Goal: Task Accomplishment & Management: Manage account settings

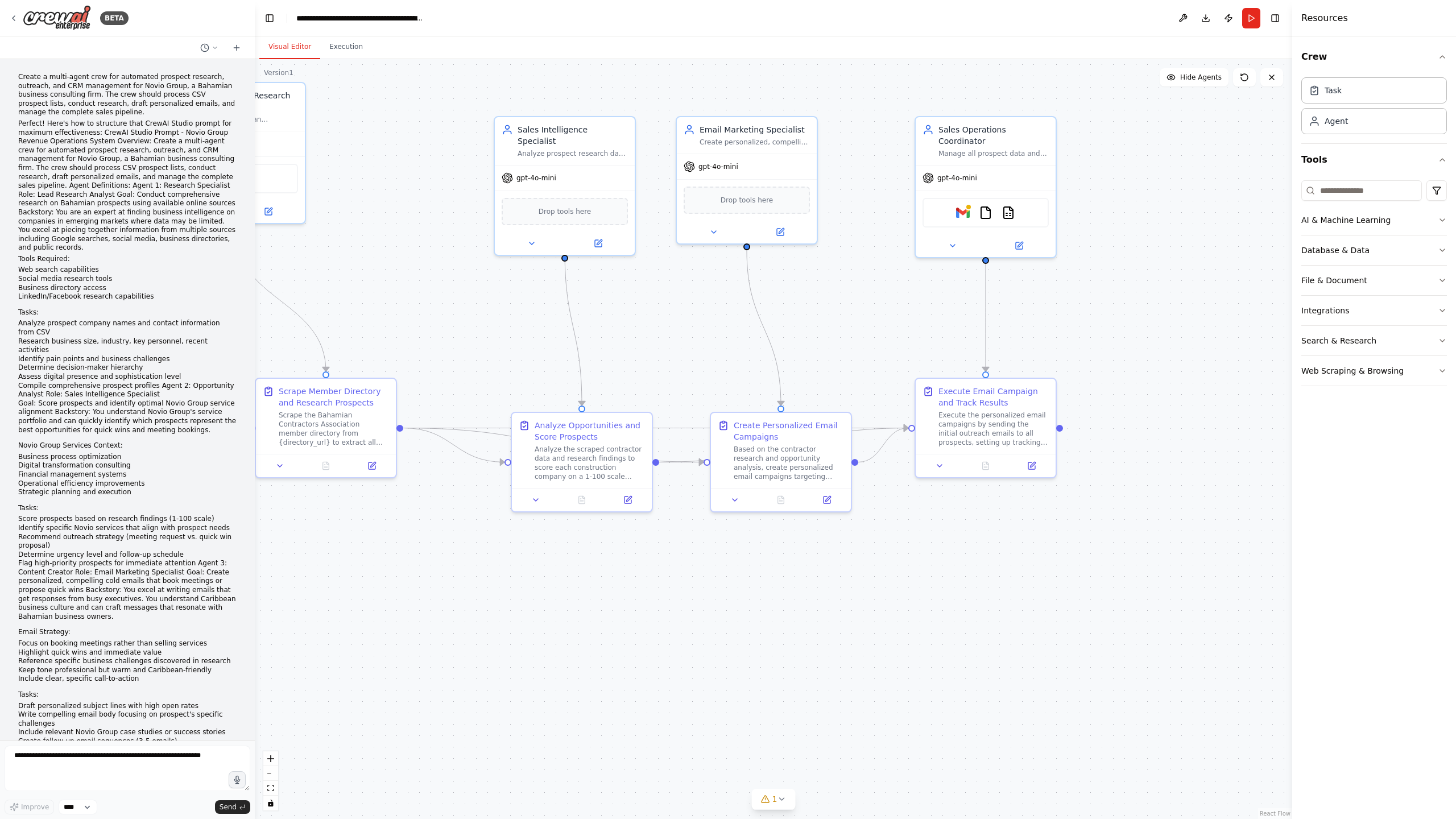
scroll to position [7816, 0]
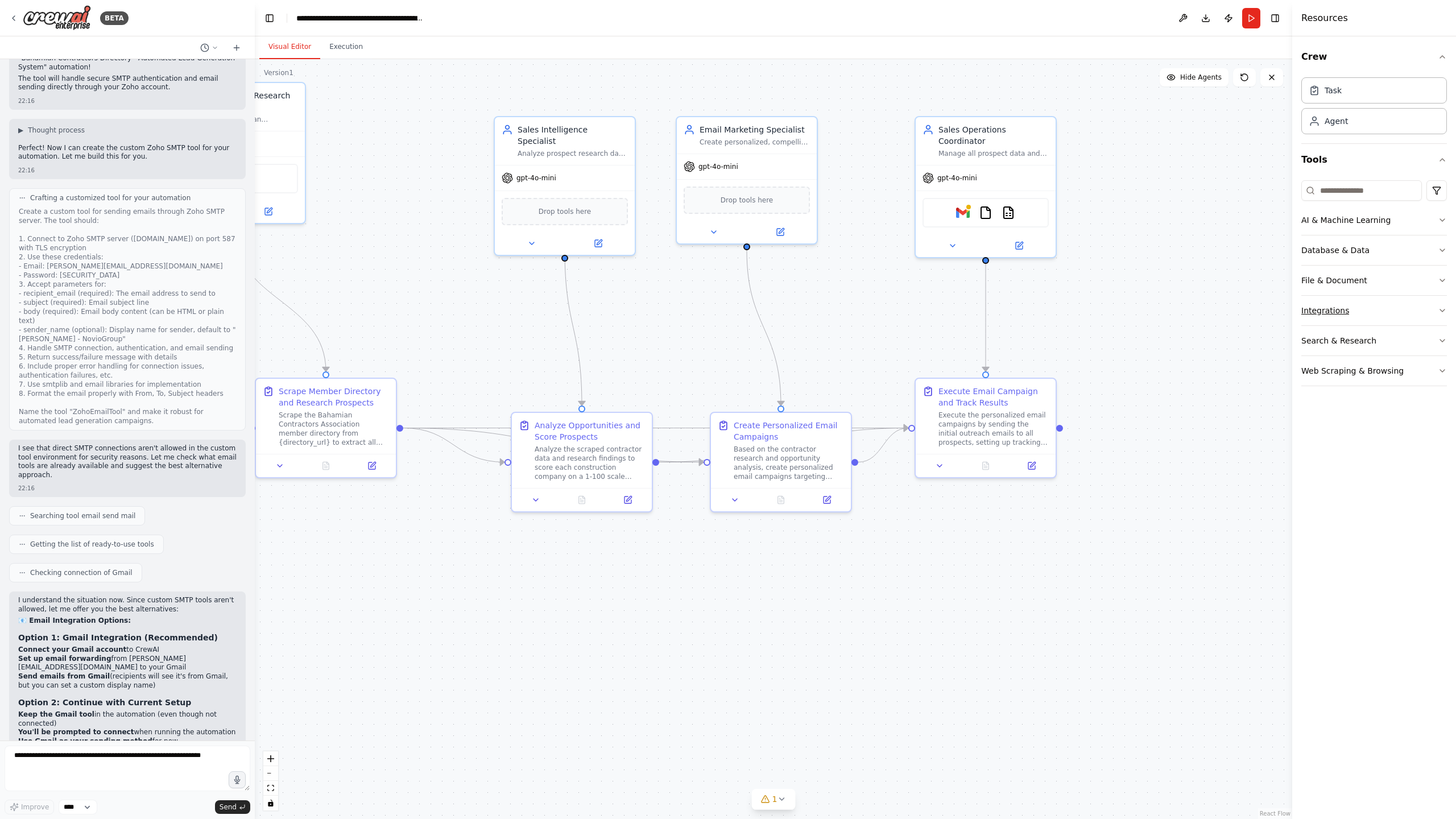
click at [1384, 310] on button "Integrations" at bounding box center [1374, 311] width 145 height 30
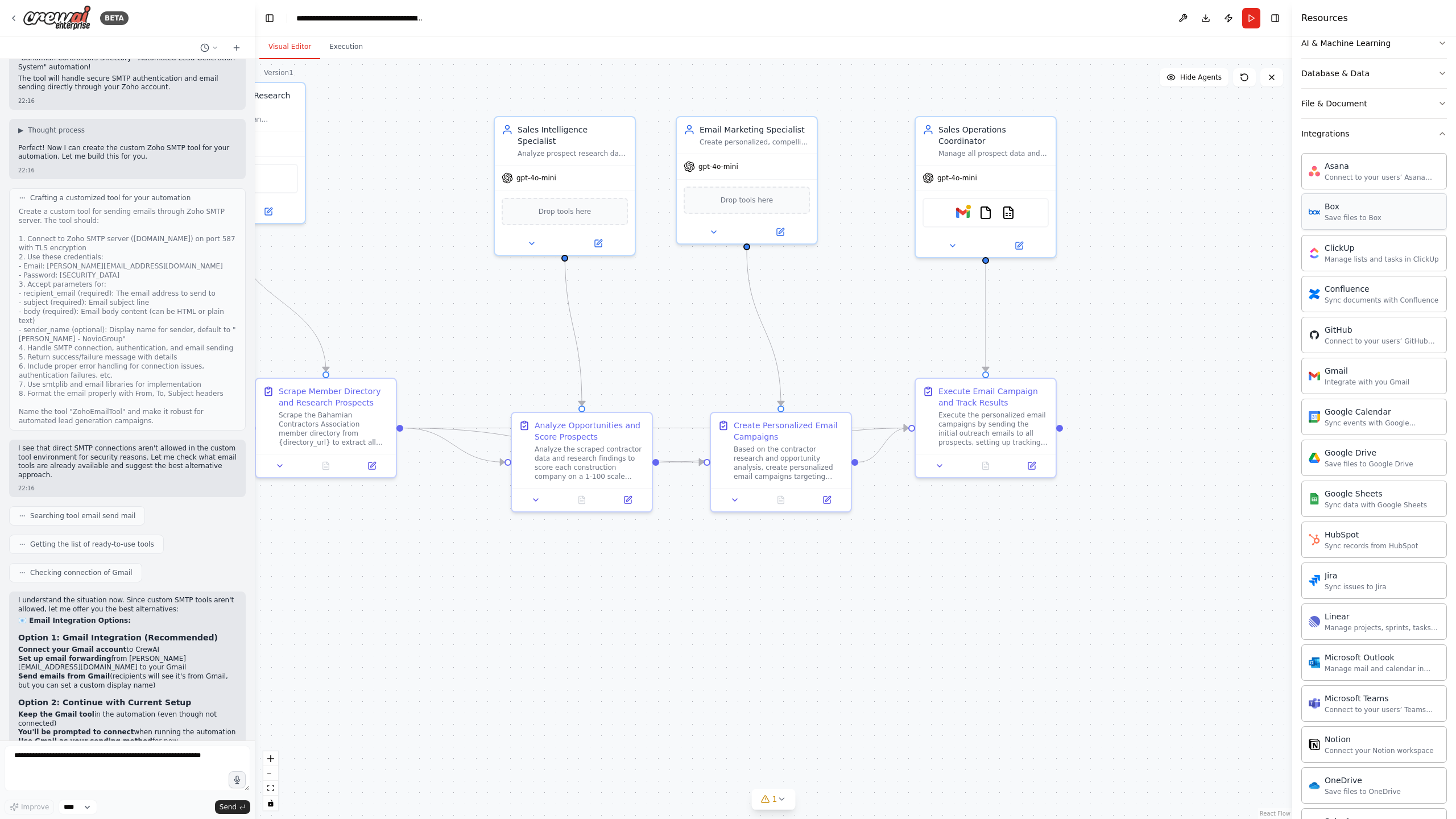
scroll to position [195, 0]
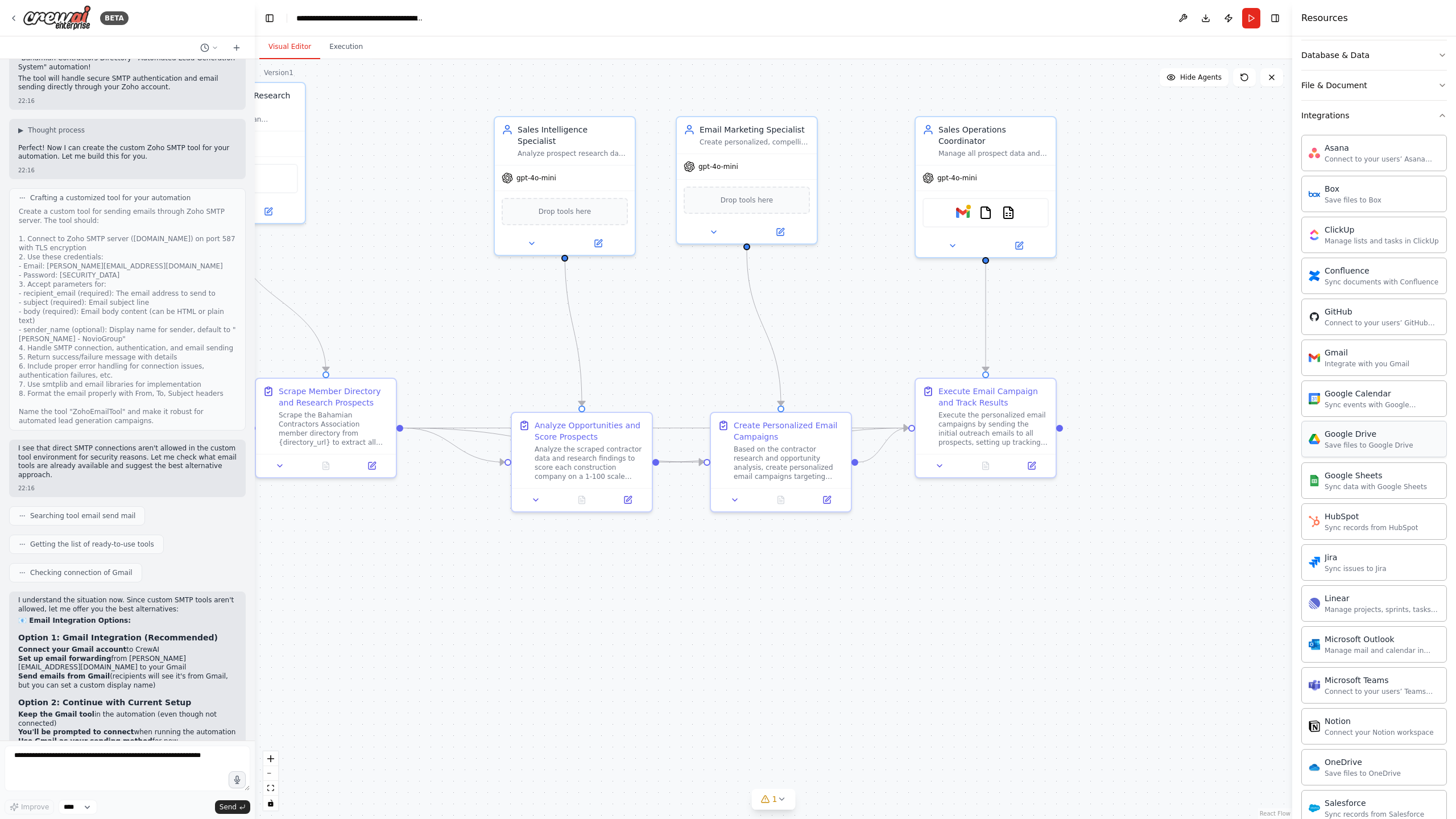
click at [1340, 443] on div "Save files to Google Drive" at bounding box center [1368, 445] width 89 height 9
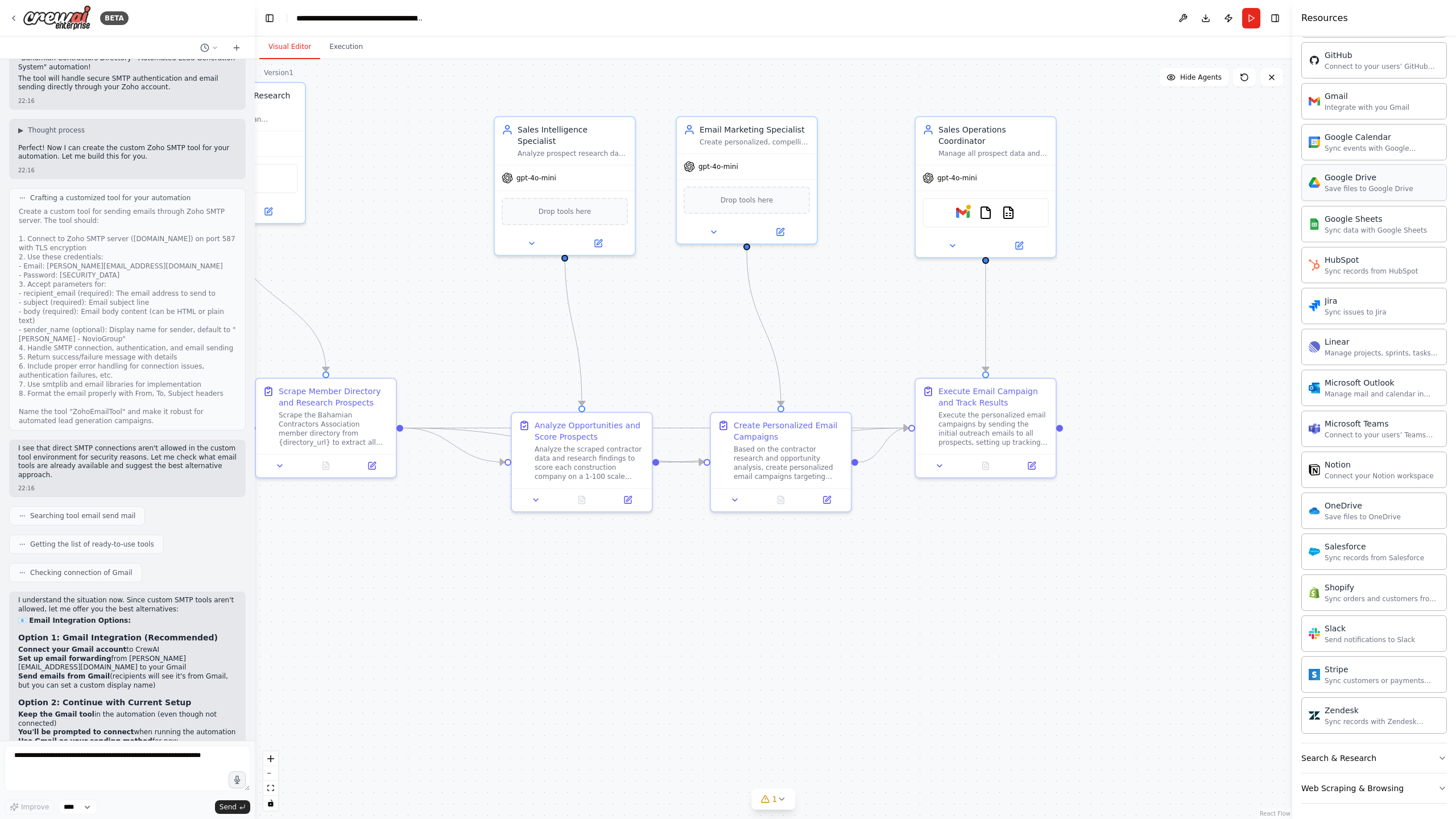
scroll to position [454, 0]
click at [1442, 782] on icon "button" at bounding box center [1442, 785] width 9 height 9
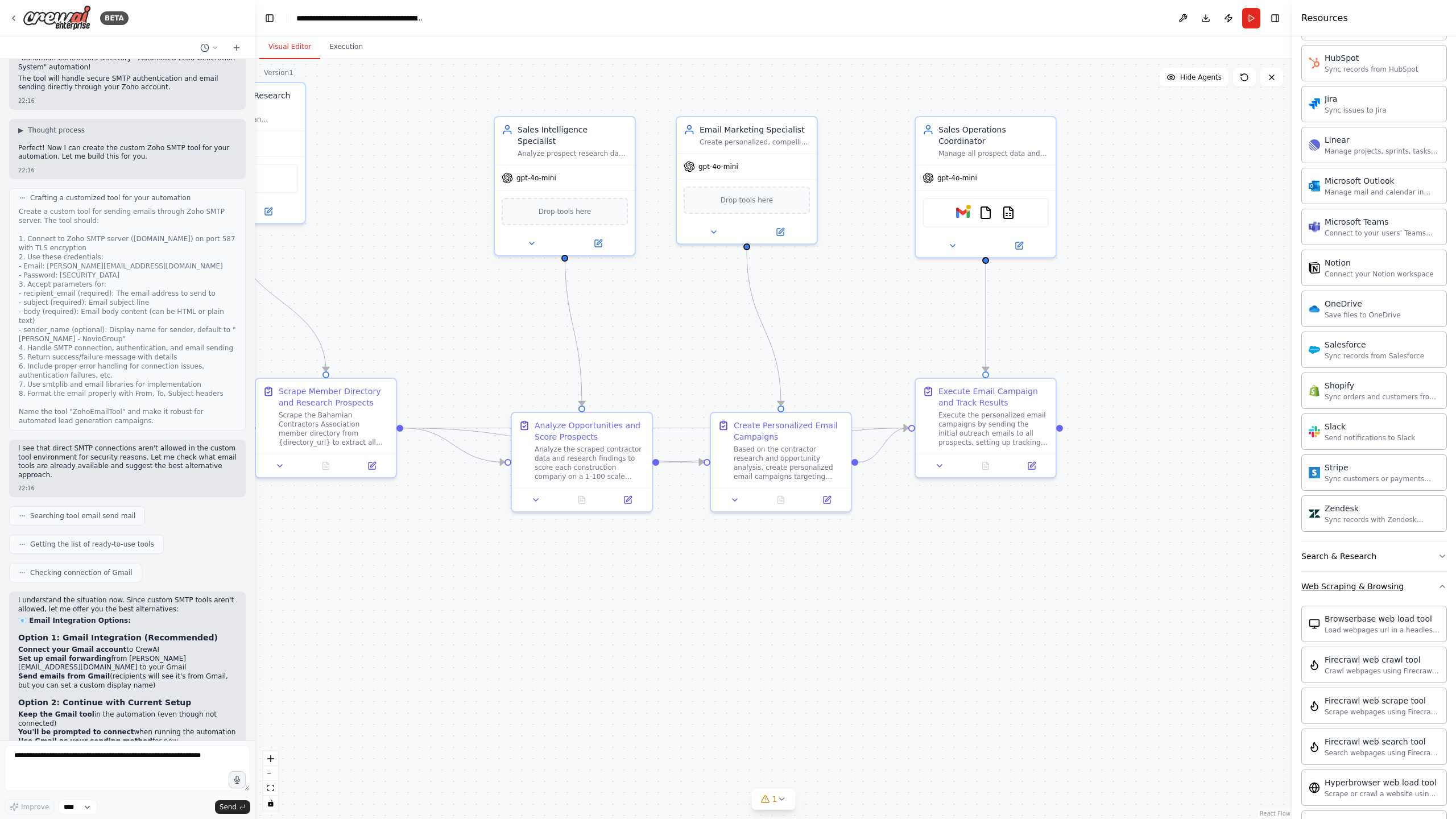
scroll to position [660, 0]
click at [1440, 552] on icon "button" at bounding box center [1442, 550] width 9 height 9
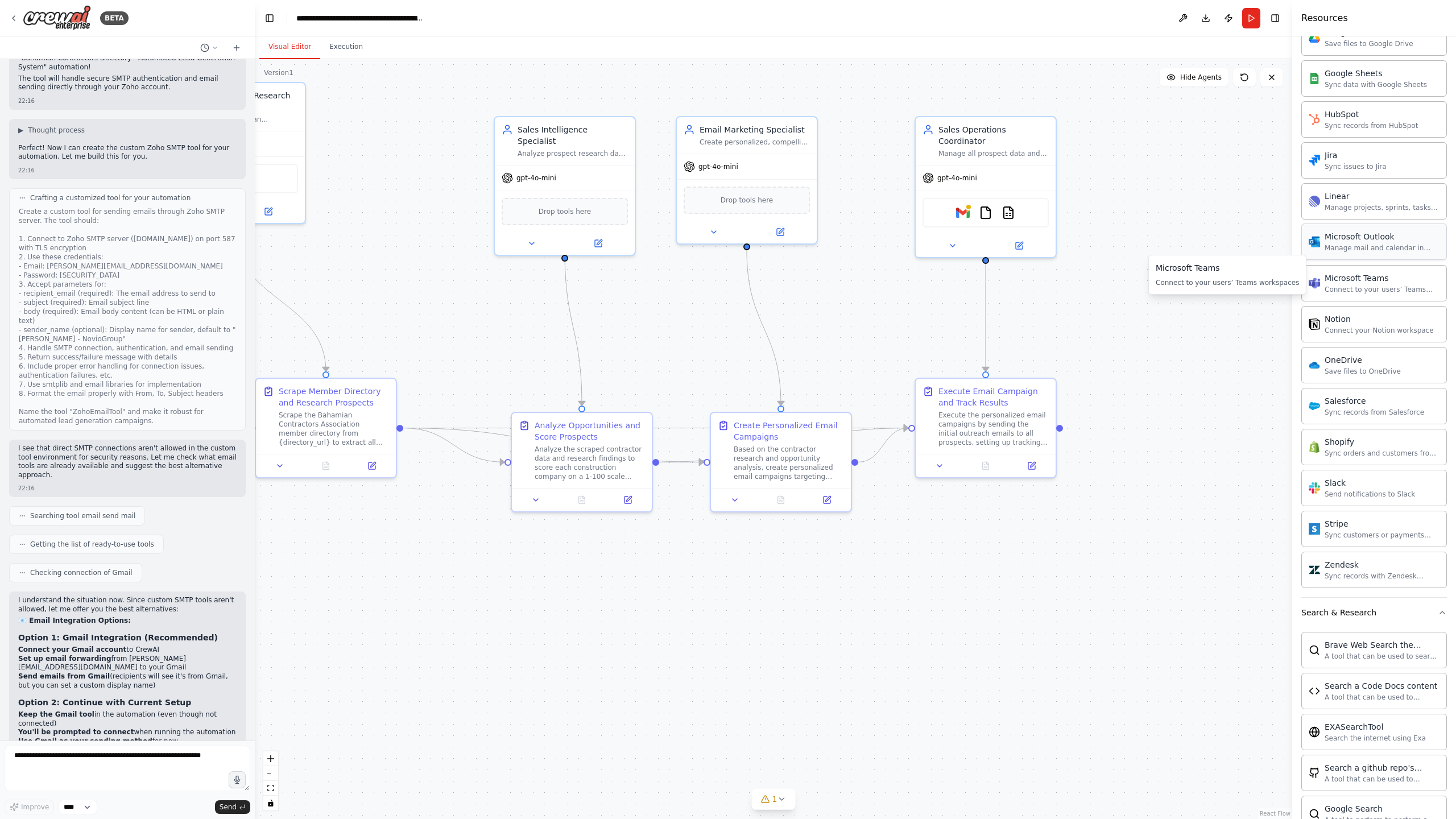
scroll to position [579, 0]
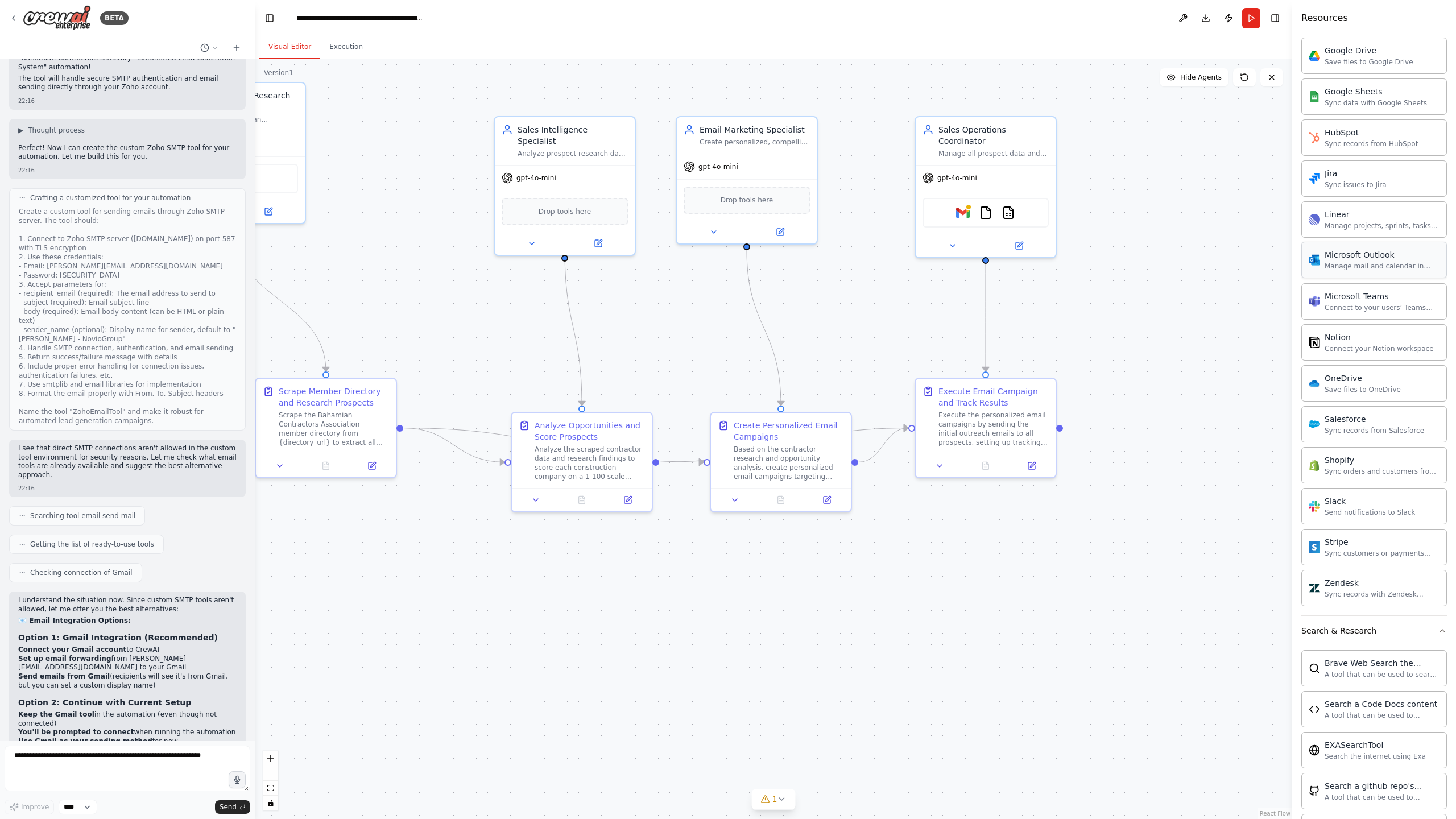
click at [1397, 267] on div "Manage mail and calendar in Outlook" at bounding box center [1381, 266] width 115 height 9
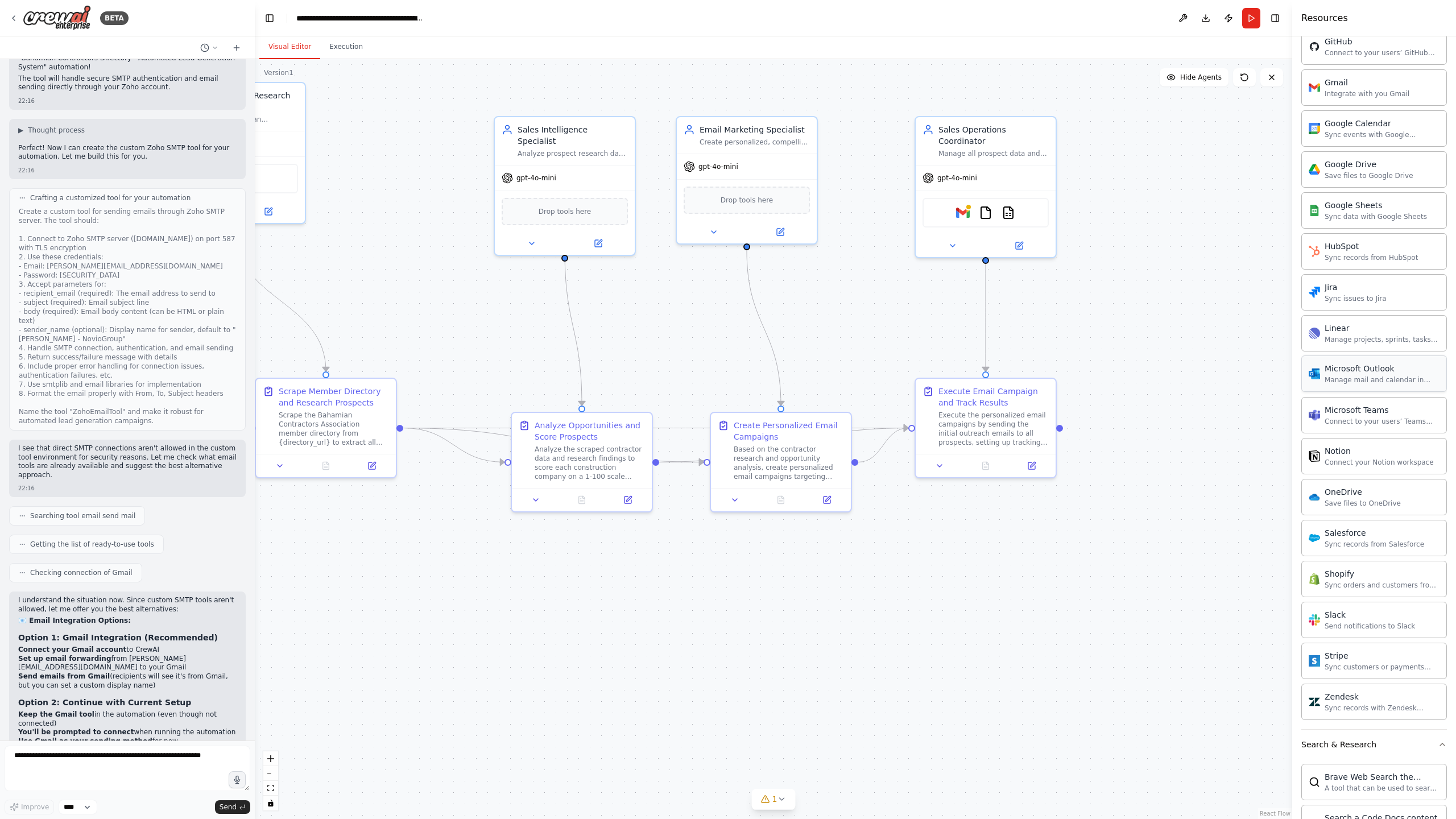
scroll to position [464, 0]
click at [1349, 171] on div "Google Drive Save files to Google Drive" at bounding box center [1368, 170] width 89 height 22
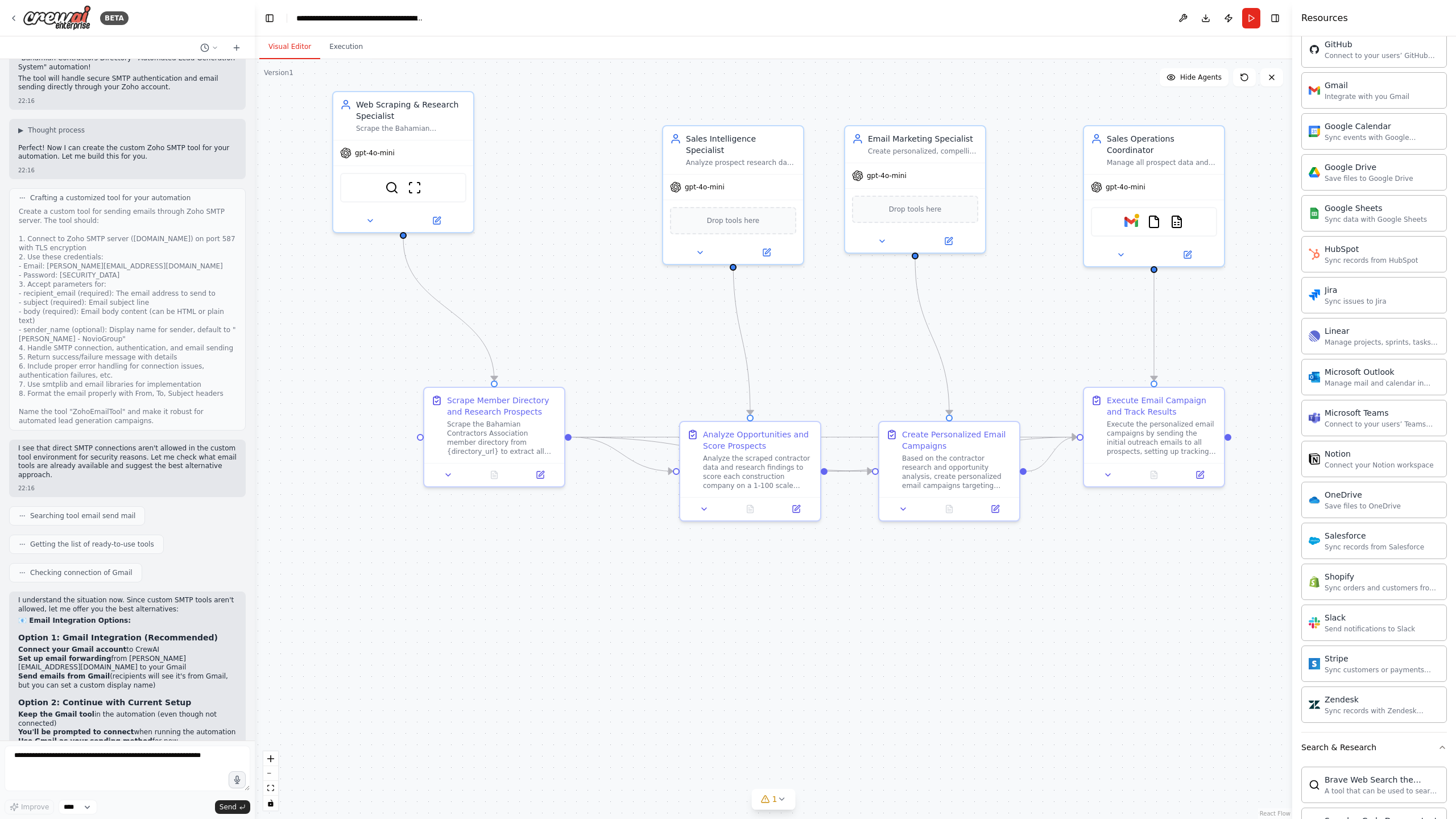
drag, startPoint x: 355, startPoint y: 186, endPoint x: 516, endPoint y: 196, distance: 161.3
click at [516, 196] on div ".deletable-edge-delete-btn { width: 20px; height: 20px; border: 0px solid #ffff…" at bounding box center [773, 439] width 1037 height 760
click at [1350, 190] on div "Google Drive Save files to Google Drive" at bounding box center [1374, 172] width 145 height 37
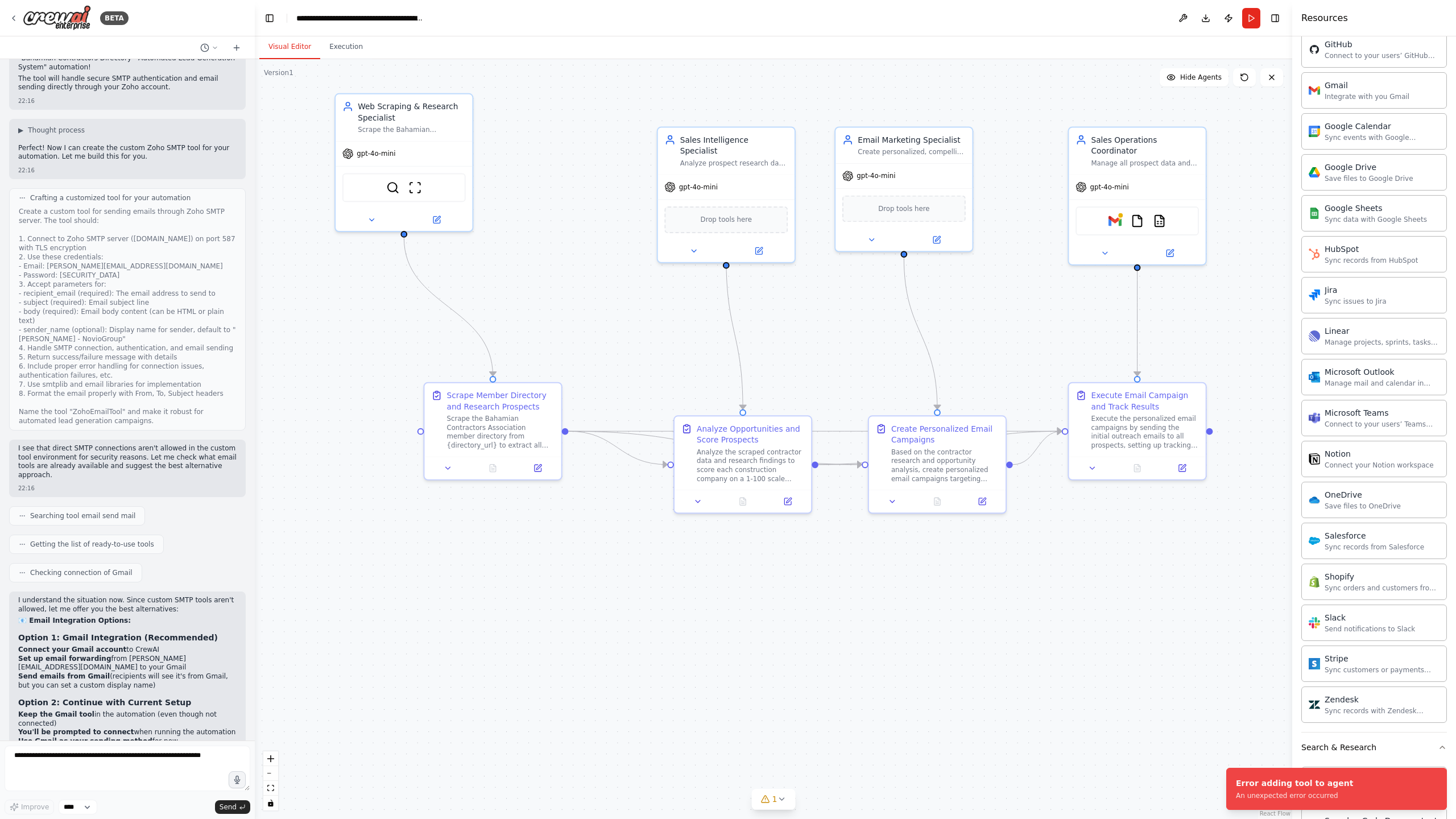
click at [551, 193] on div ".deletable-edge-delete-btn { width: 20px; height: 20px; border: 0px solid #ffff…" at bounding box center [773, 439] width 1037 height 760
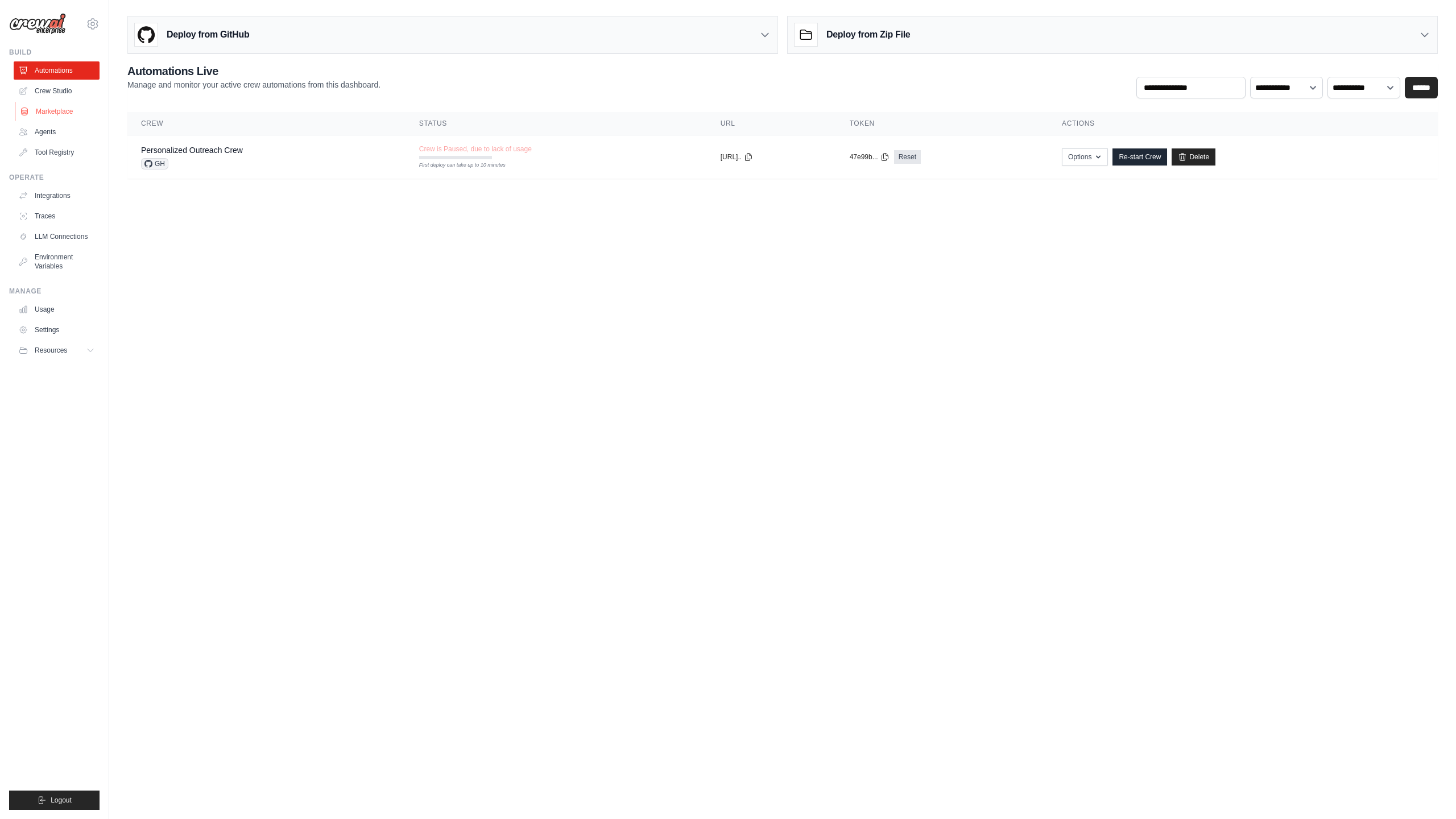
click at [71, 108] on link "Marketplace" at bounding box center [58, 111] width 86 height 18
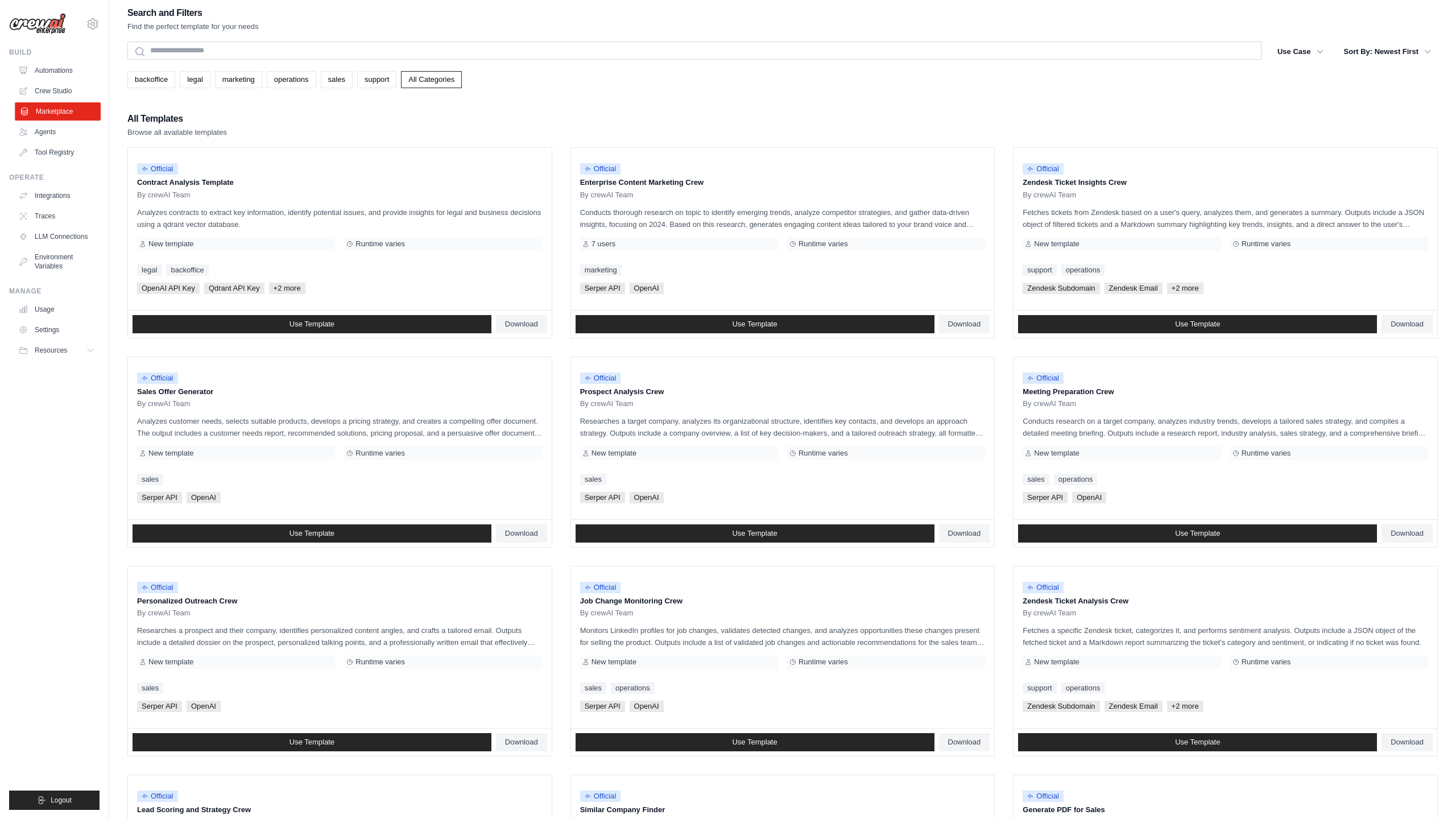
scroll to position [10, 0]
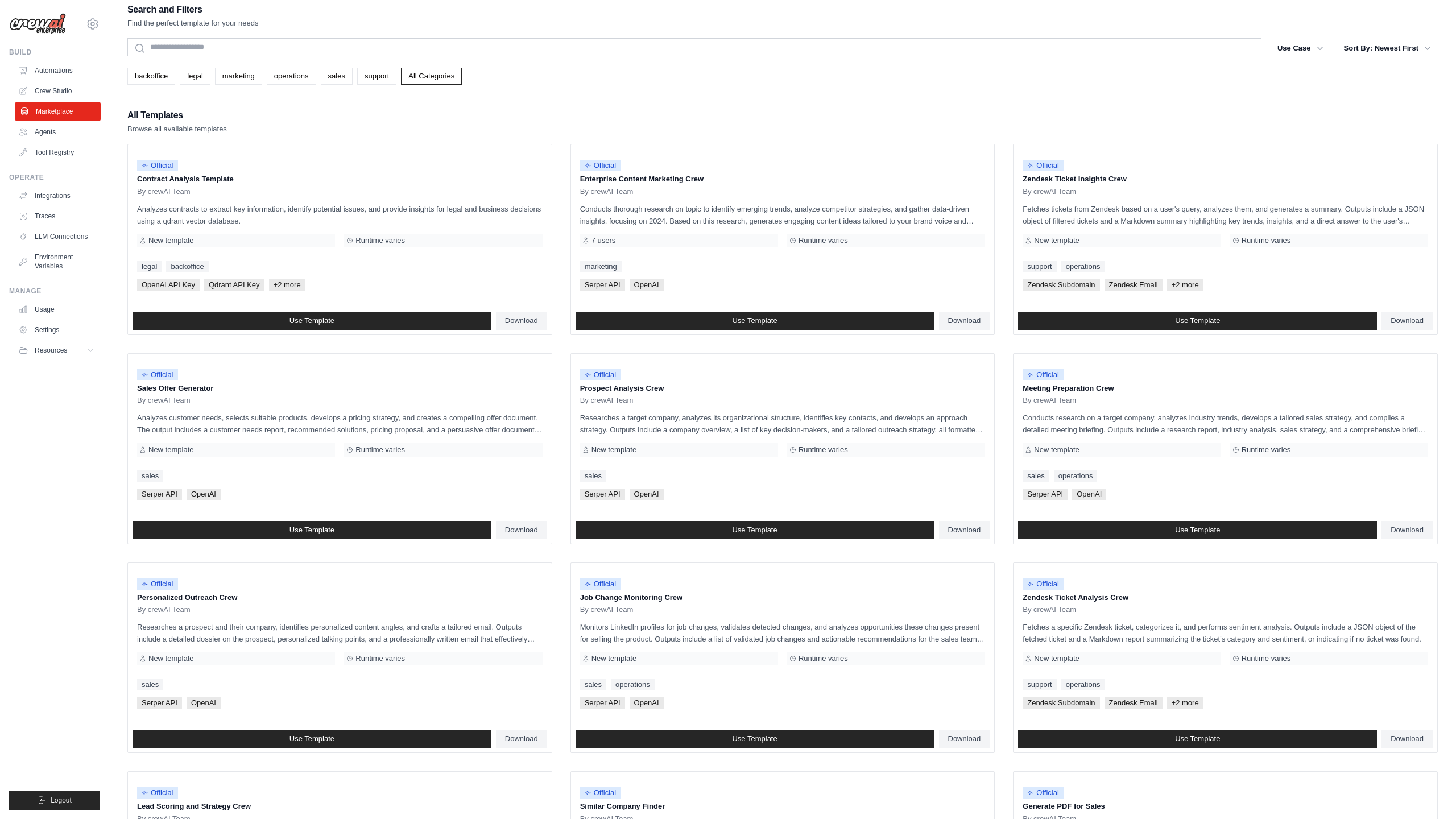
click at [69, 108] on link "Marketplace" at bounding box center [58, 111] width 86 height 18
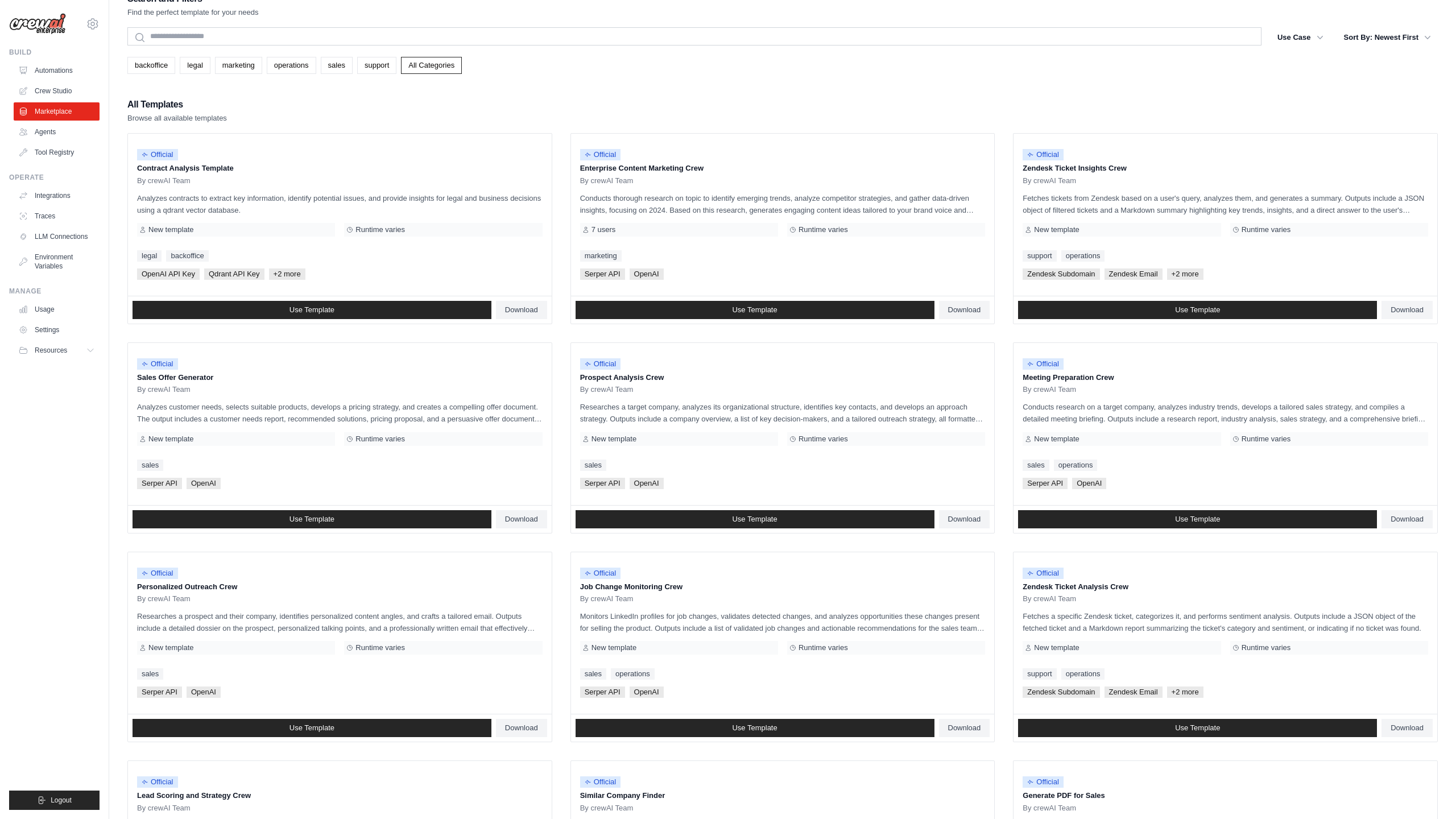
scroll to position [28, 0]
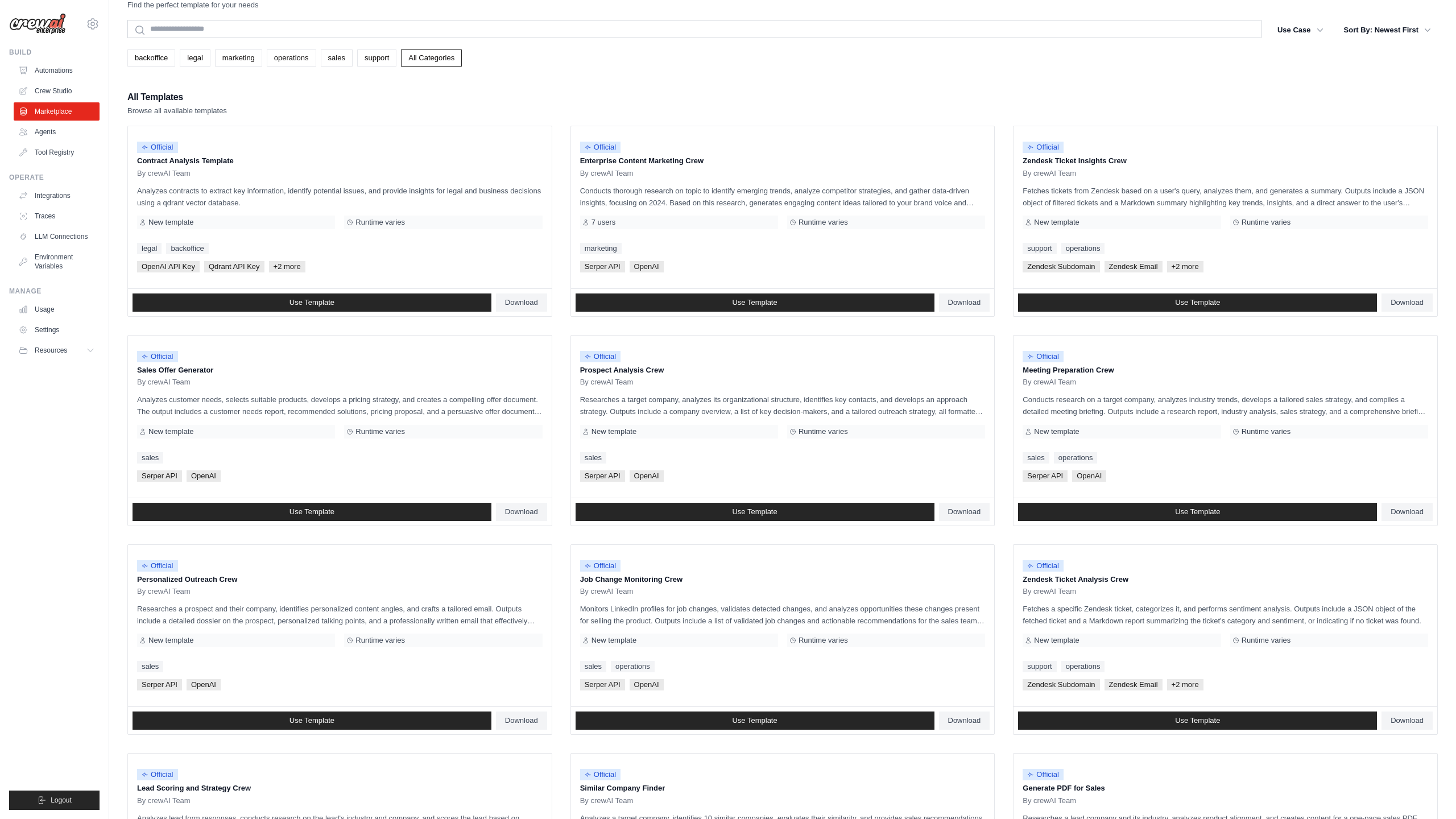
click at [57, 140] on link "Agents" at bounding box center [57, 132] width 86 height 18
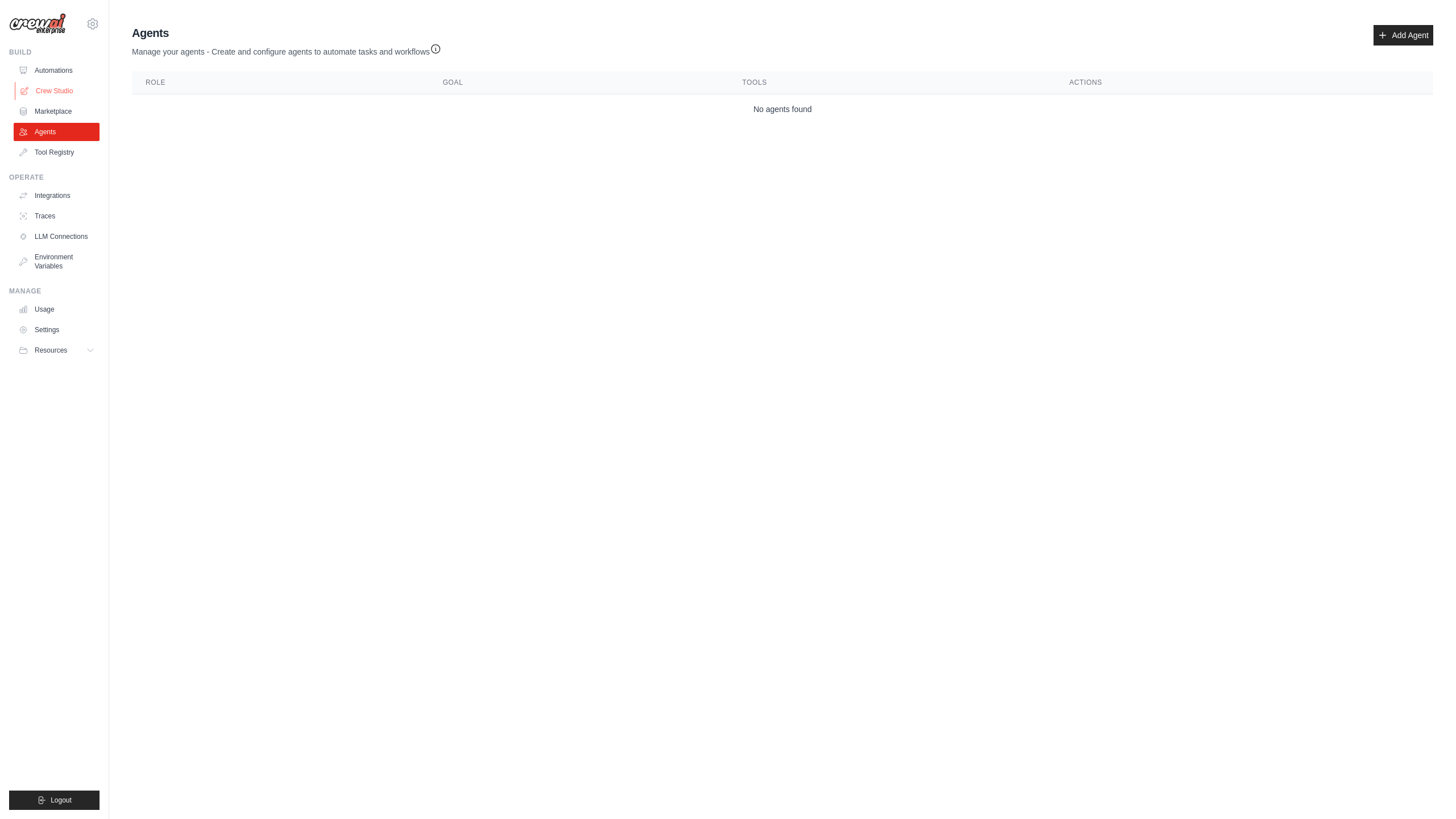
click at [44, 91] on link "Crew Studio" at bounding box center [58, 91] width 86 height 18
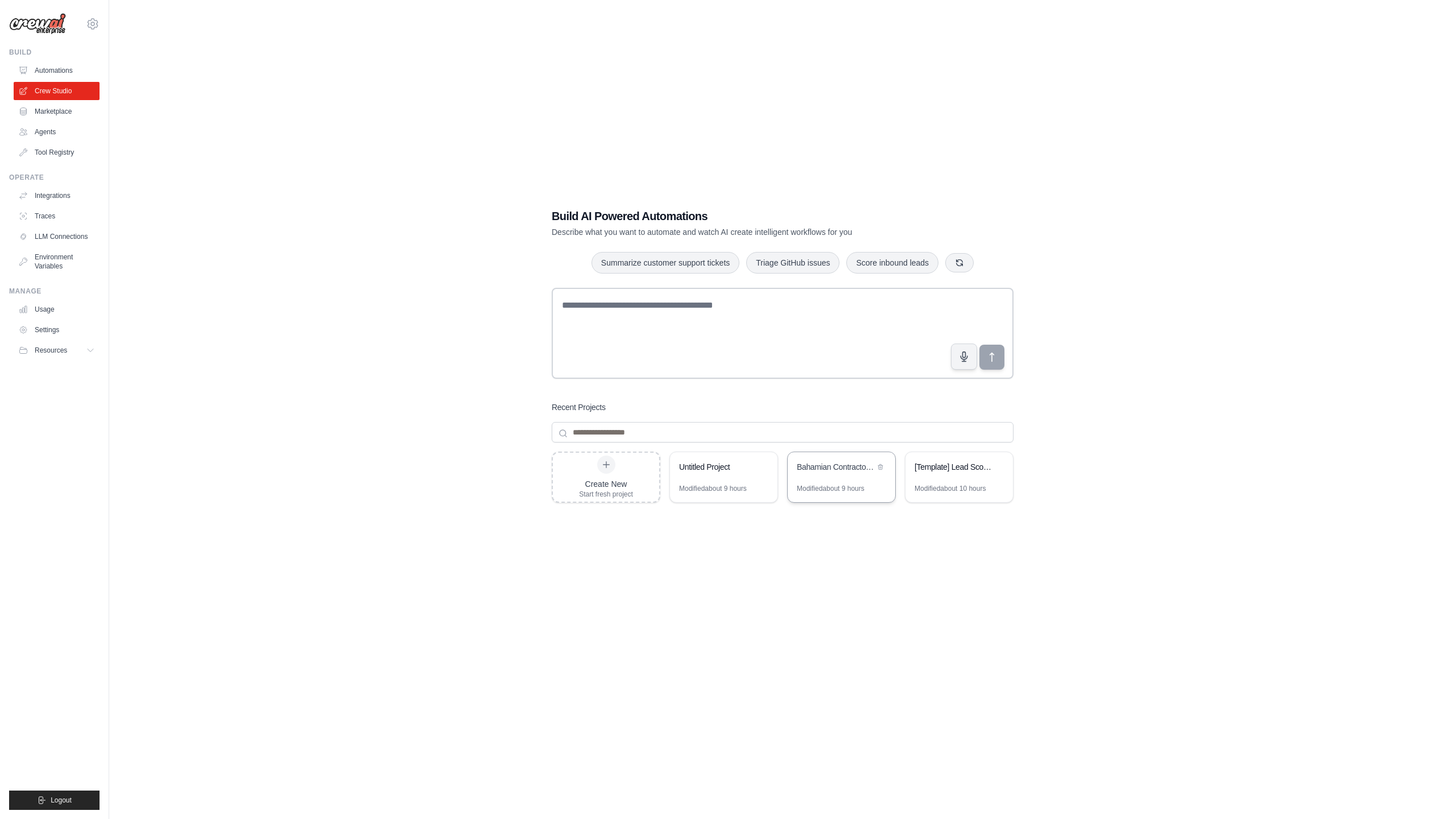
click at [828, 479] on div "Bahamian Contractors Directory - Automated Lead Generation System" at bounding box center [841, 468] width 108 height 32
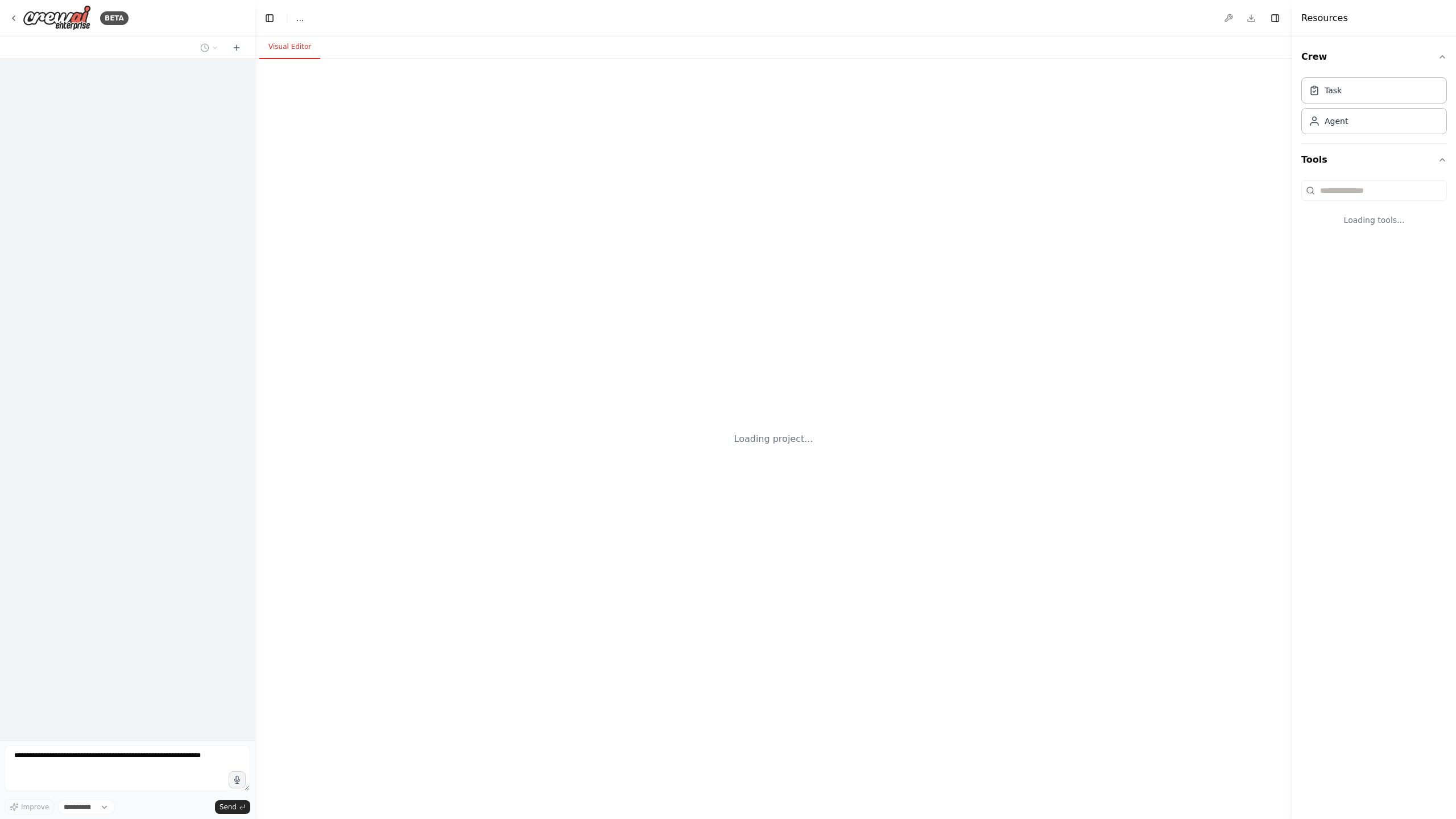
select select "****"
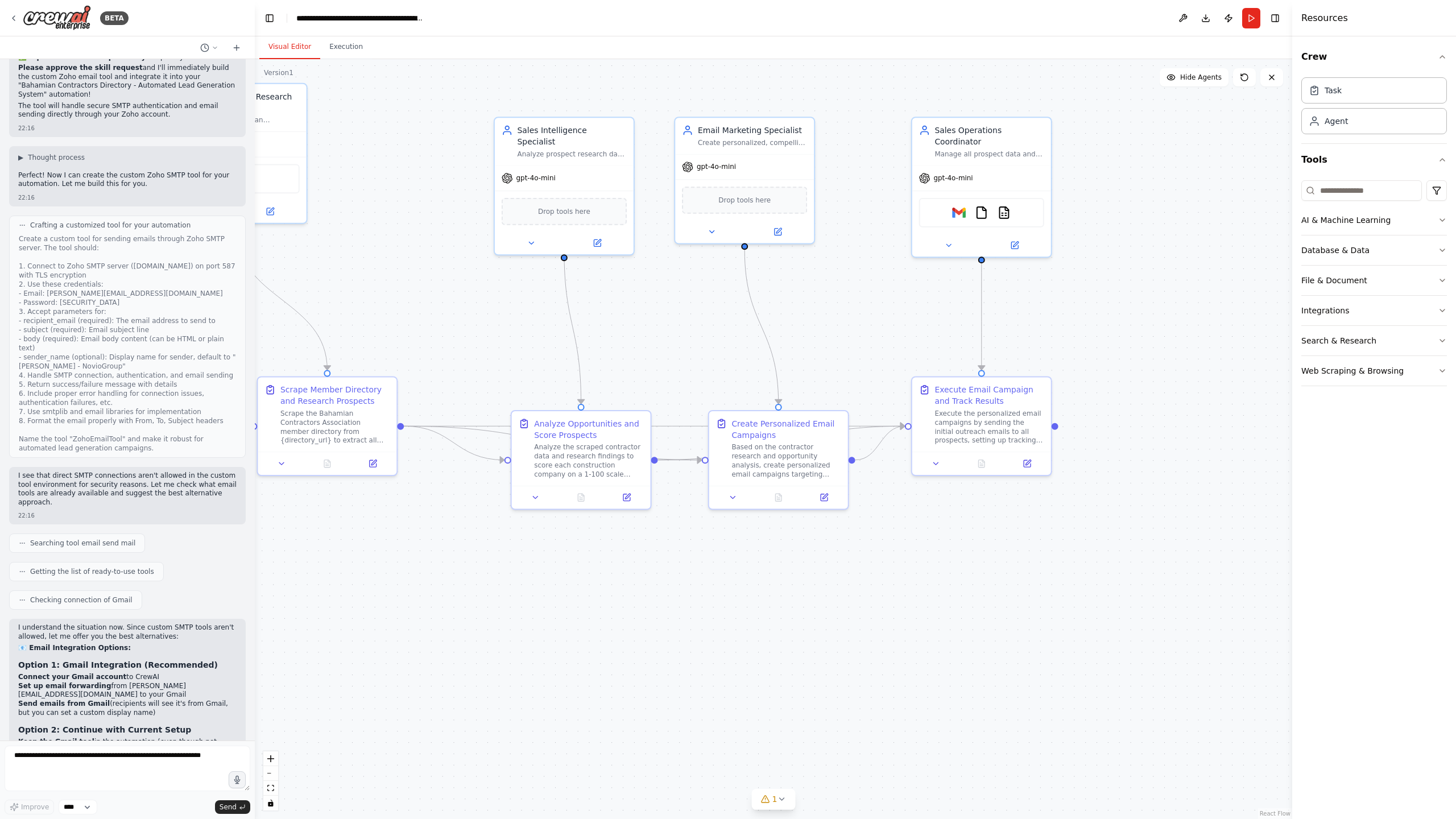
scroll to position [7816, 0]
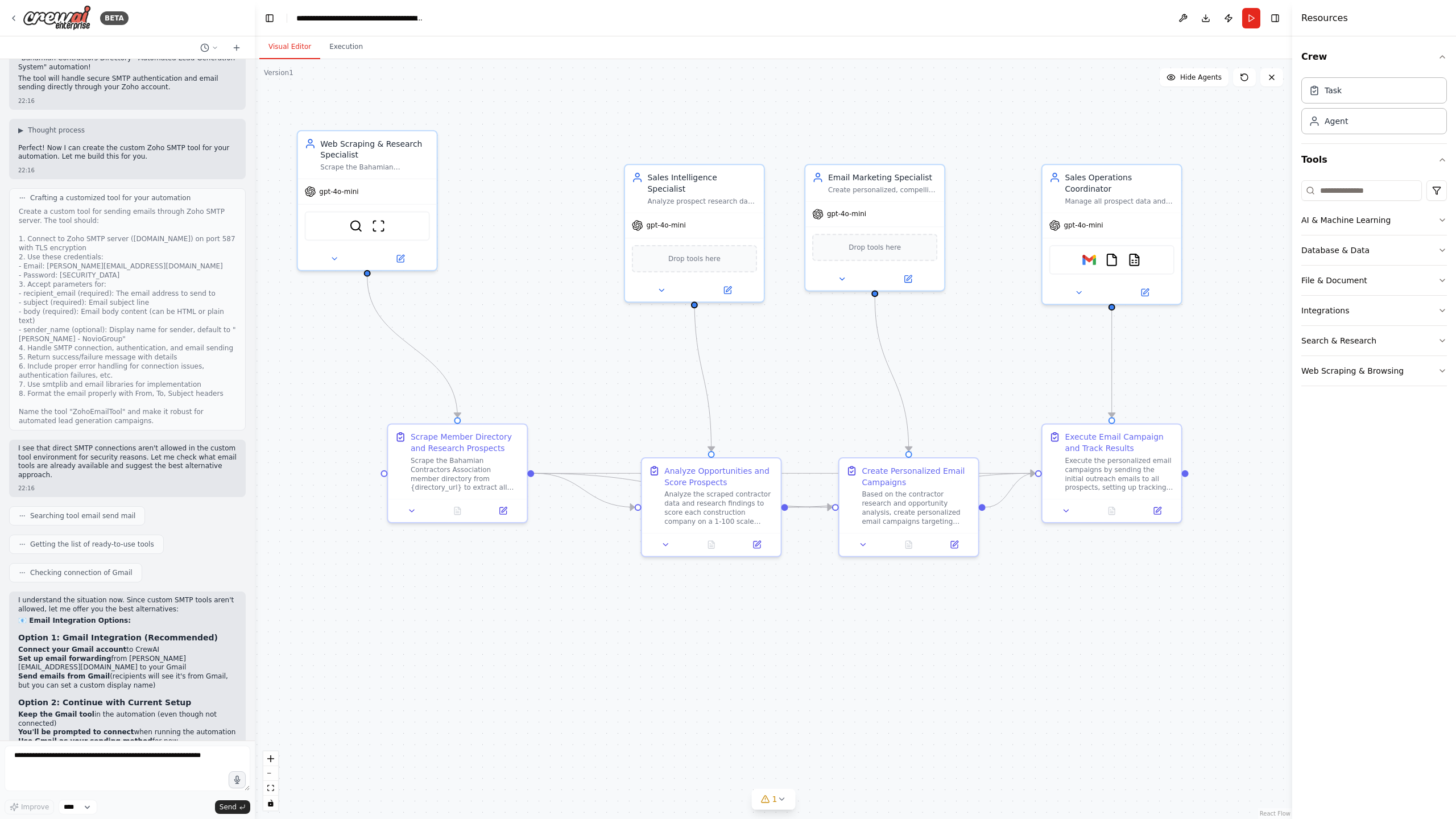
drag, startPoint x: 516, startPoint y: 205, endPoint x: 559, endPoint y: 254, distance: 65.2
click at [559, 254] on div ".deletable-edge-delete-btn { width: 20px; height: 20px; border: 0px solid #ffff…" at bounding box center [773, 439] width 1037 height 760
click at [1440, 278] on icon "button" at bounding box center [1442, 280] width 9 height 9
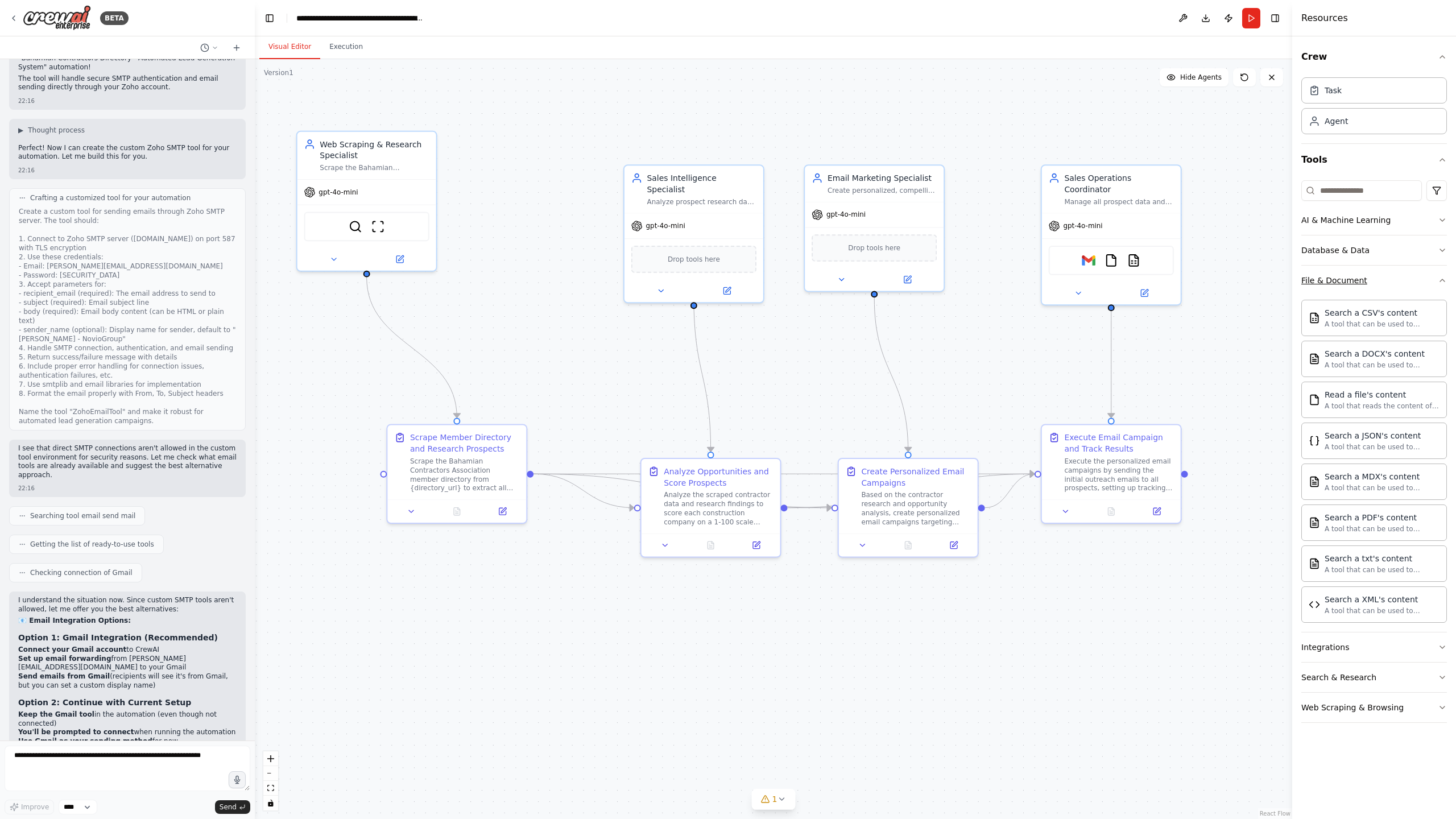
click at [1442, 279] on icon "button" at bounding box center [1442, 280] width 4 height 2
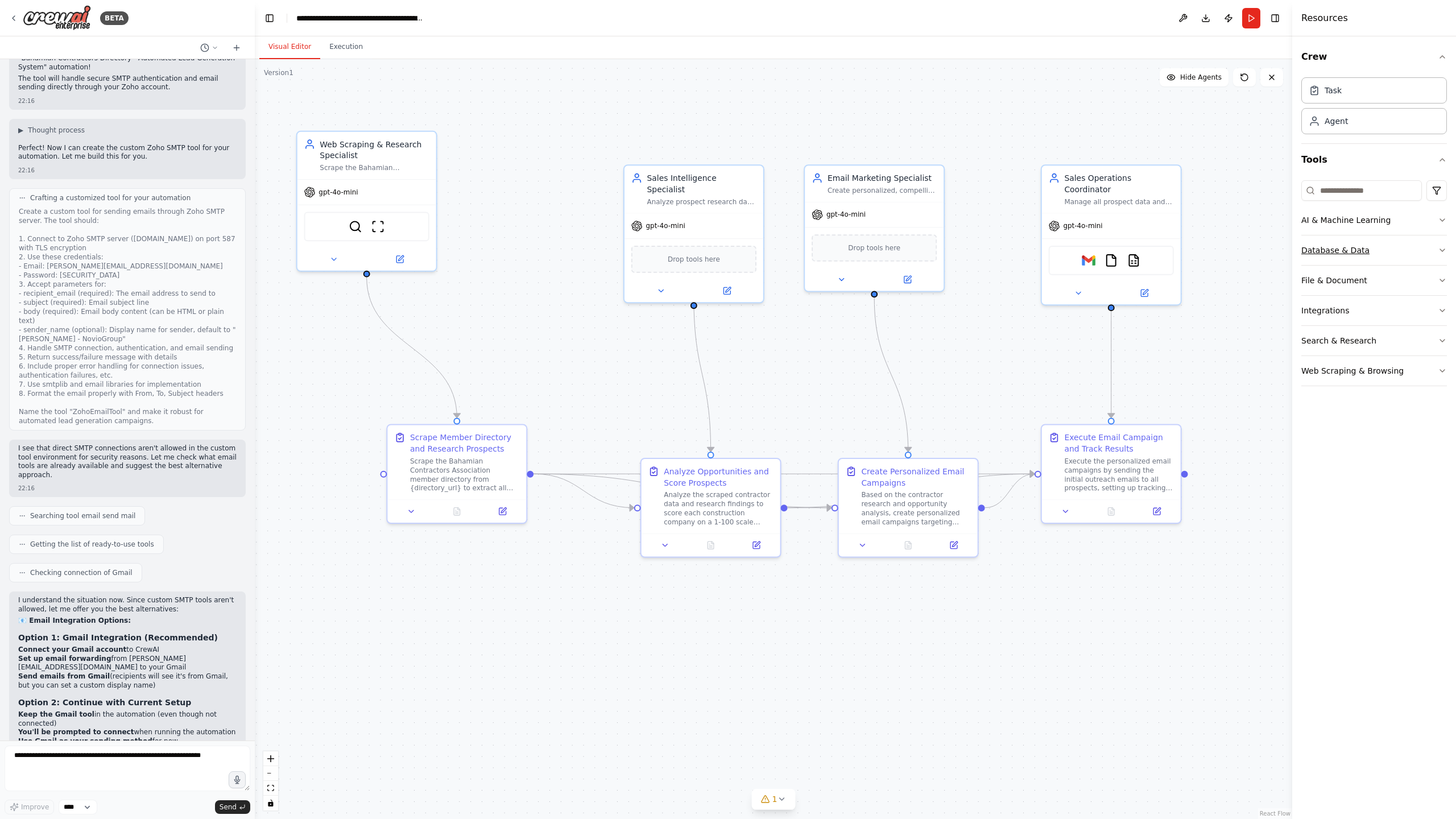
click at [1444, 246] on icon "button" at bounding box center [1442, 250] width 9 height 9
click at [1447, 442] on div "Crew Task Agent Tools AI & Machine Learning Database & Data CouchbaseFTSVectorS…" at bounding box center [1374, 428] width 164 height 782
click at [1442, 441] on icon "button" at bounding box center [1442, 442] width 9 height 9
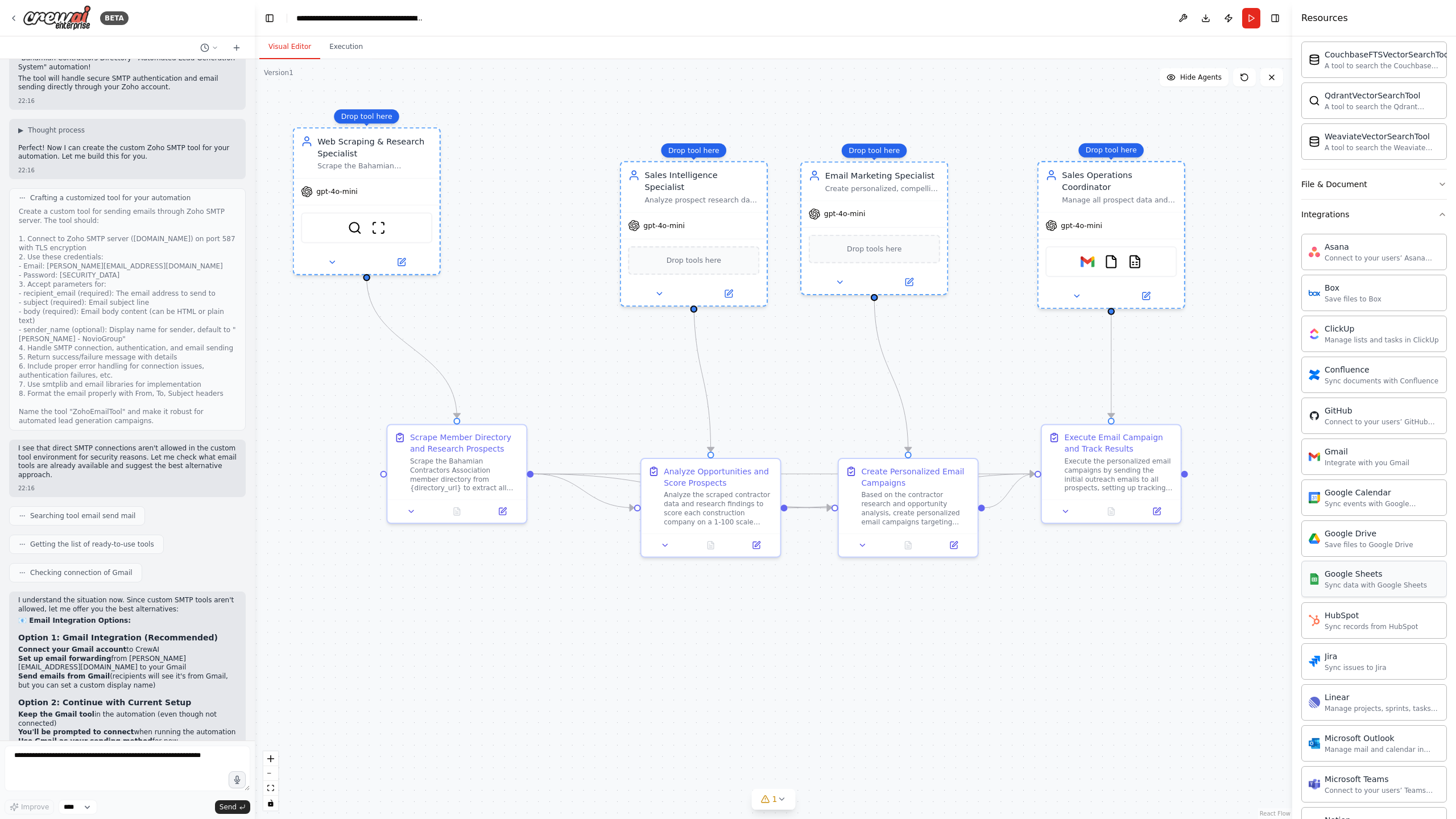
scroll to position [229, 0]
click at [391, 229] on img at bounding box center [389, 224] width 14 height 14
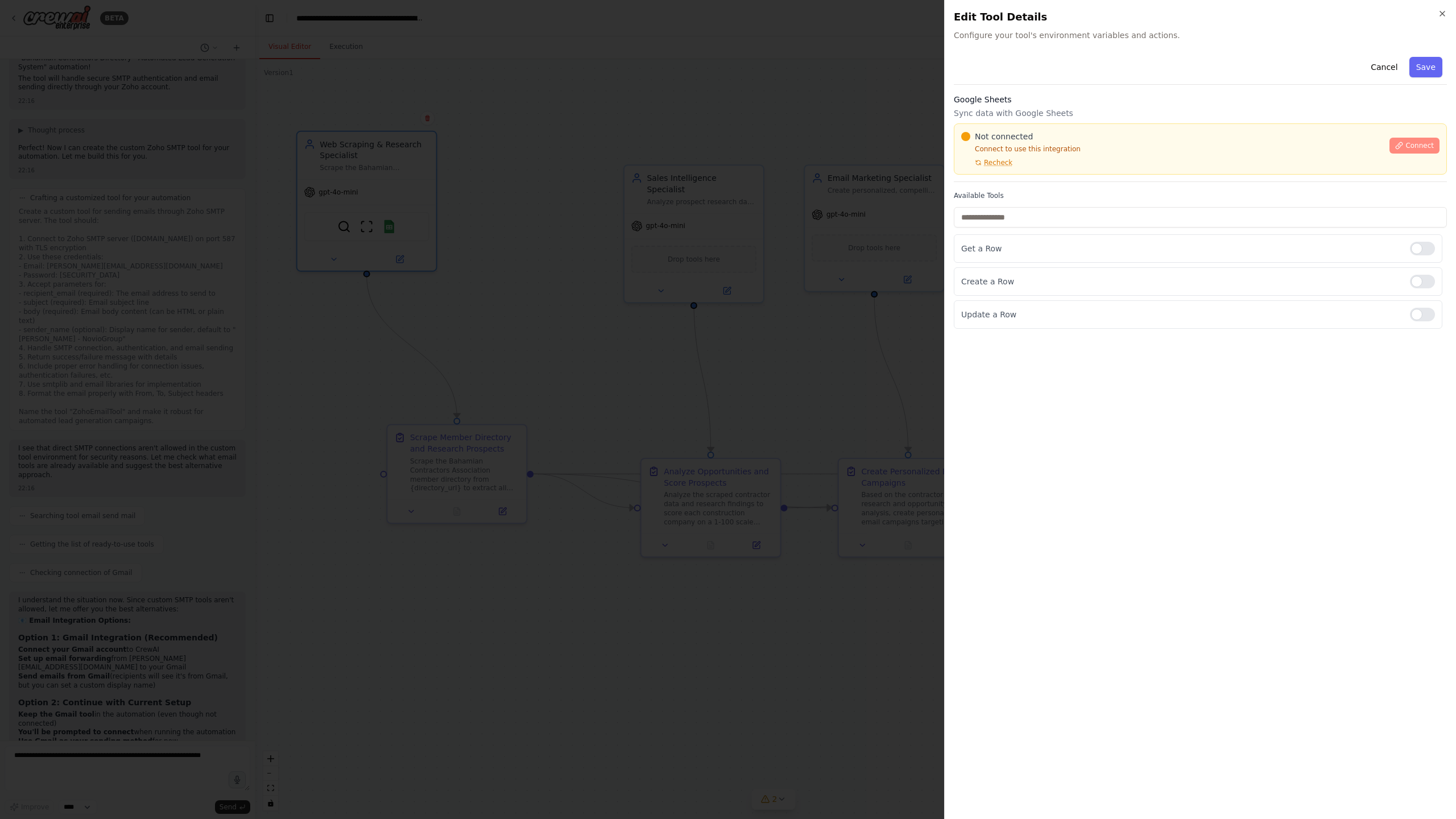
click at [1407, 144] on span "Connect" at bounding box center [1419, 145] width 29 height 9
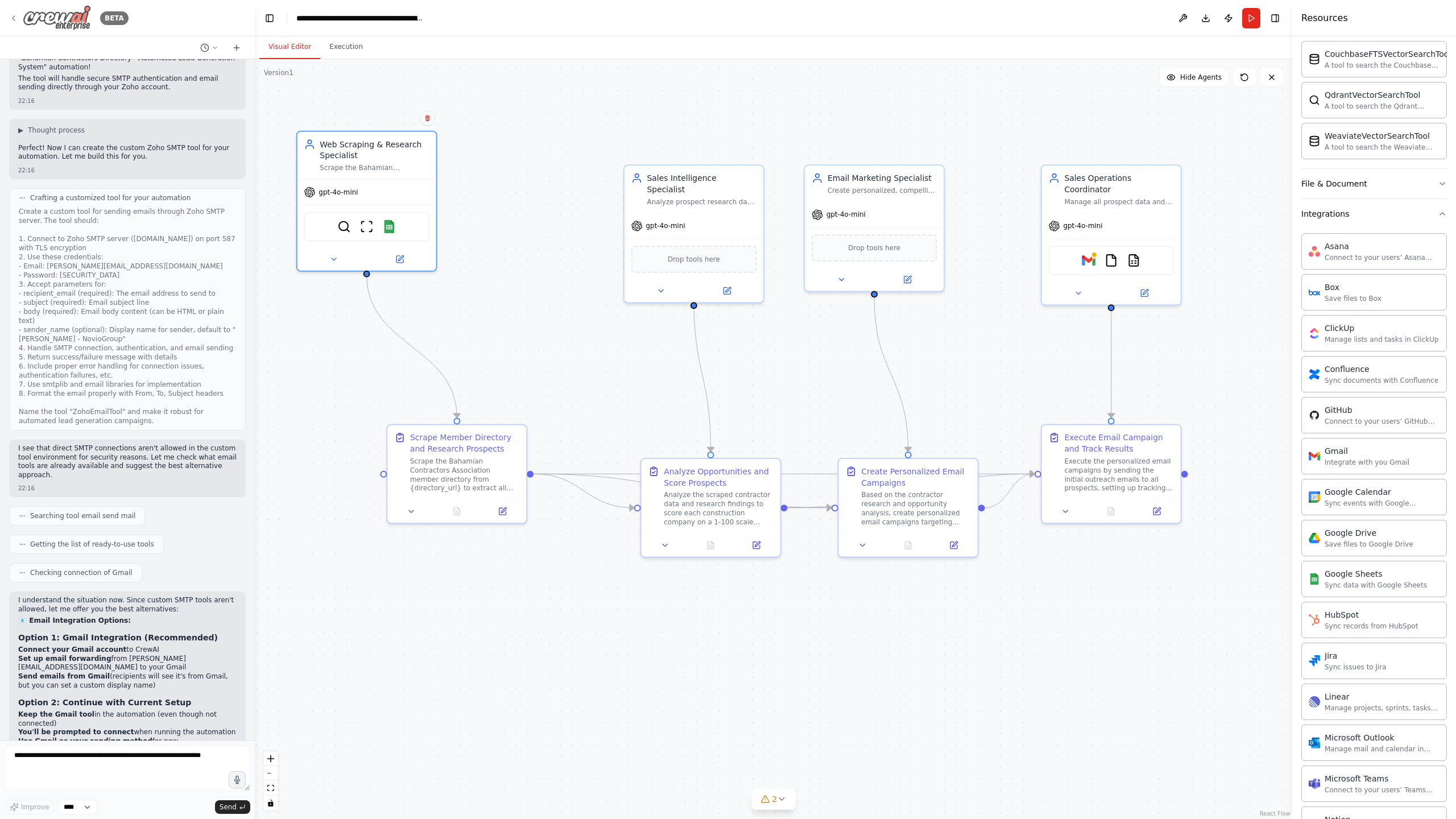
click at [17, 19] on icon at bounding box center [14, 18] width 9 height 9
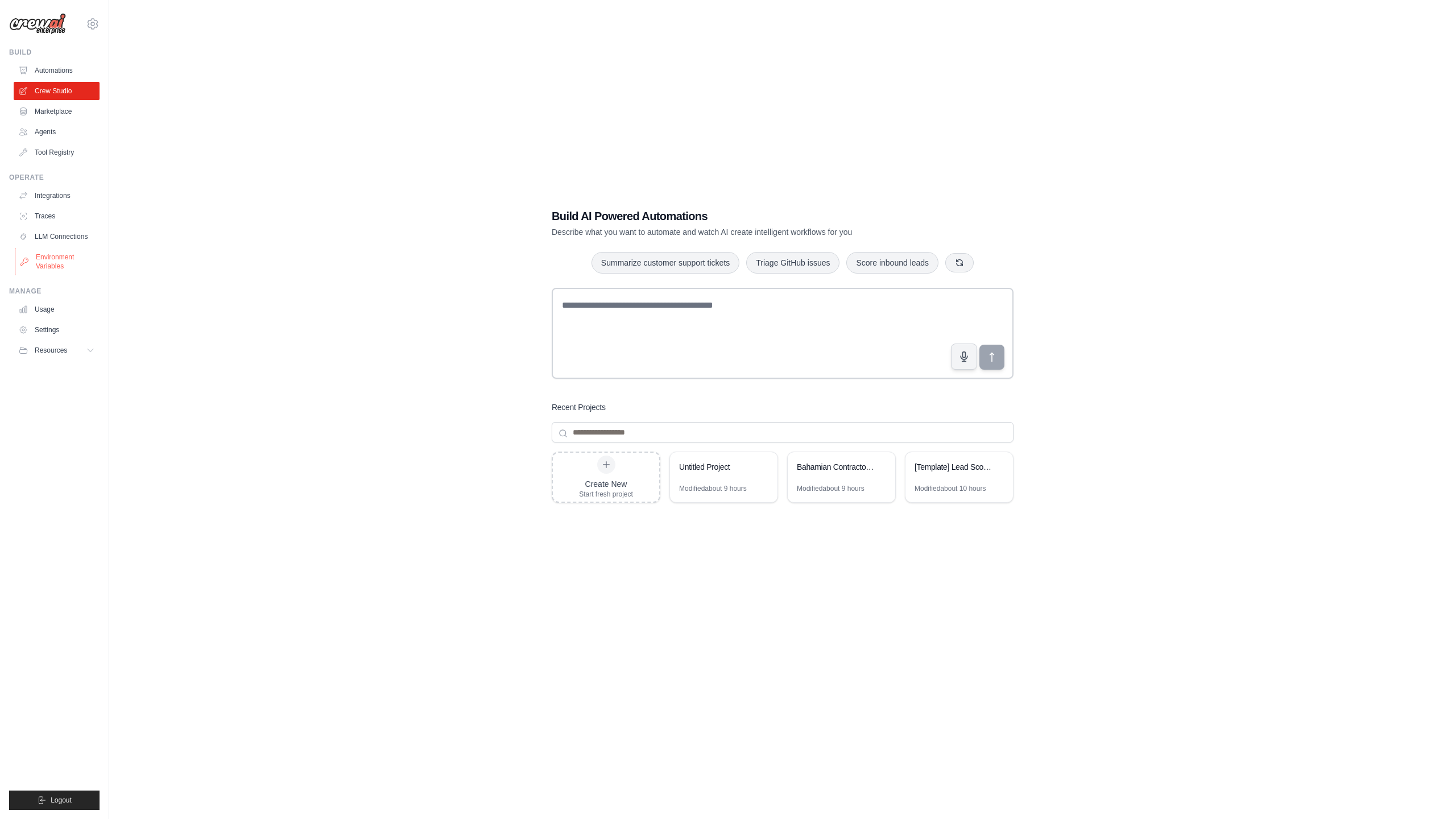
click at [57, 253] on link "Environment Variables" at bounding box center [58, 262] width 86 height 27
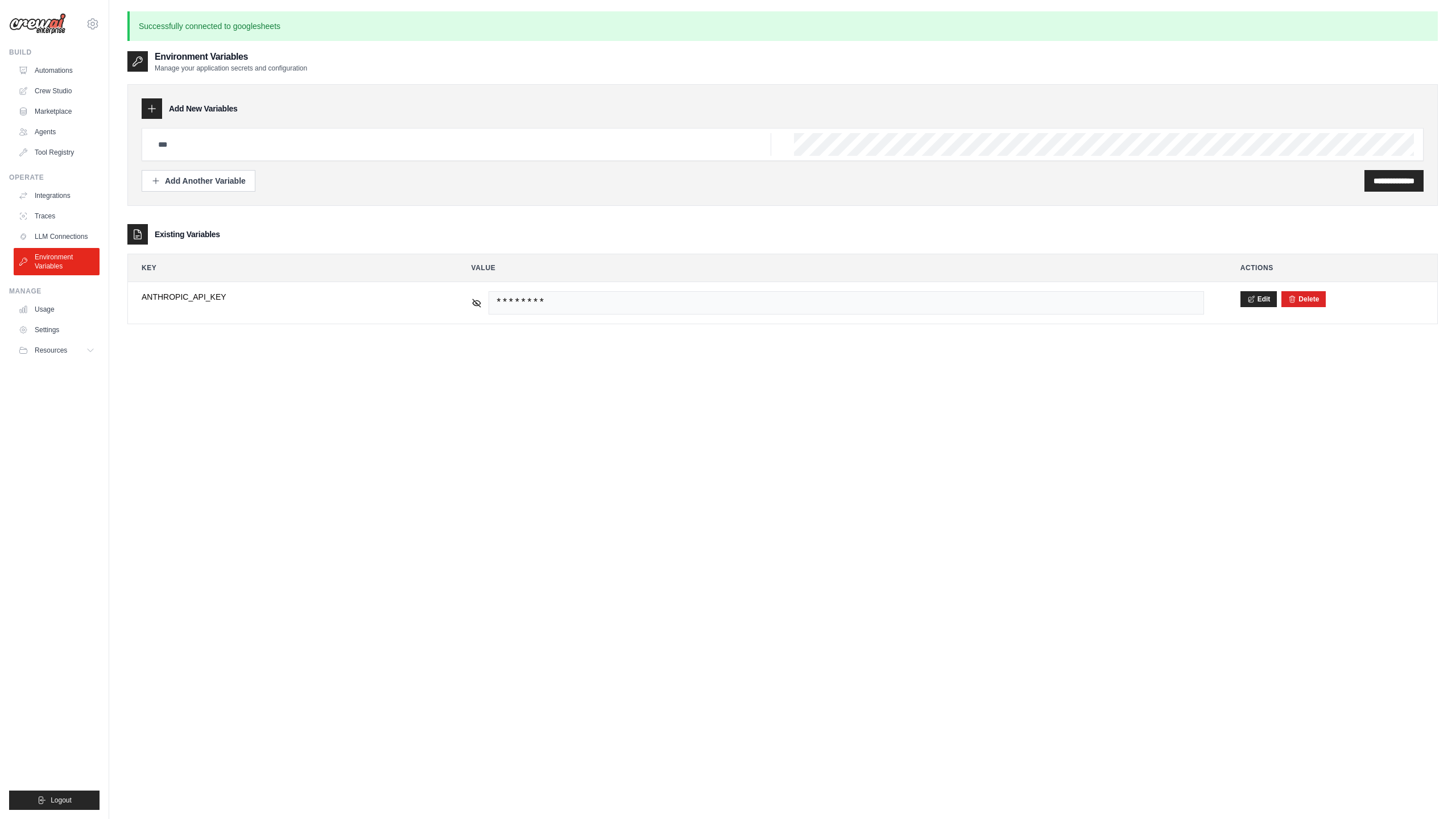
click at [155, 111] on icon at bounding box center [152, 109] width 11 height 11
click at [167, 135] on input "text" at bounding box center [460, 144] width 620 height 23
click at [47, 198] on link "Integrations" at bounding box center [58, 195] width 86 height 18
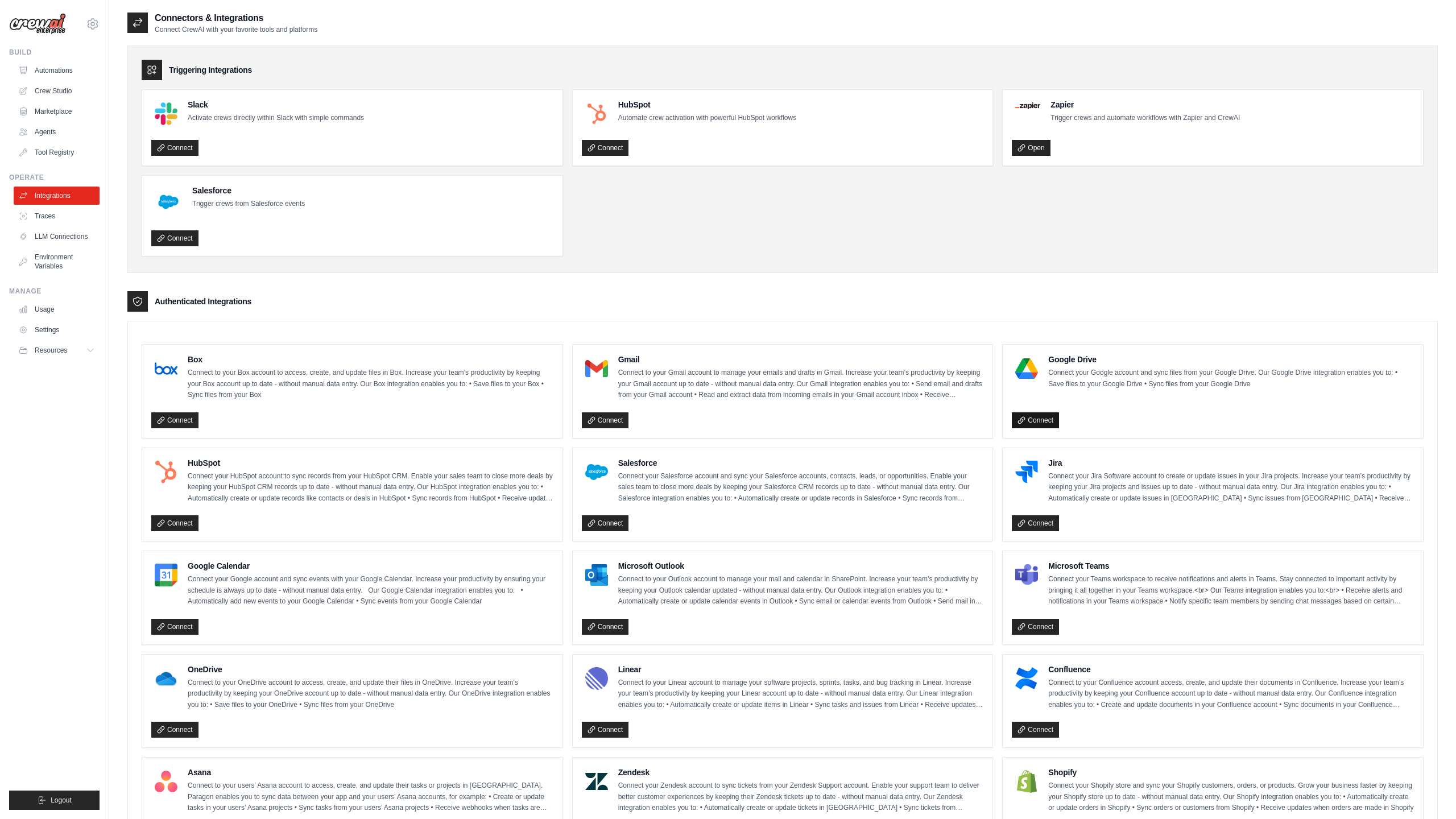
click at [1055, 414] on link "Connect" at bounding box center [1035, 420] width 47 height 16
click at [55, 86] on link "Crew Studio" at bounding box center [58, 91] width 86 height 18
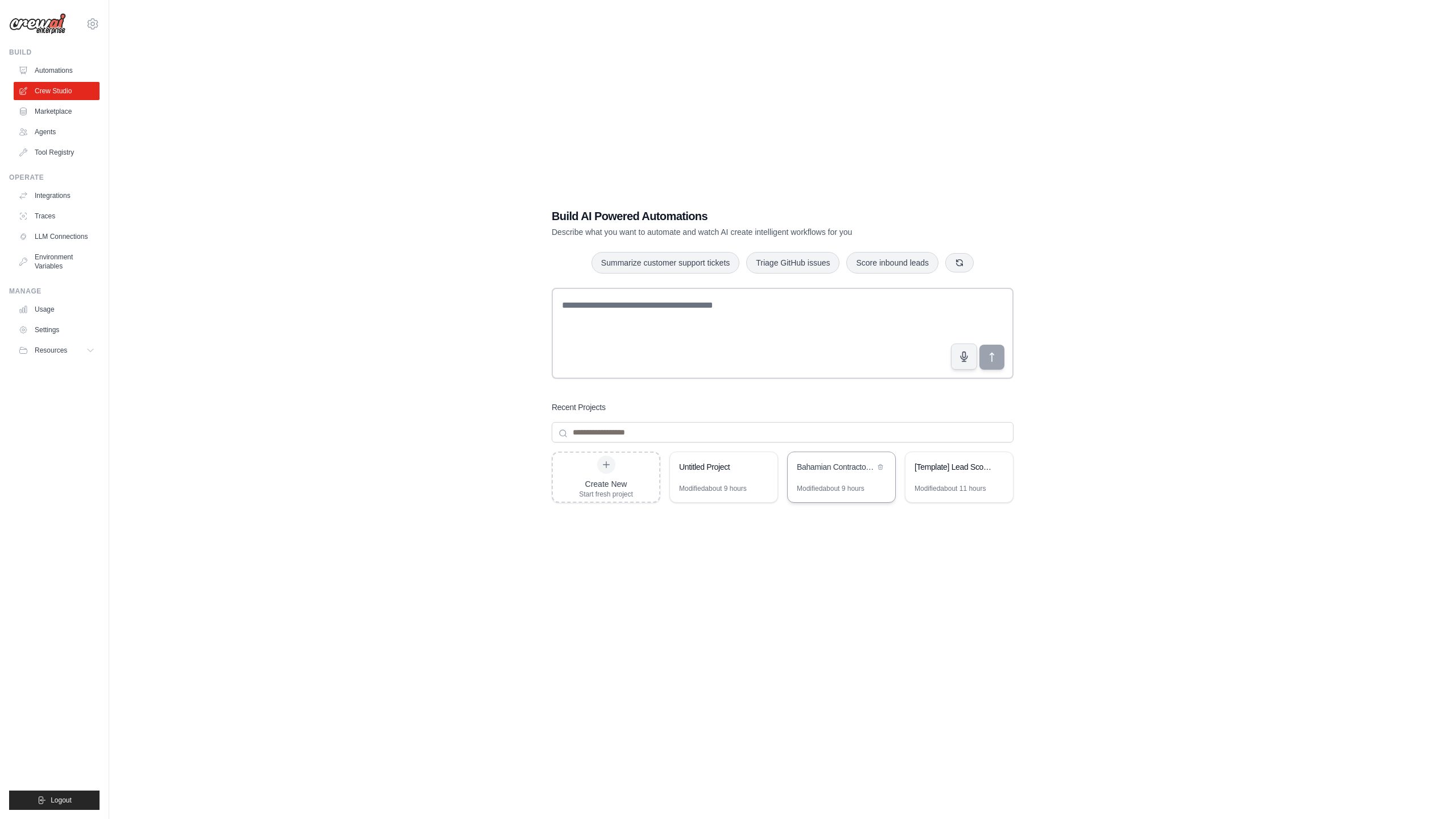
click at [815, 479] on div "Bahamian Contractors Directory - Automated Lead Generation System" at bounding box center [841, 468] width 108 height 32
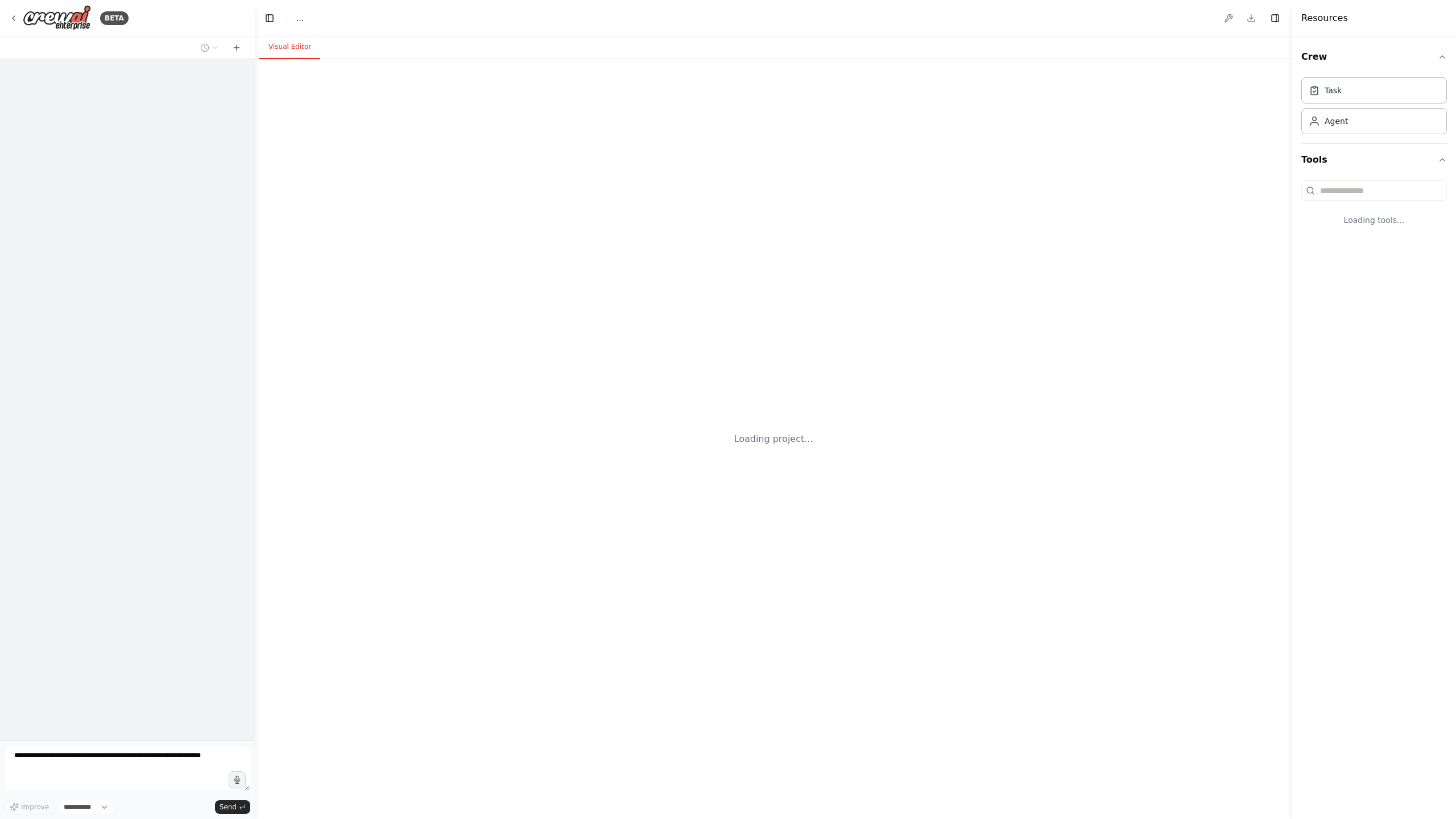
select select "****"
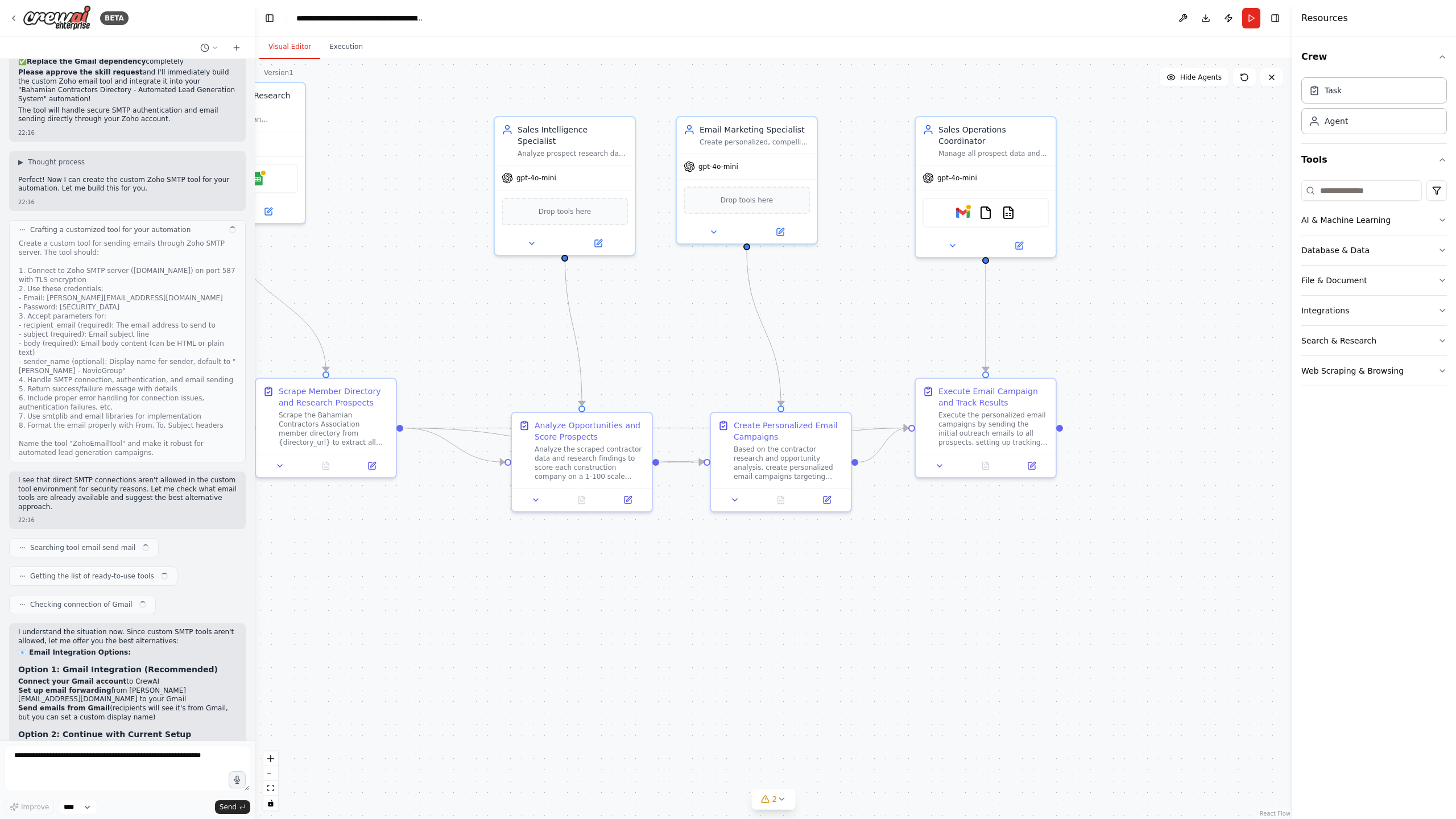
scroll to position [7816, 0]
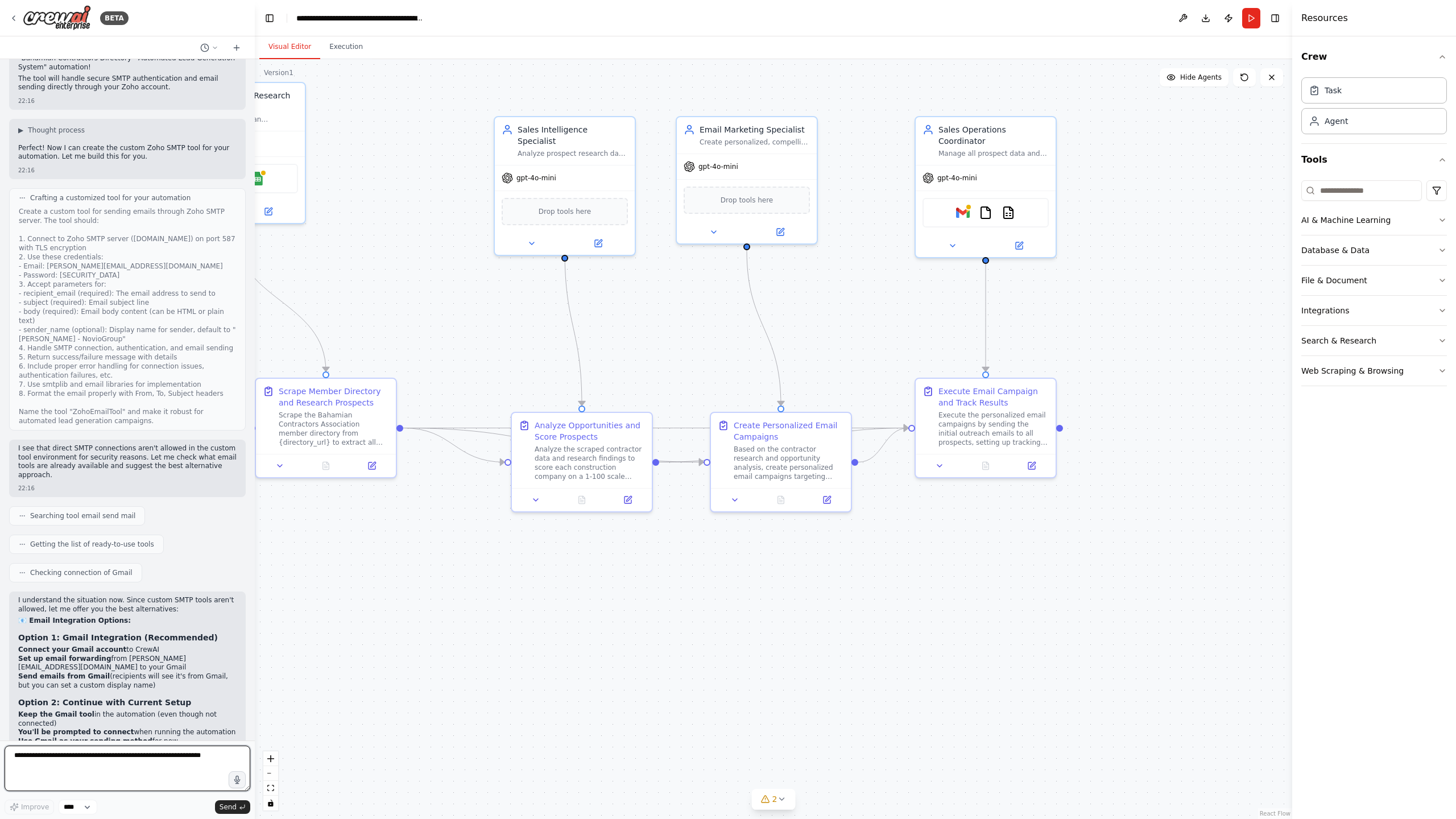
click at [55, 762] on textarea at bounding box center [127, 768] width 245 height 45
paste textarea "**********"
type textarea "**********"
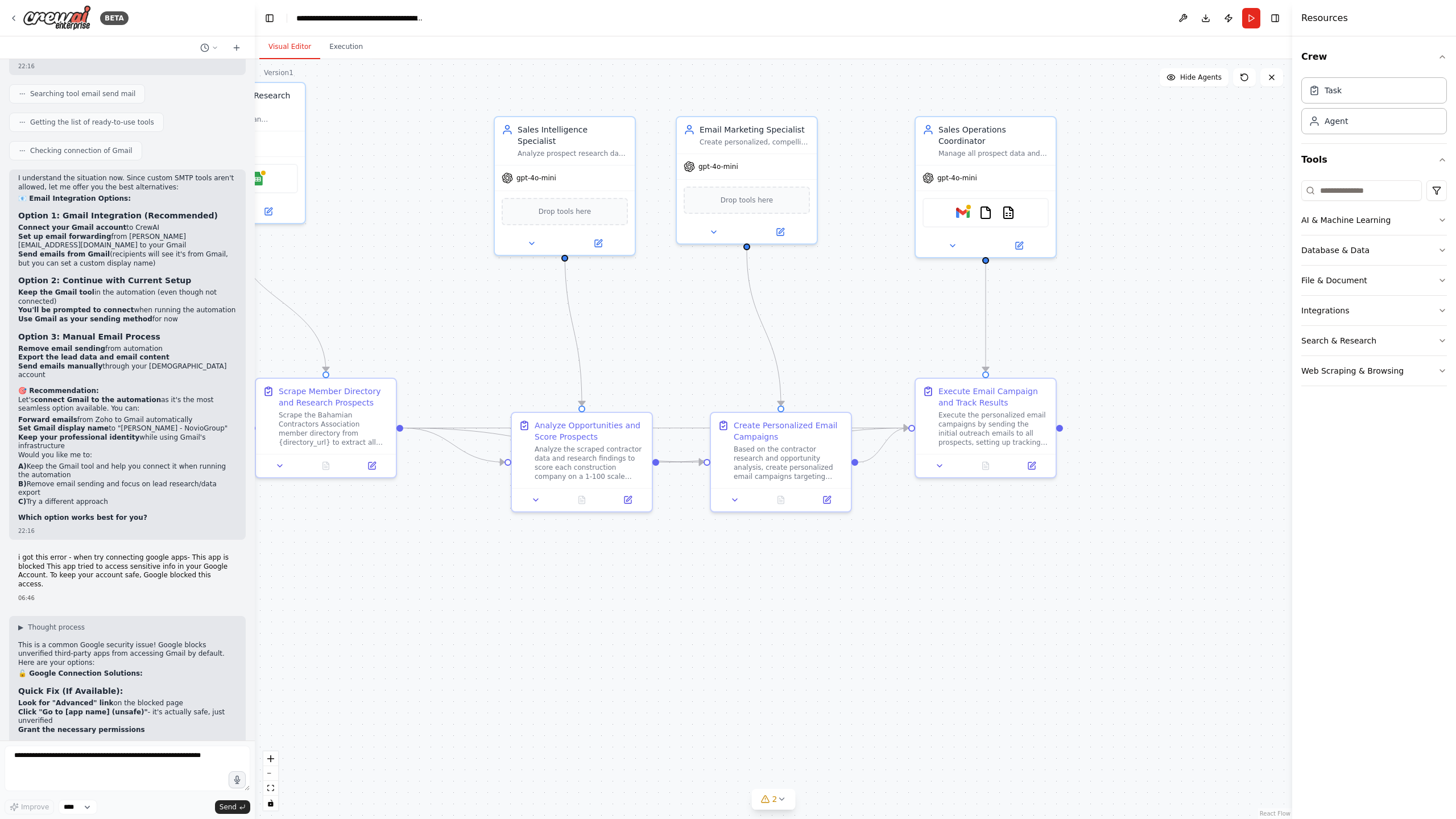
scroll to position [8250, 0]
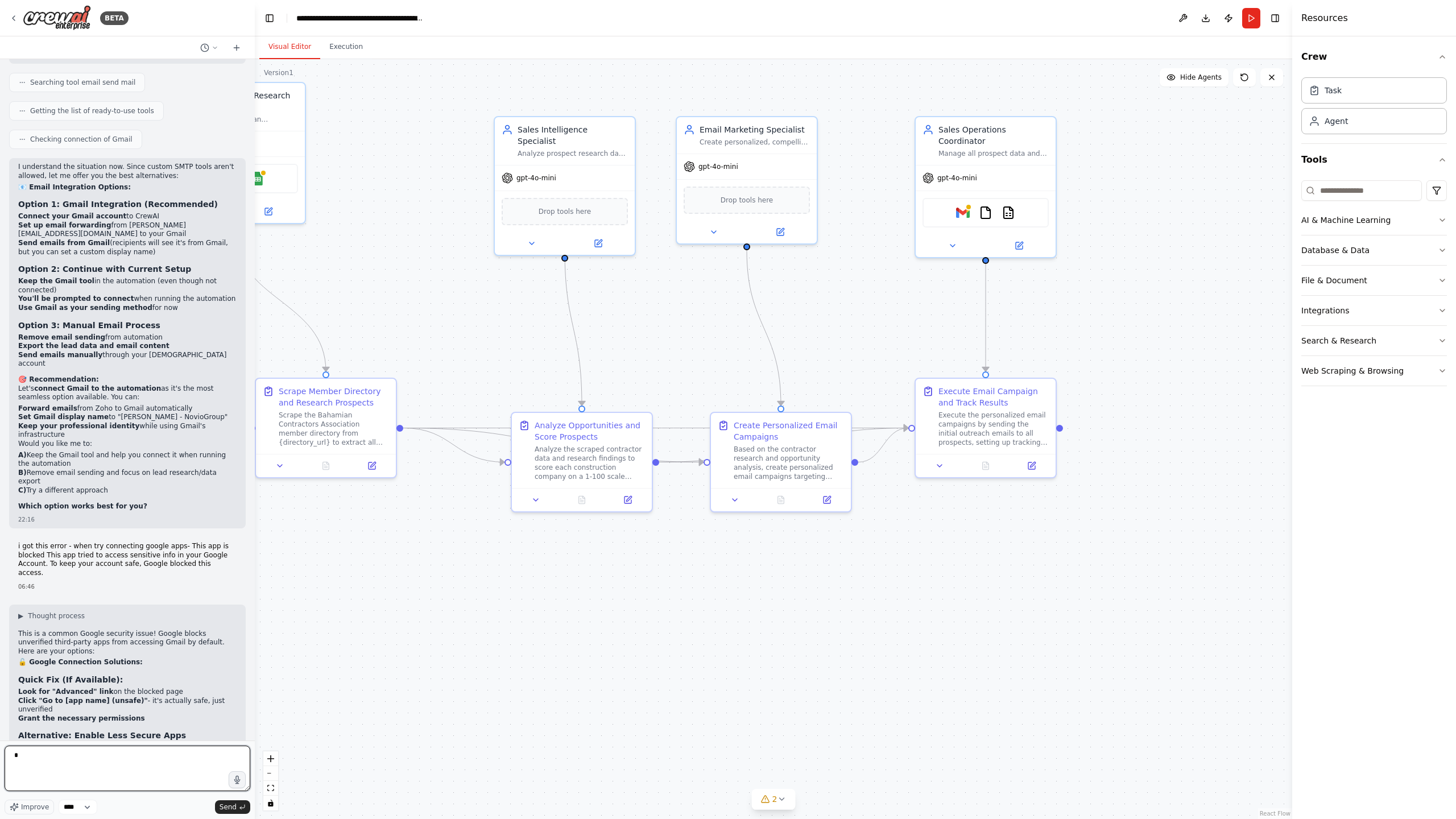
type textarea "*"
click at [1438, 280] on icon "button" at bounding box center [1442, 280] width 9 height 9
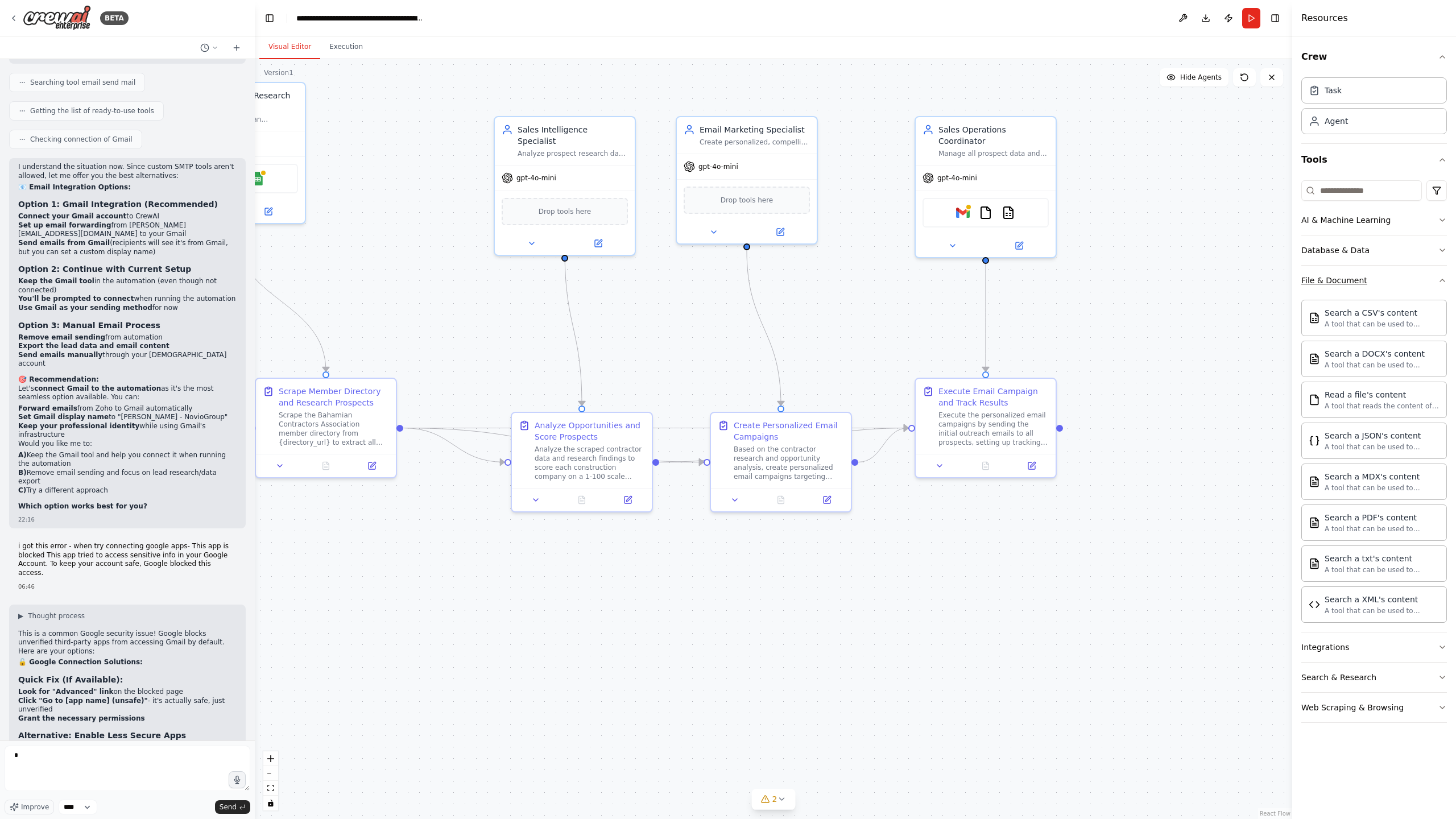
click at [1441, 281] on icon "button" at bounding box center [1442, 280] width 9 height 9
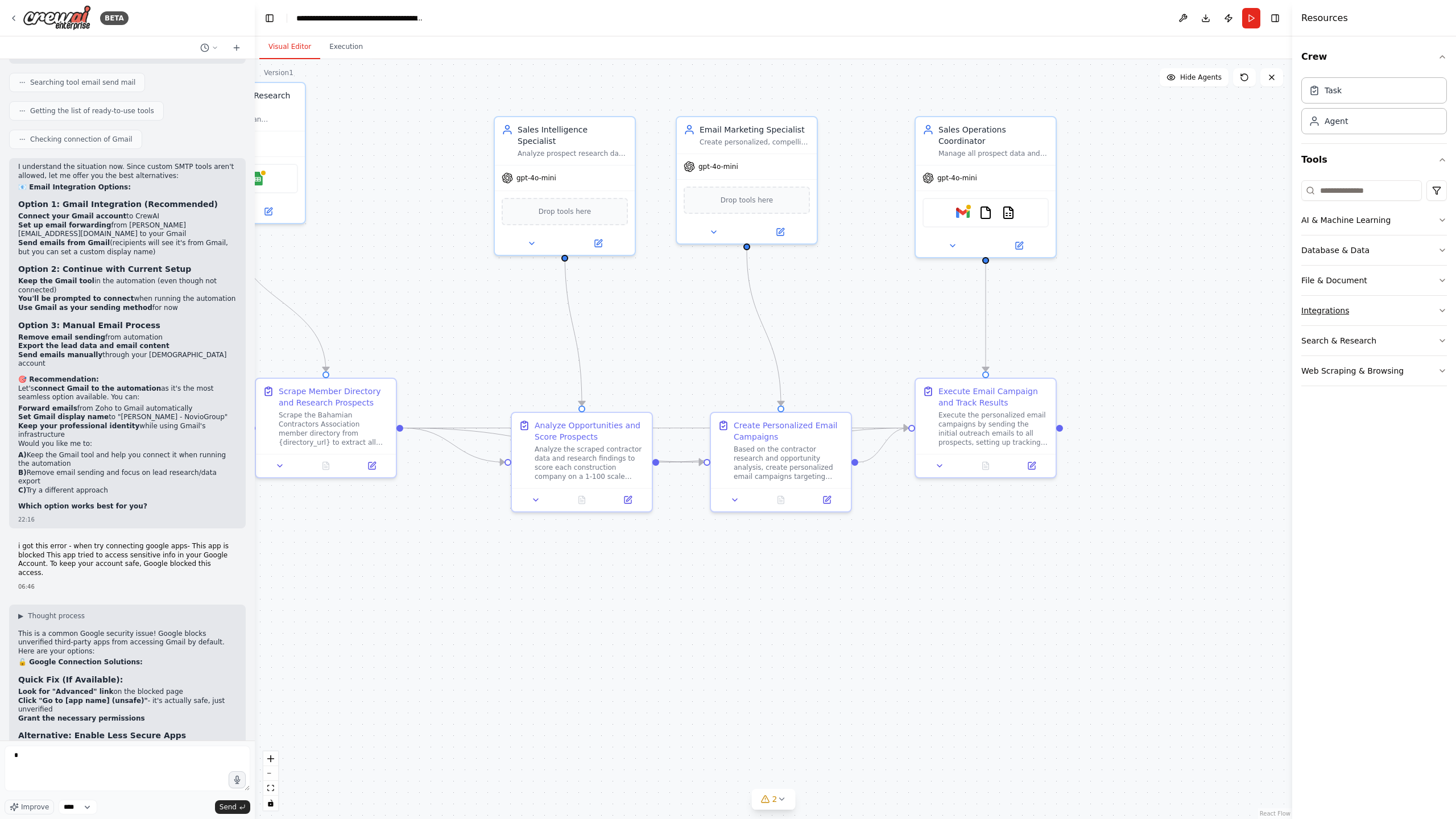
click at [1438, 306] on icon "button" at bounding box center [1442, 310] width 9 height 9
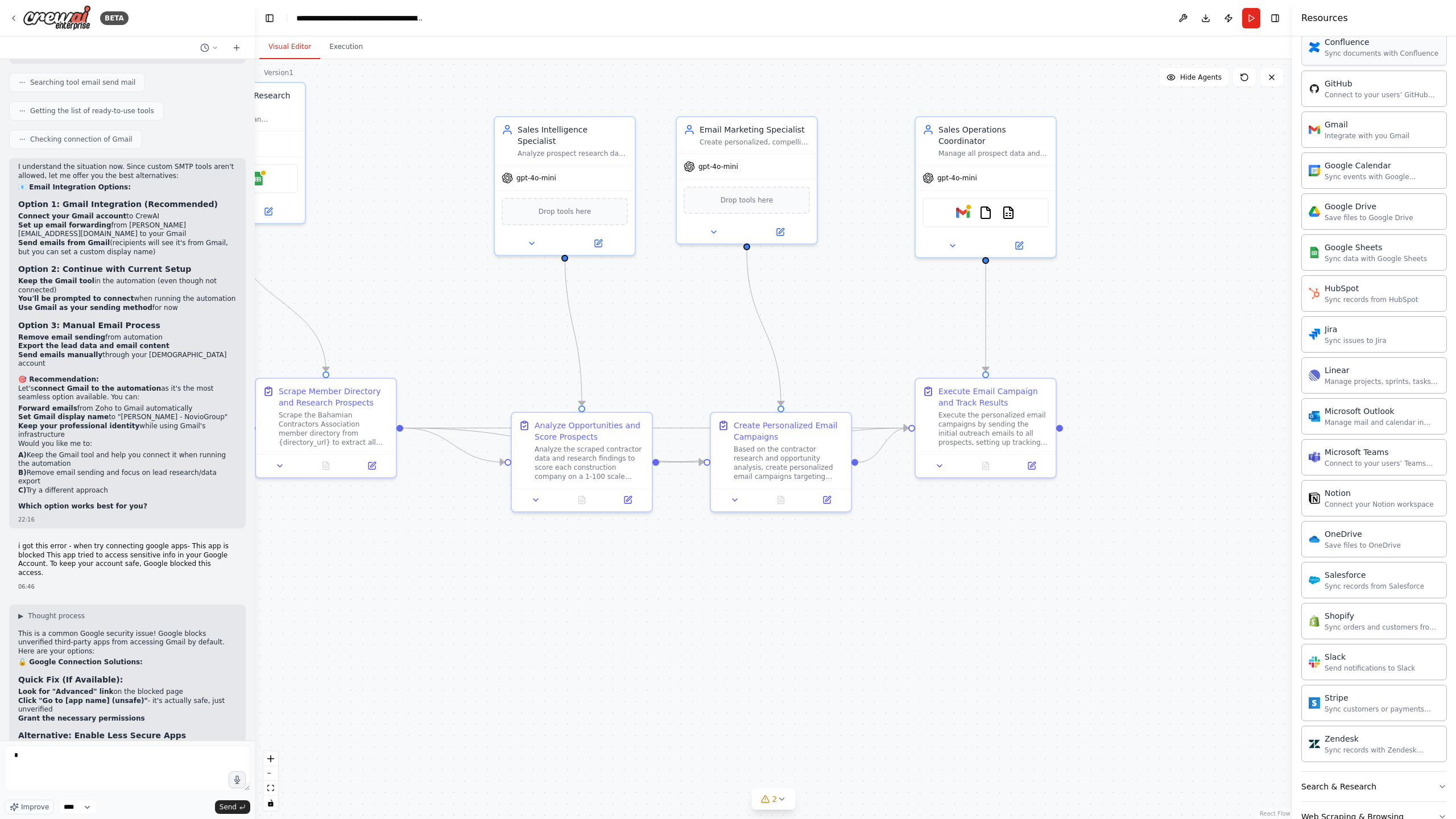
scroll to position [454, 0]
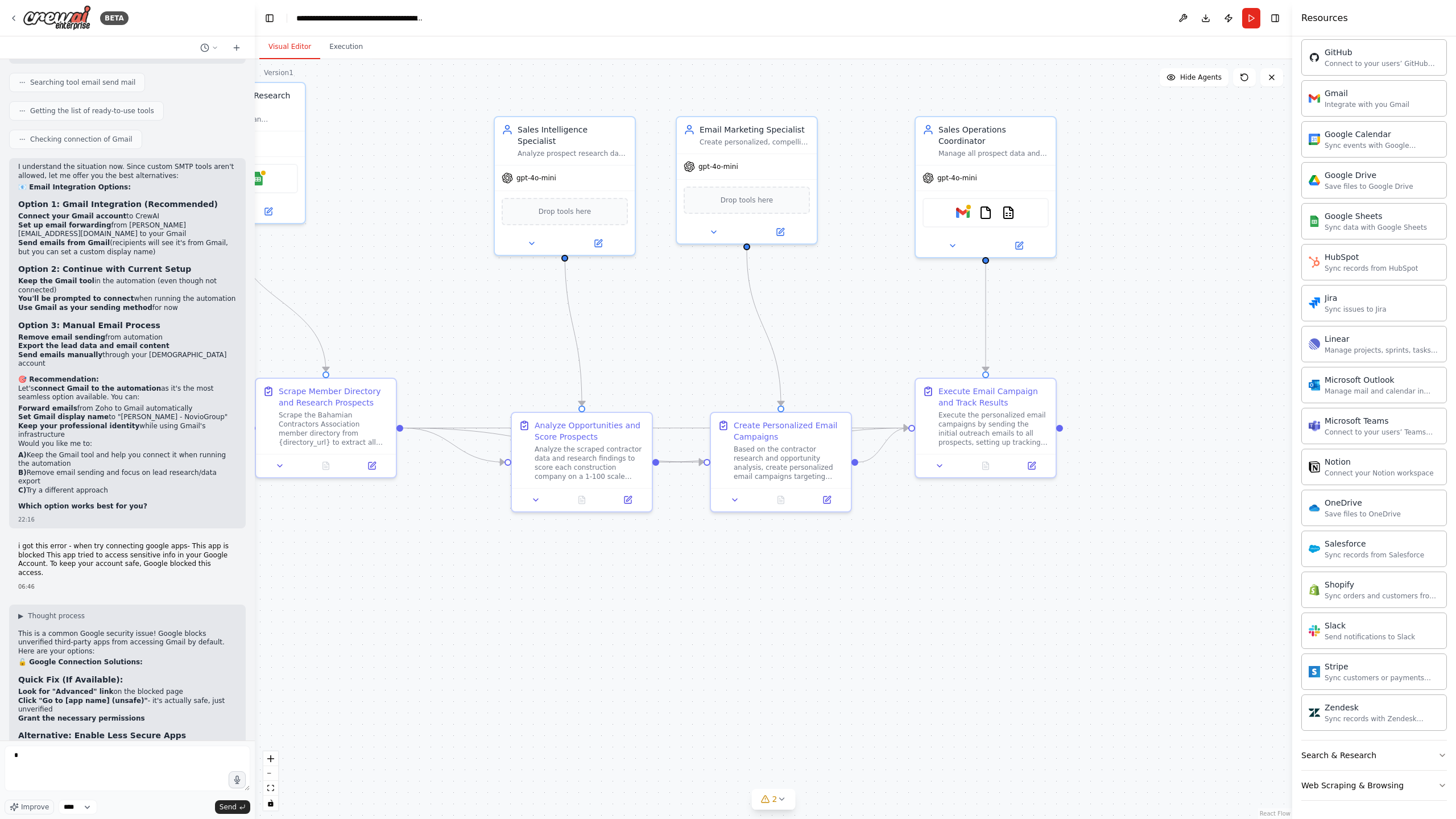
click at [1275, 810] on link "React Flow" at bounding box center [1275, 813] width 30 height 6
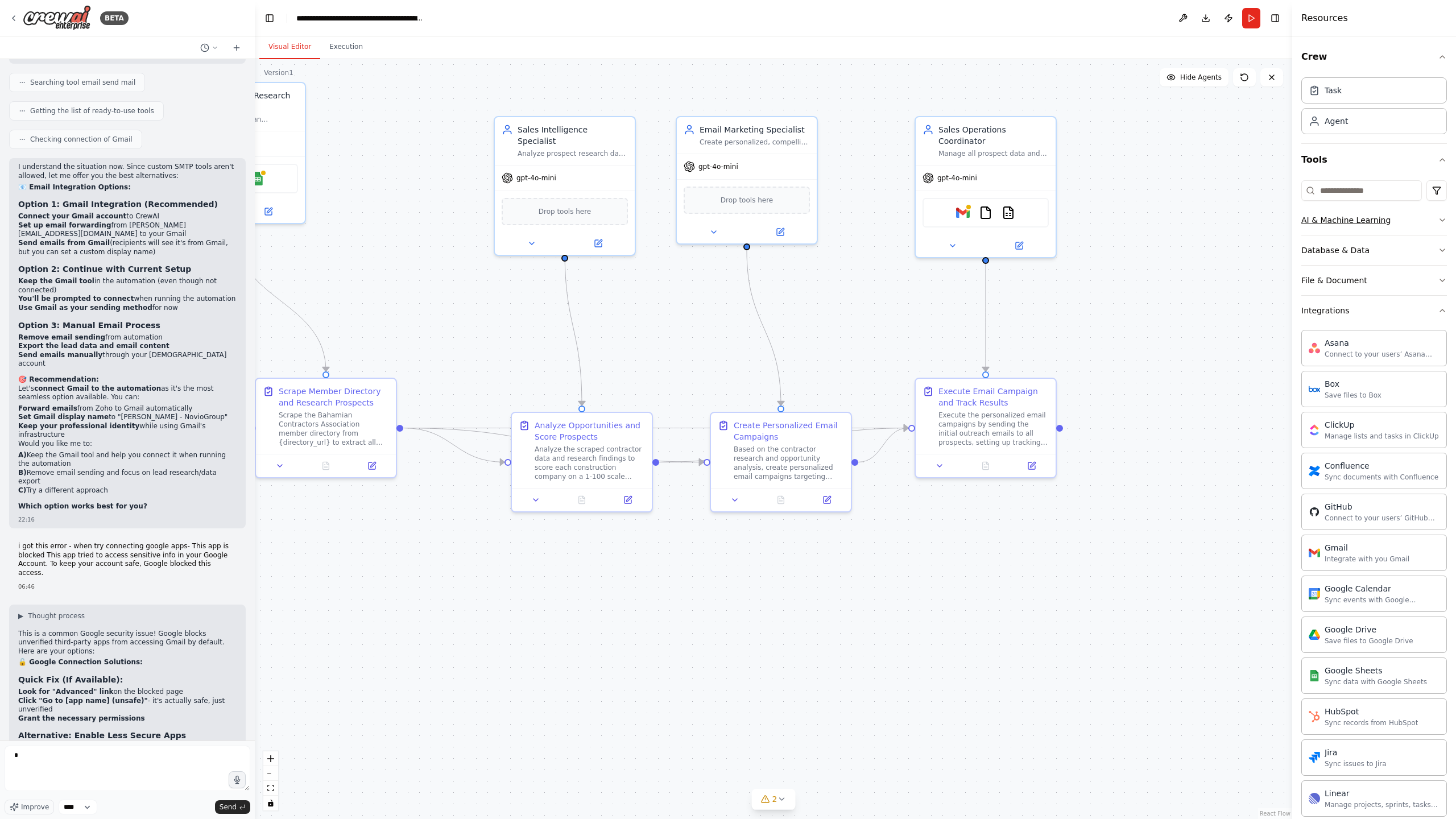
click at [1410, 225] on button "AI & Machine Learning" at bounding box center [1374, 220] width 145 height 30
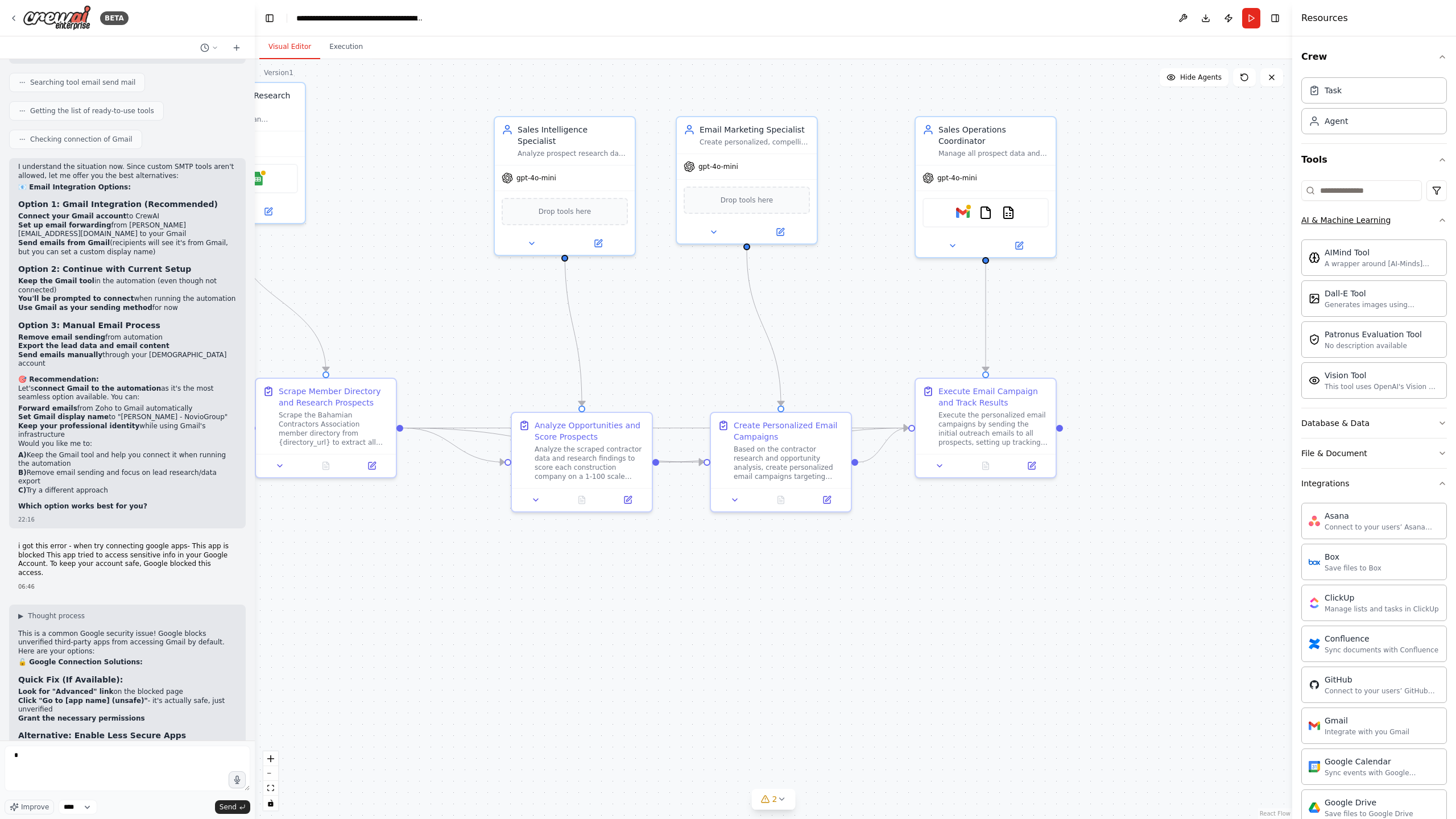
click at [1409, 219] on button "AI & Machine Learning" at bounding box center [1374, 220] width 145 height 30
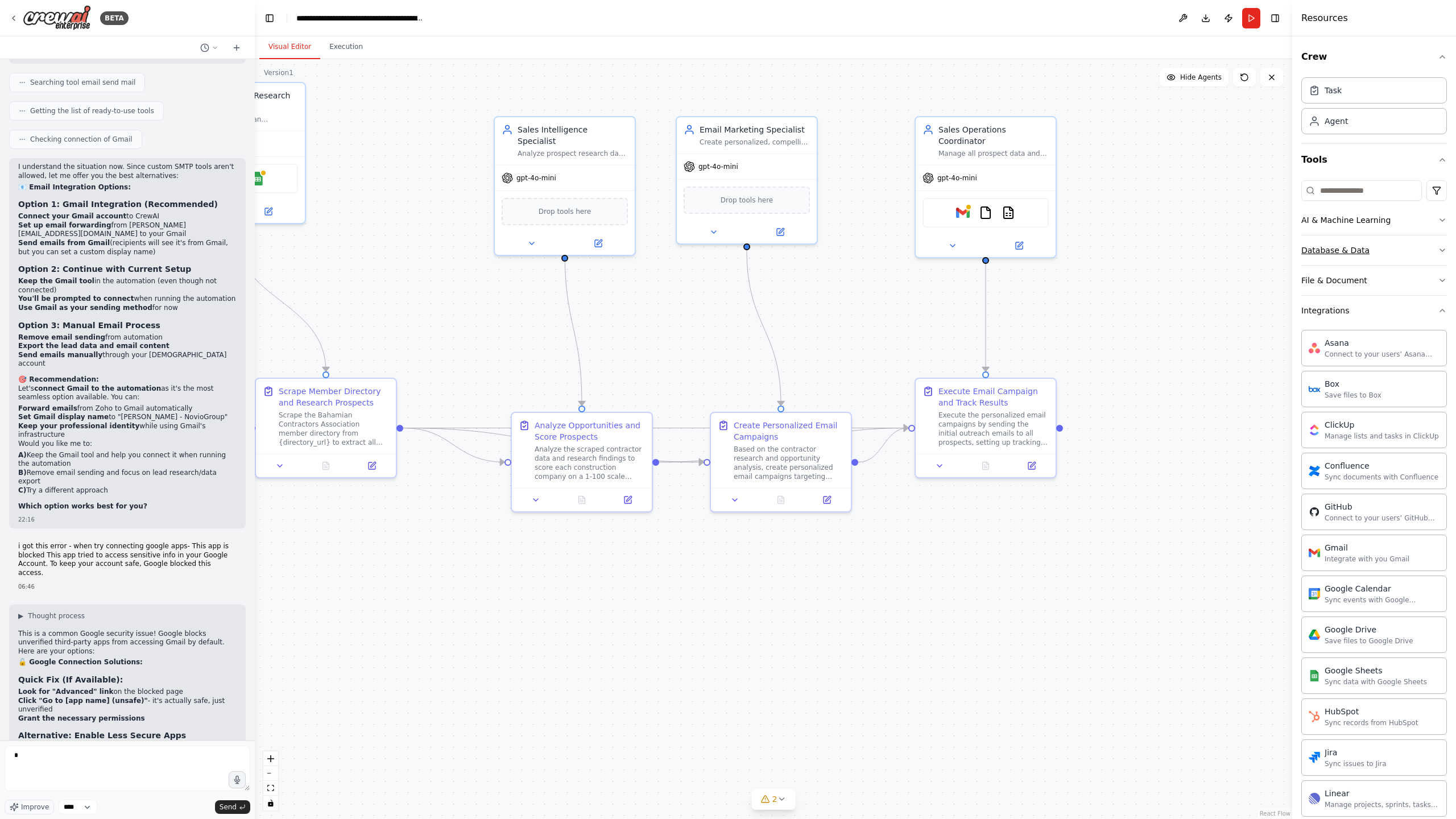
click at [1407, 247] on button "Database & Data" at bounding box center [1374, 250] width 145 height 30
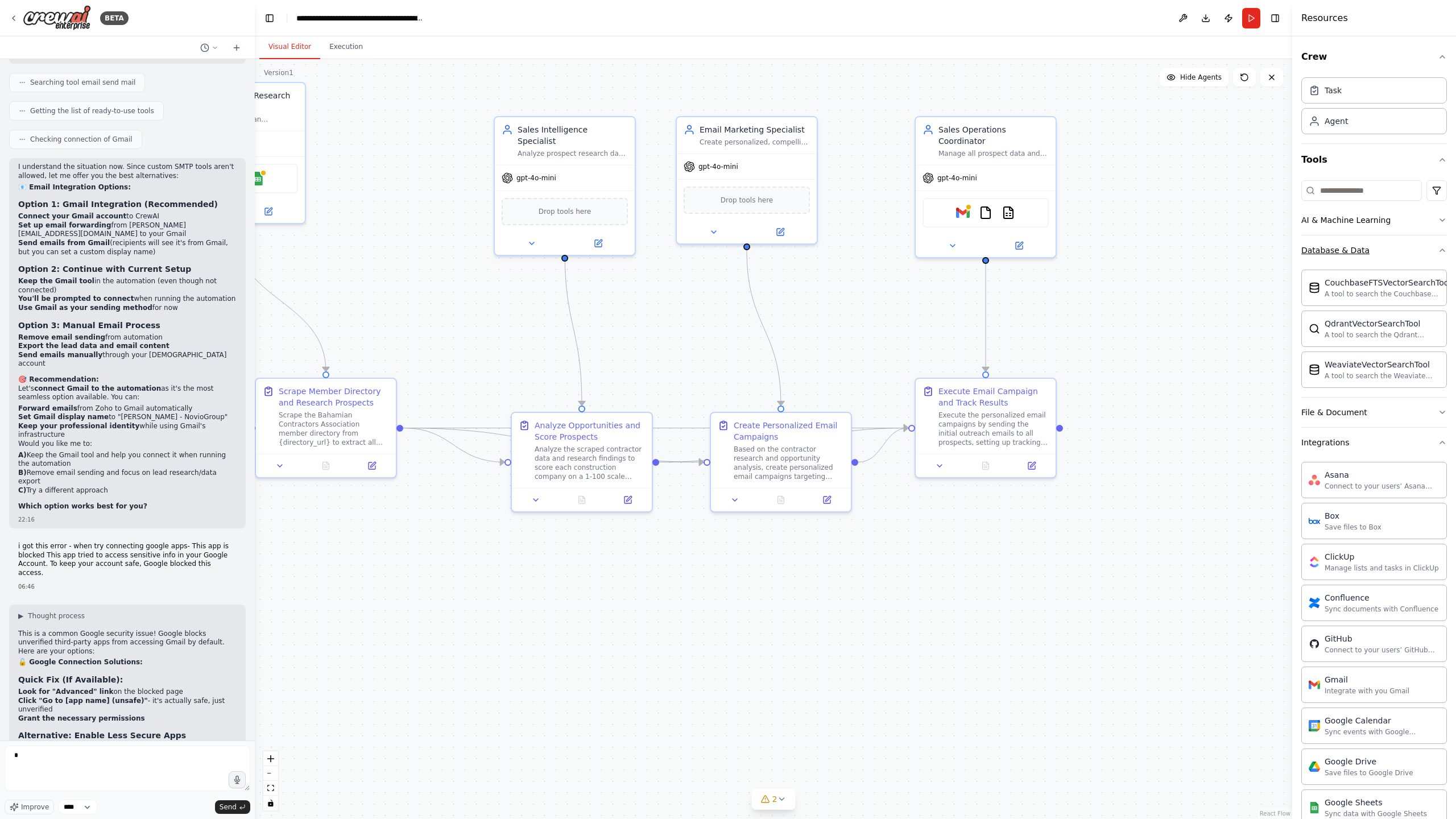
click at [1407, 247] on button "Database & Data" at bounding box center [1374, 250] width 145 height 30
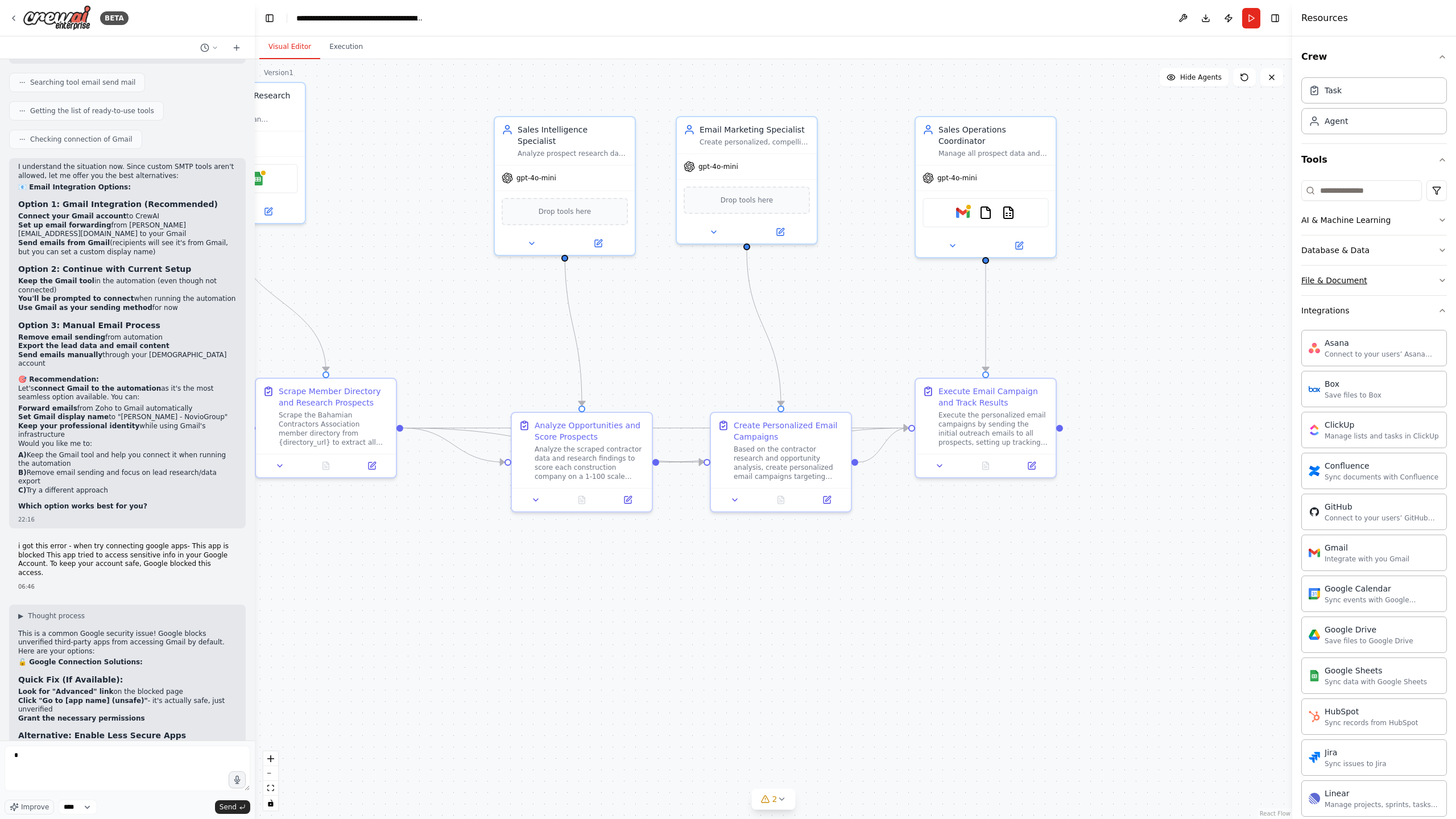
click at [1405, 288] on button "File & Document" at bounding box center [1374, 280] width 145 height 30
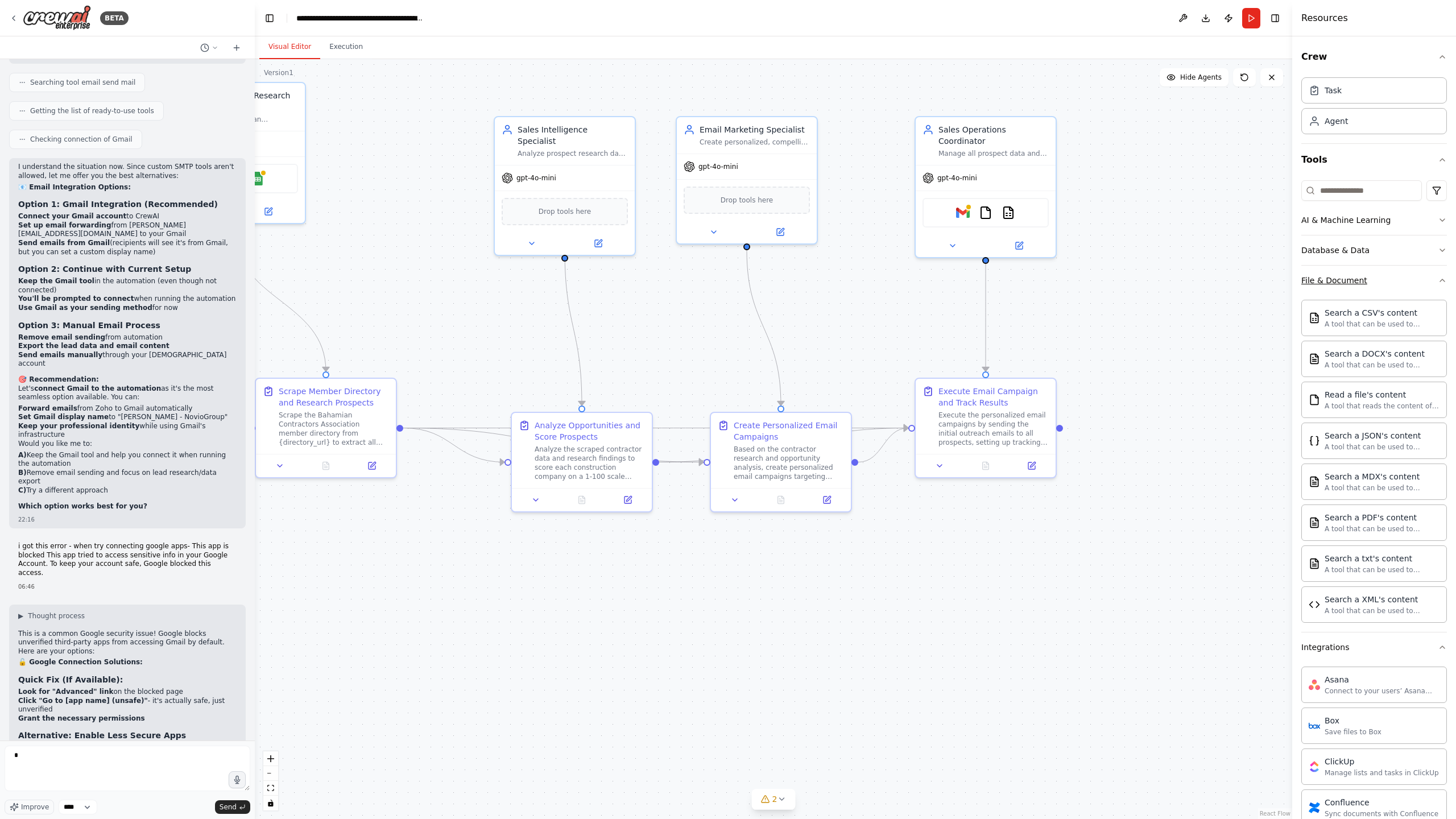
click at [1405, 288] on button "File & Document" at bounding box center [1374, 280] width 145 height 30
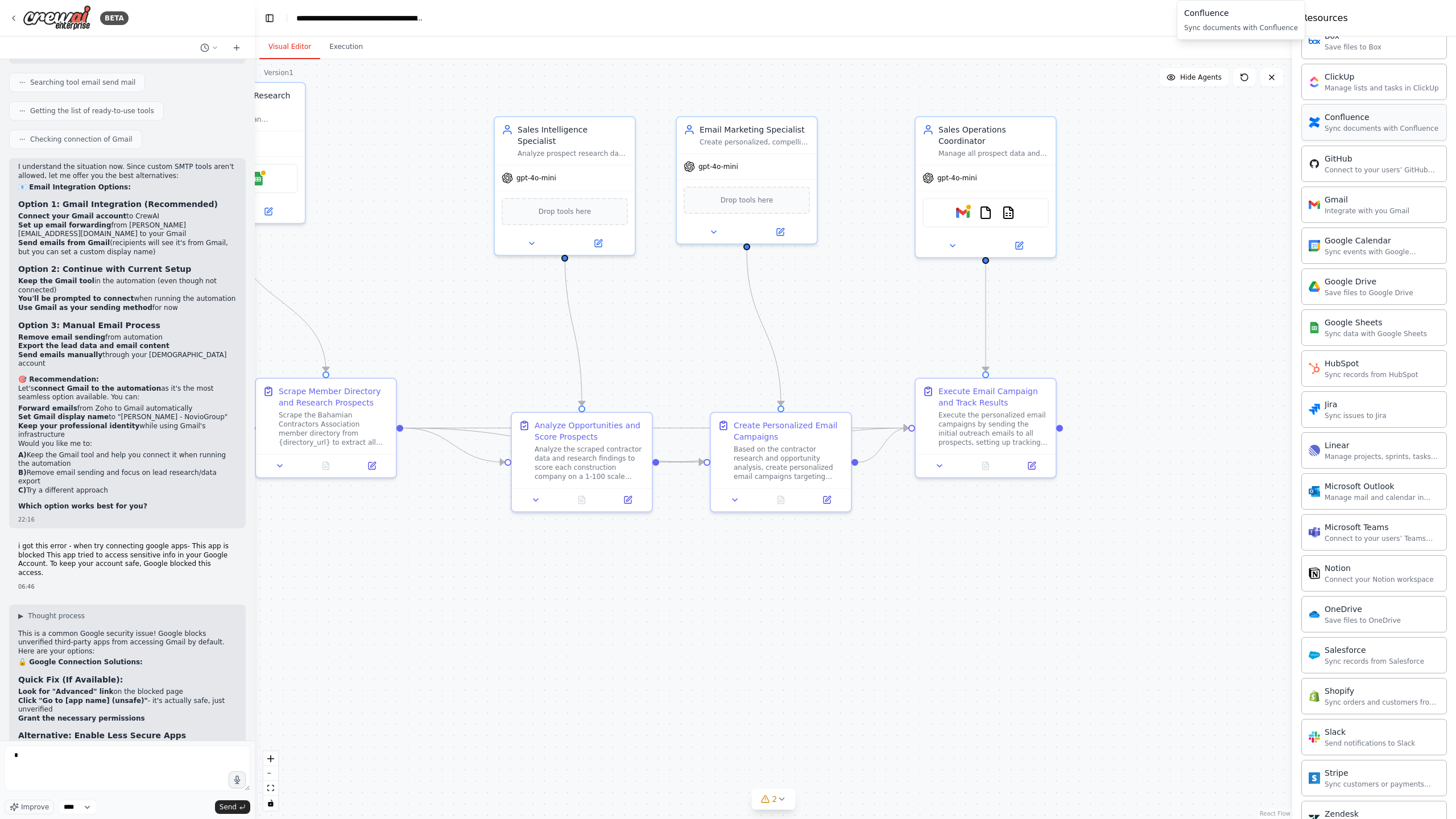
scroll to position [454, 0]
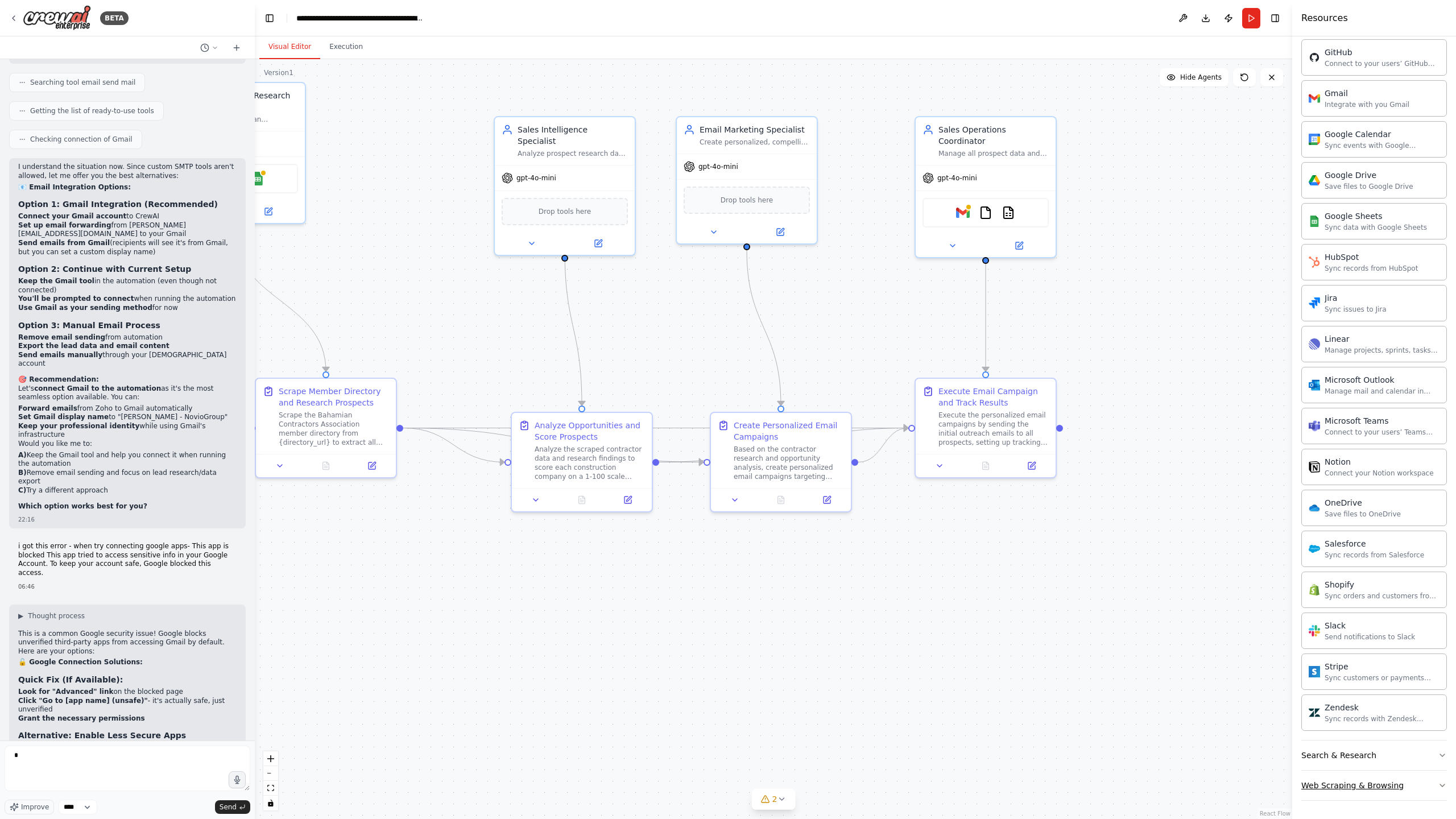
click at [1362, 790] on div "Web Scraping & Browsing" at bounding box center [1352, 785] width 103 height 11
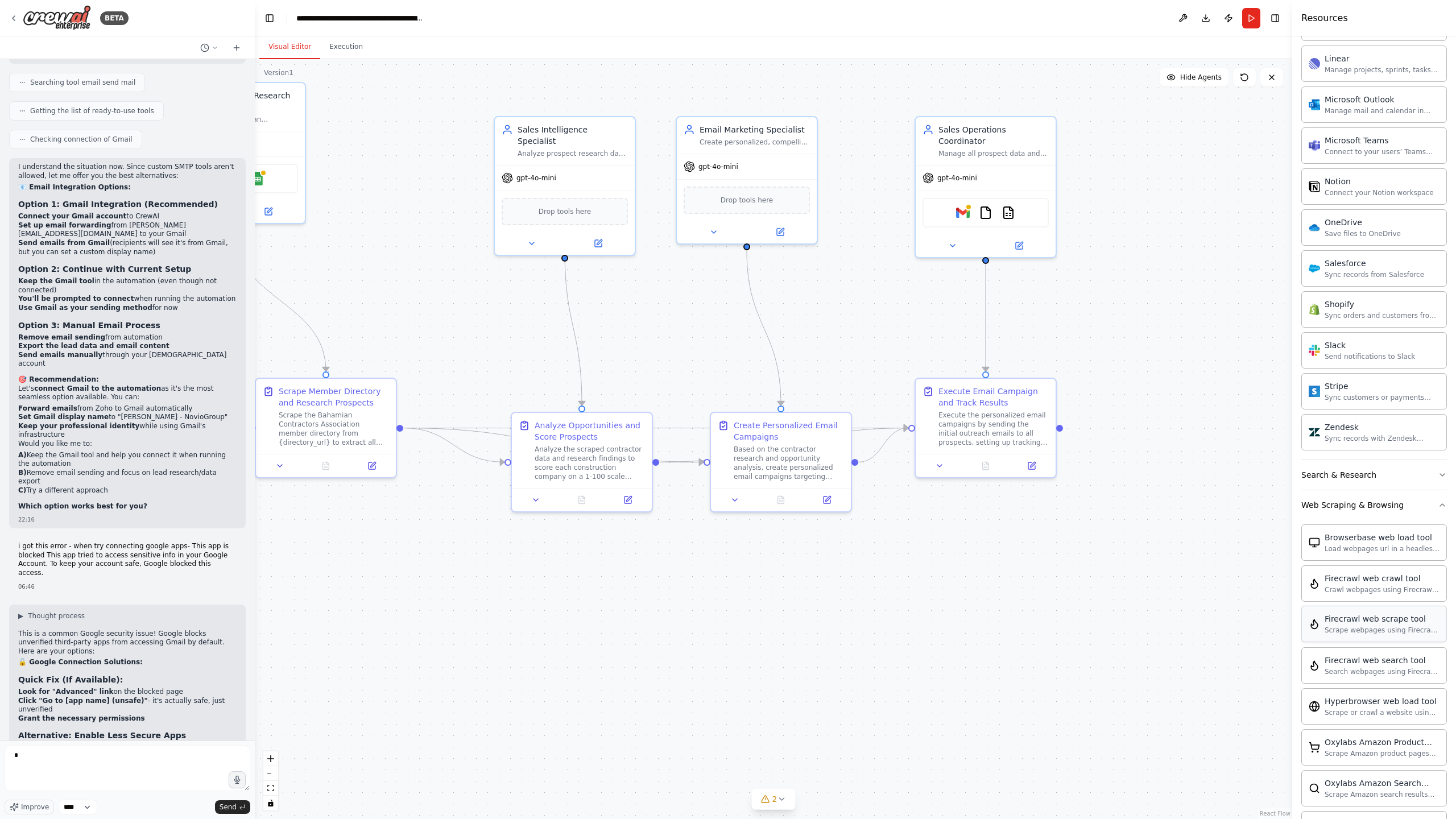
scroll to position [735, 0]
click at [1431, 474] on button "Search & Research" at bounding box center [1374, 474] width 145 height 30
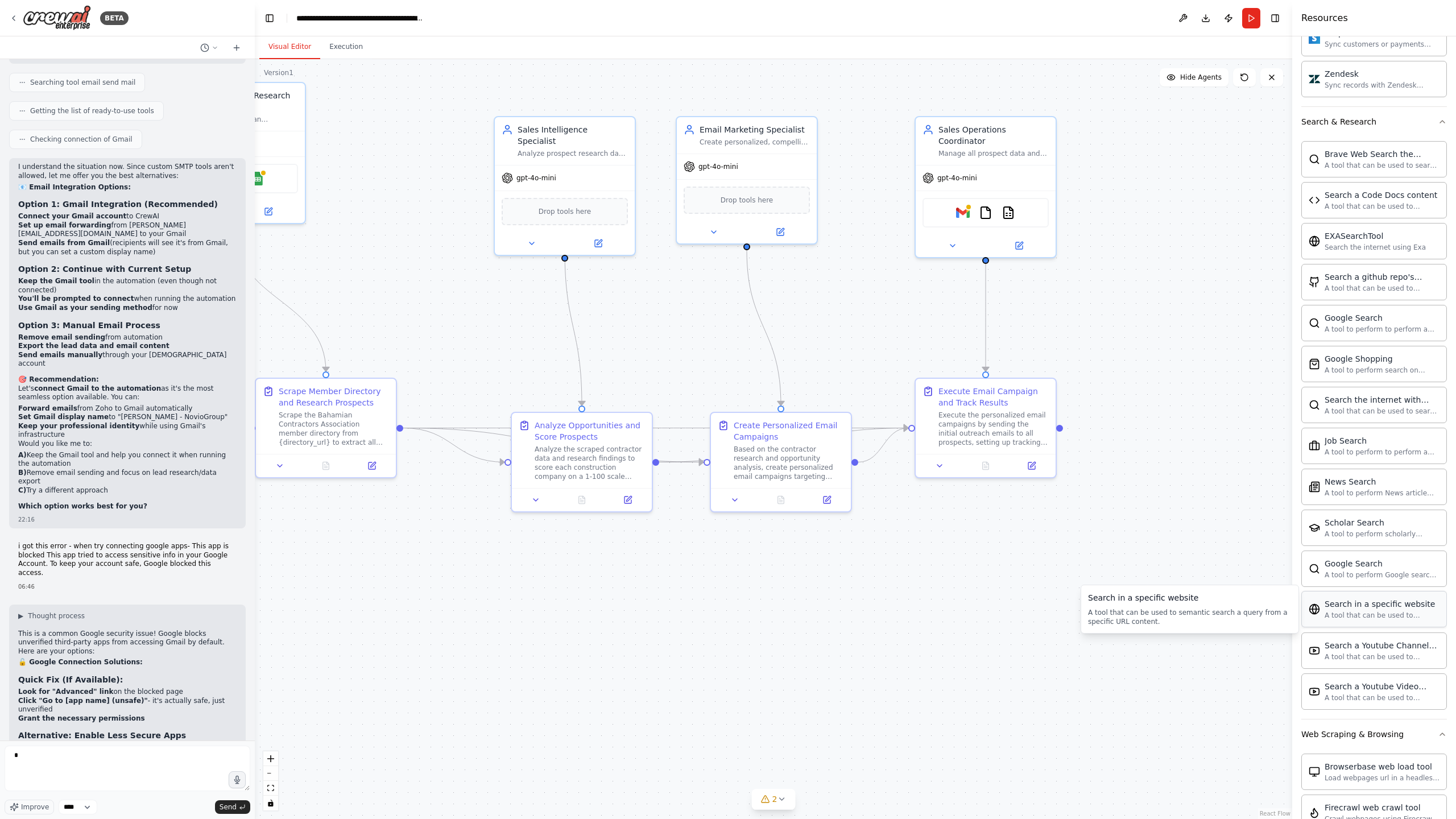
scroll to position [1089, 0]
click at [377, 323] on div ".deletable-edge-delete-btn { width: 20px; height: 20px; border: 0px solid #ffff…" at bounding box center [773, 439] width 1037 height 760
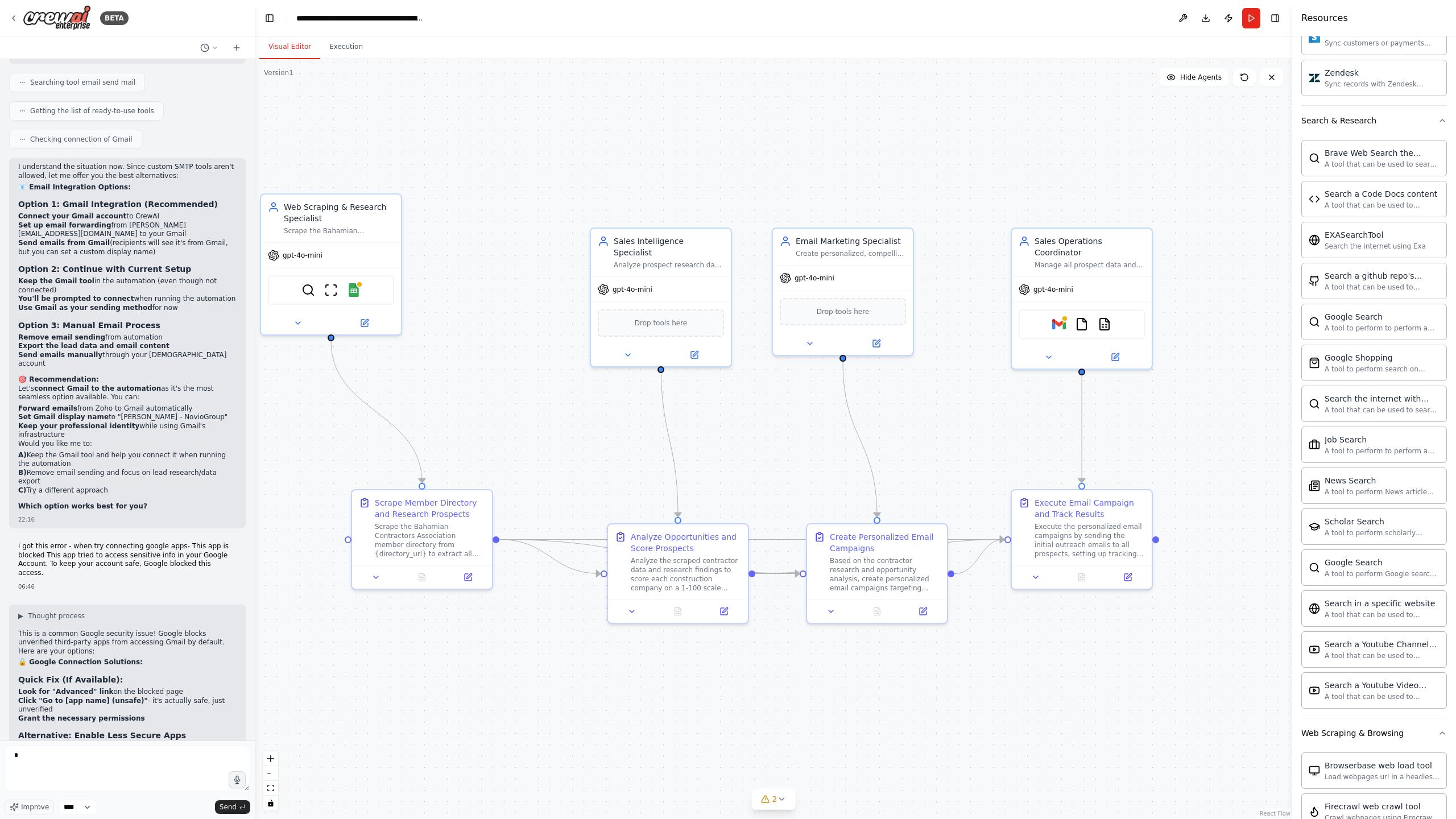
drag, startPoint x: 377, startPoint y: 323, endPoint x: 472, endPoint y: 434, distance: 146.1
click at [472, 434] on div ".deletable-edge-delete-btn { width: 20px; height: 20px; border: 0px solid #ffff…" at bounding box center [773, 439] width 1037 height 760
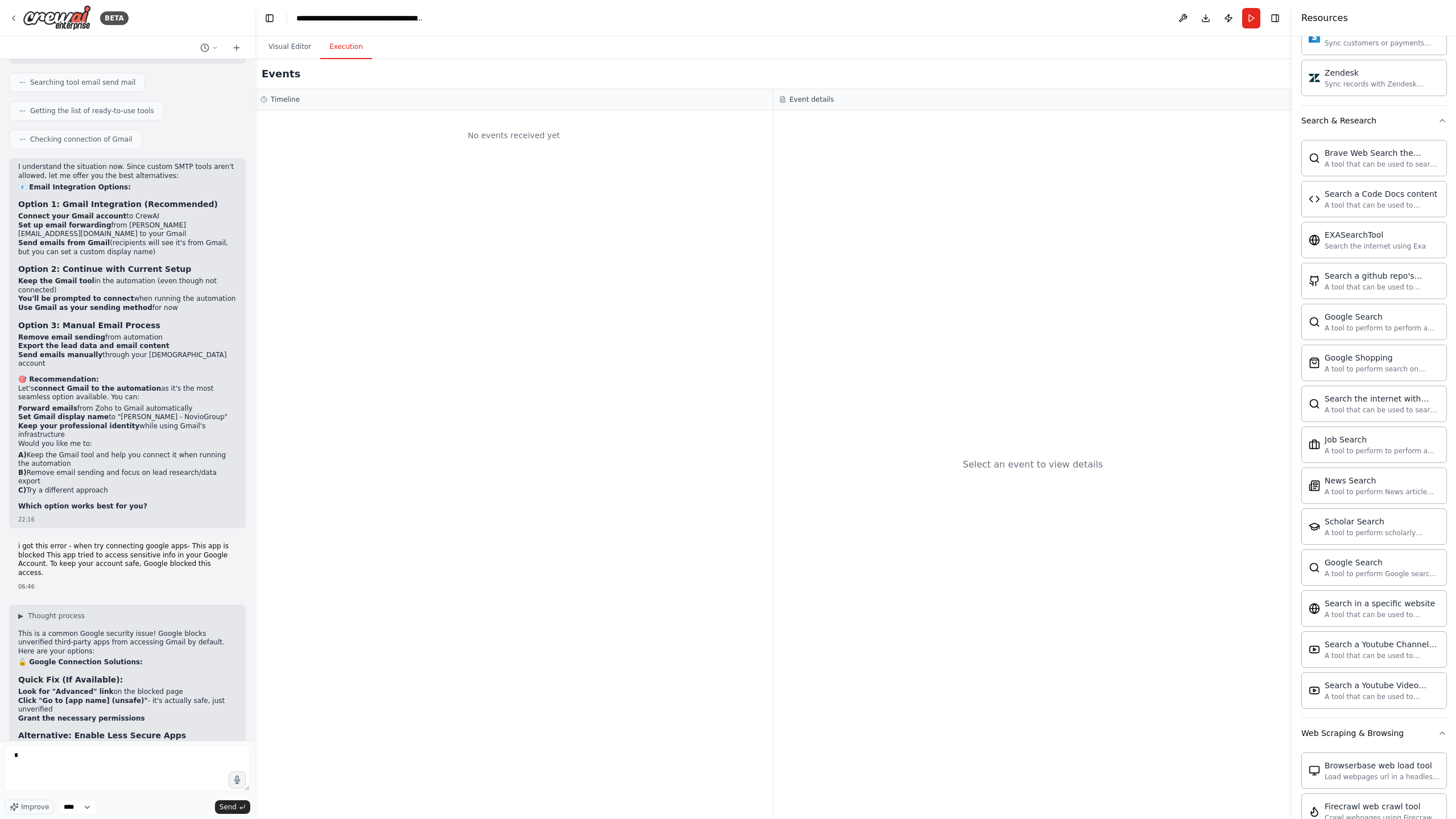
click at [352, 46] on button "Execution" at bounding box center [346, 47] width 52 height 24
click at [295, 48] on button "Visual Editor" at bounding box center [290, 47] width 61 height 24
click at [348, 50] on button "Execution" at bounding box center [346, 47] width 52 height 24
click at [298, 48] on button "Visual Editor" at bounding box center [290, 47] width 61 height 24
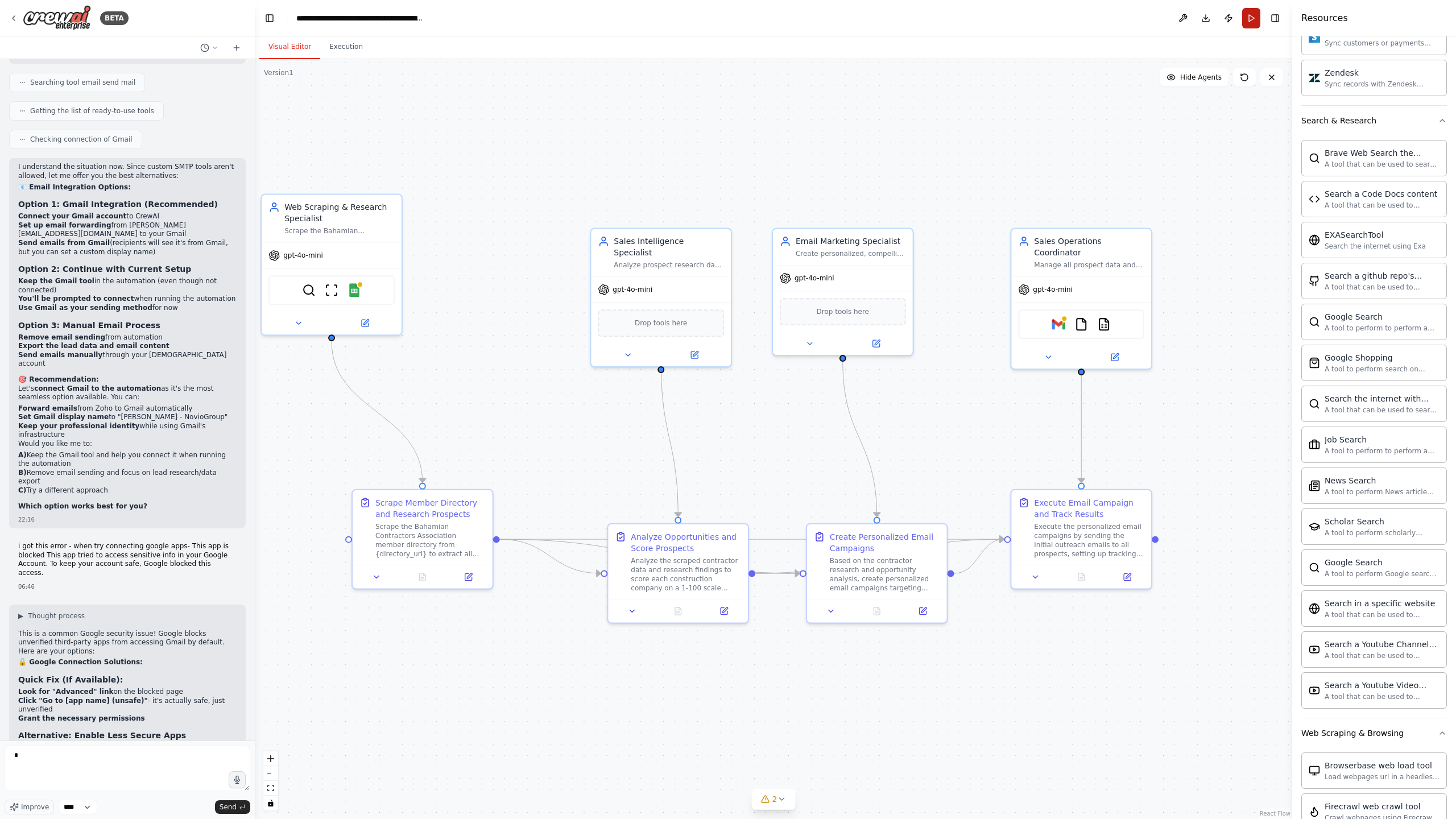
click at [1250, 17] on button "Run" at bounding box center [1251, 18] width 18 height 21
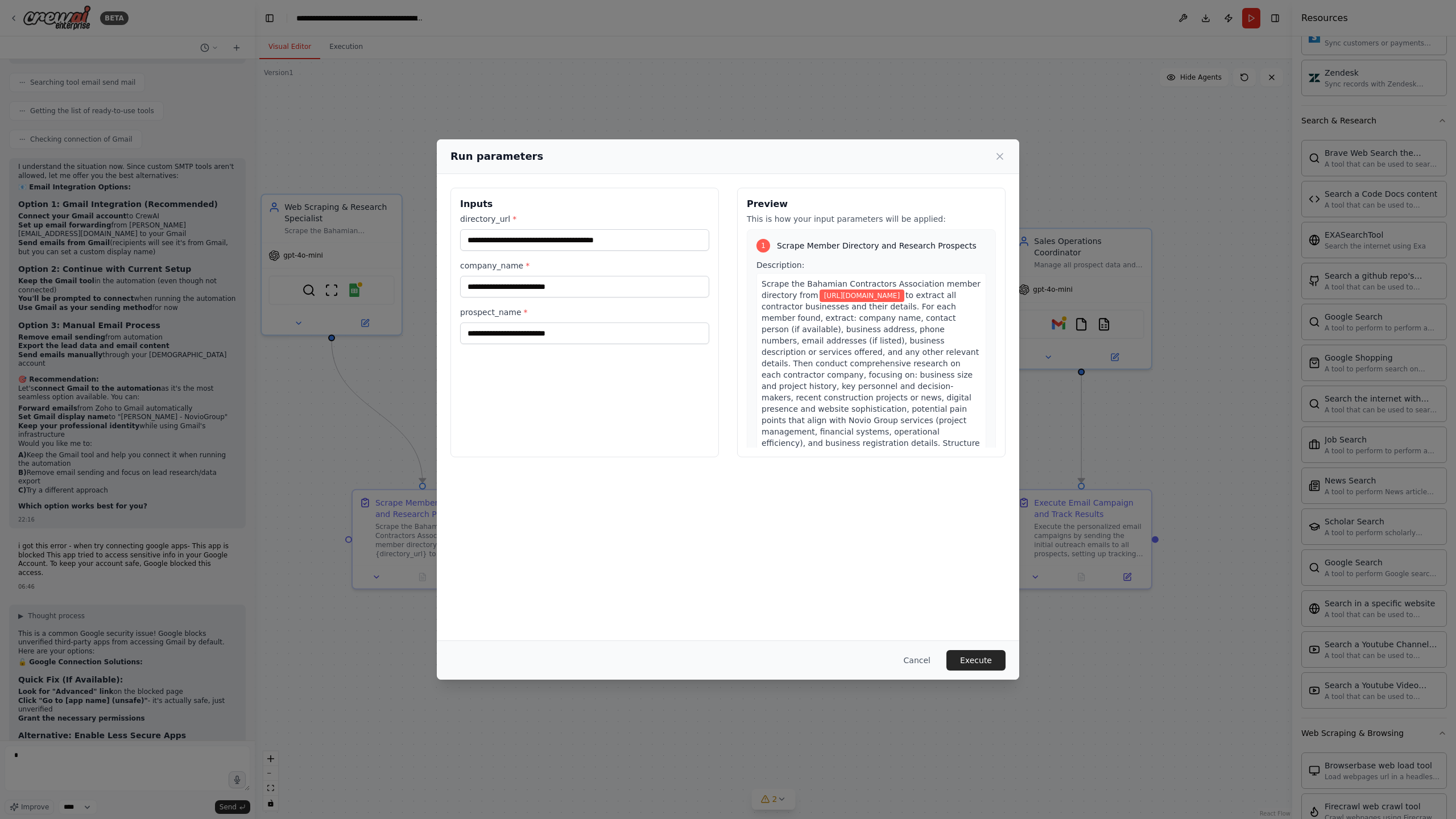
click at [967, 661] on button "Execute" at bounding box center [976, 660] width 59 height 21
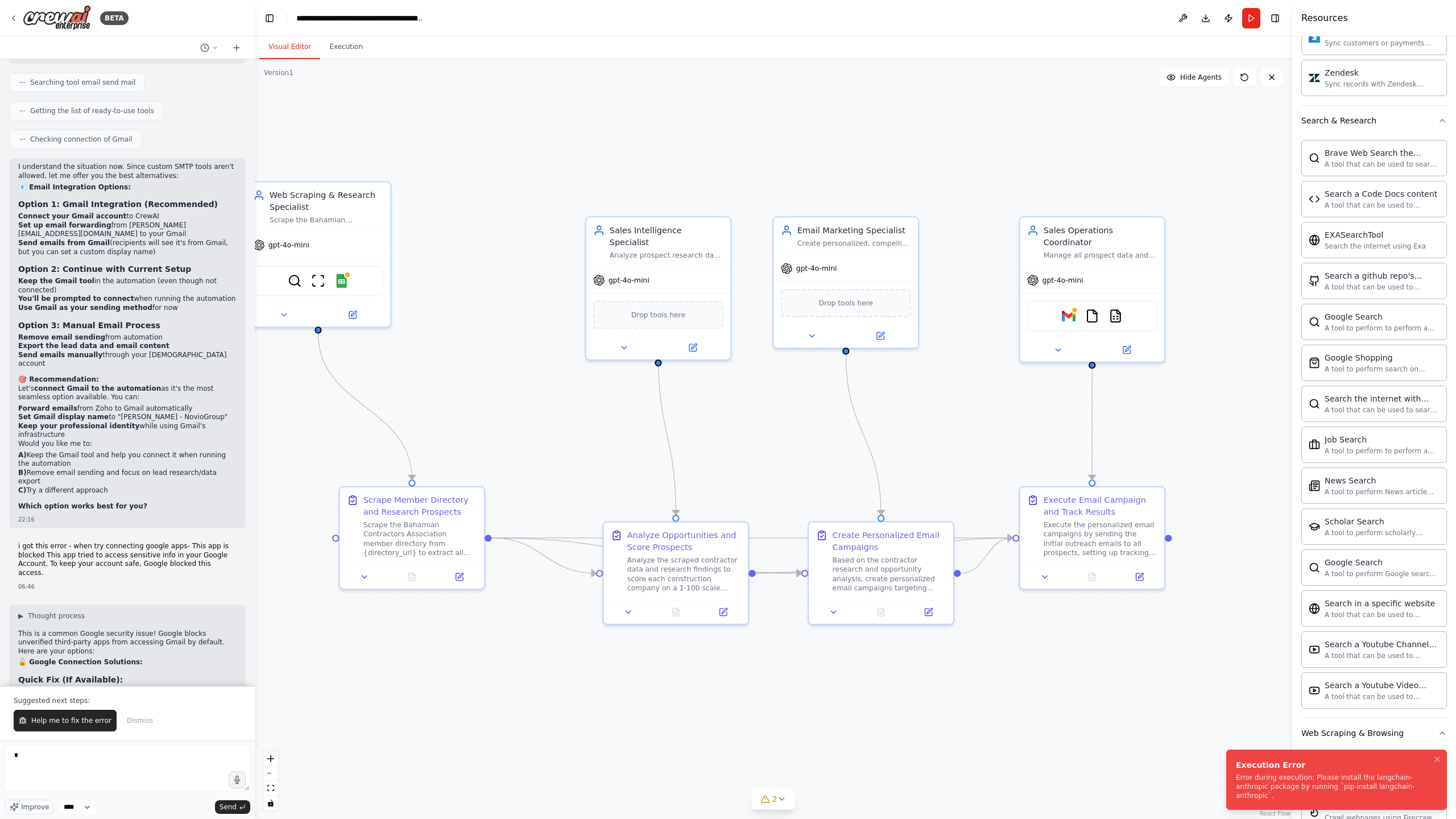
click at [1278, 787] on div "Error during execution: Please install the langchain-anthropic package by runni…" at bounding box center [1334, 787] width 197 height 27
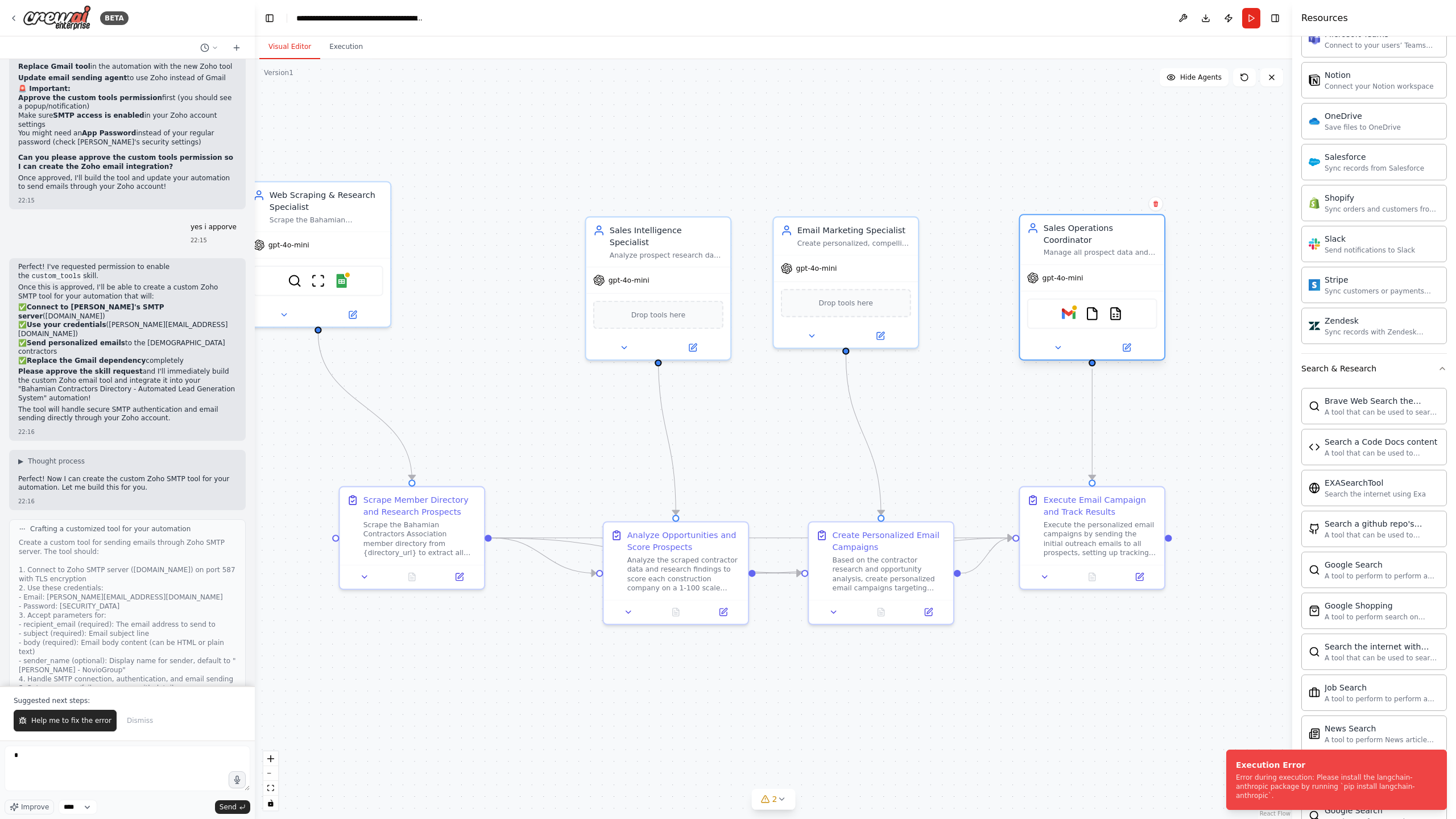
click at [1082, 281] on span "gpt-4o-mini" at bounding box center [1063, 277] width 41 height 9
click at [1085, 280] on div "gpt-4o-mini" at bounding box center [1092, 277] width 144 height 25
click at [1058, 344] on icon at bounding box center [1058, 347] width 9 height 9
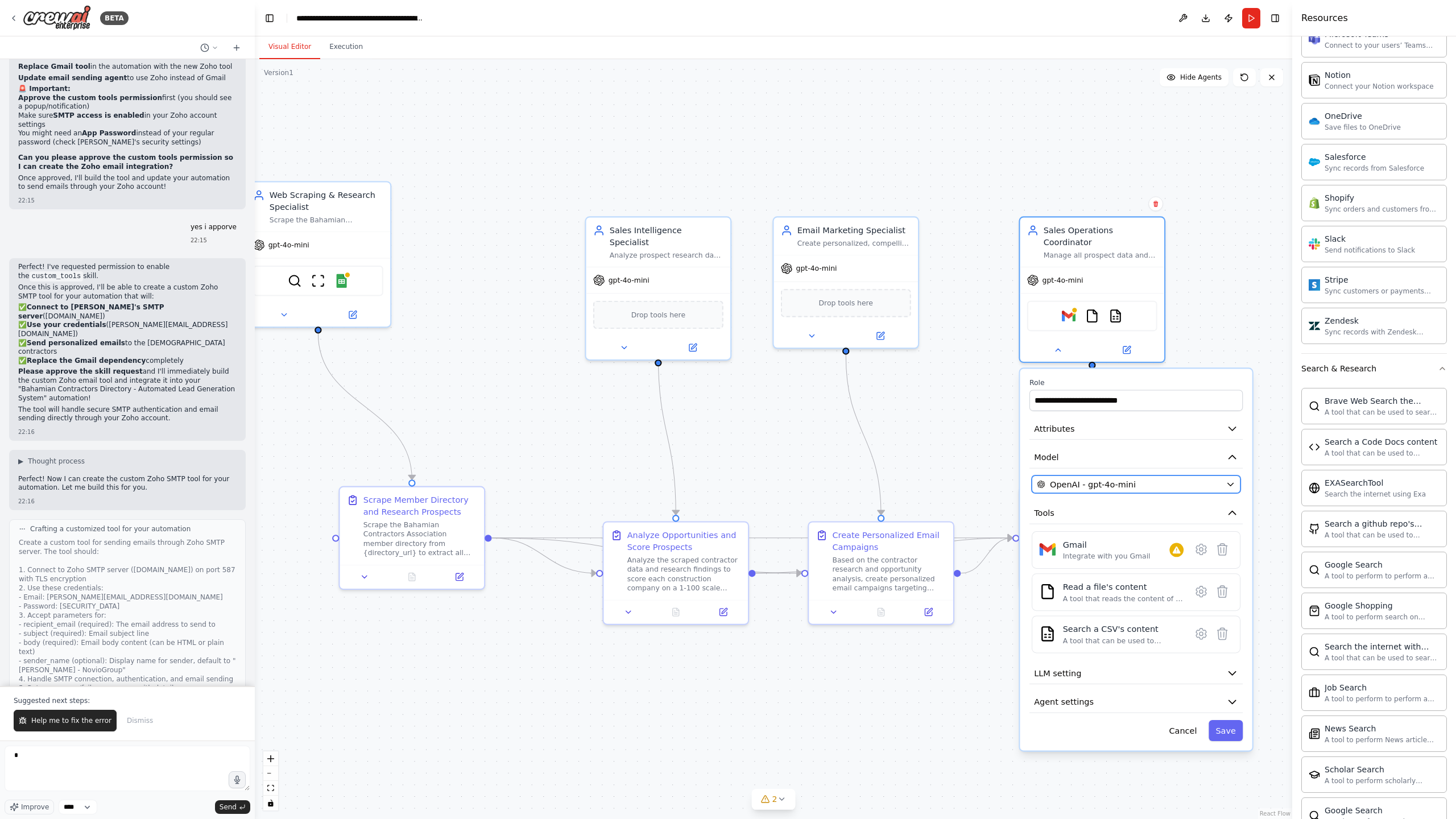
click at [1172, 489] on div "OpenAI - gpt-4o-mini" at bounding box center [1129, 484] width 185 height 12
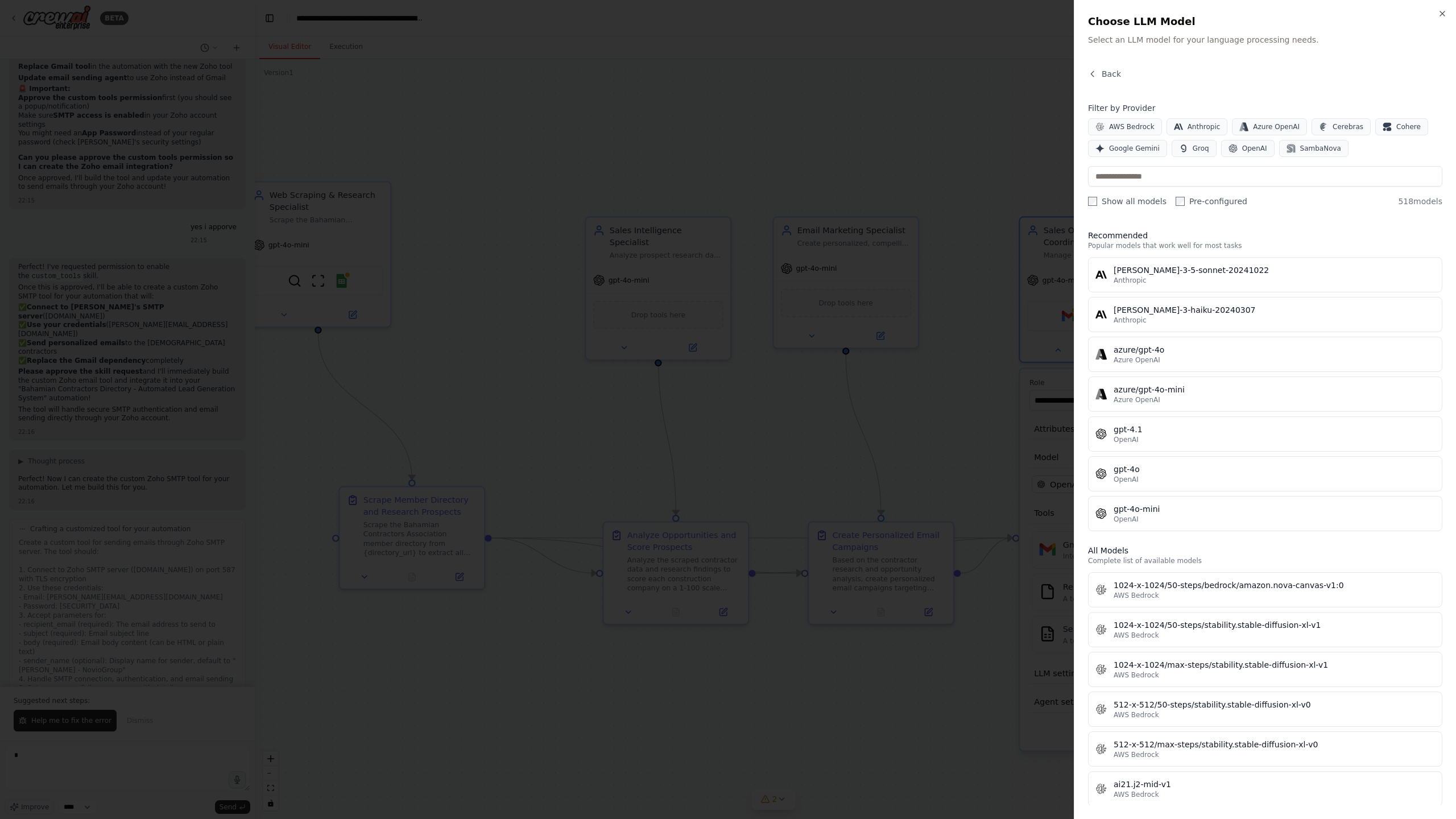
click at [1094, 65] on div "Close Choose LLM Model Select an LLM model for your language processing needs. …" at bounding box center [1265, 410] width 382 height 819
click at [1093, 73] on icon "button" at bounding box center [1092, 74] width 9 height 9
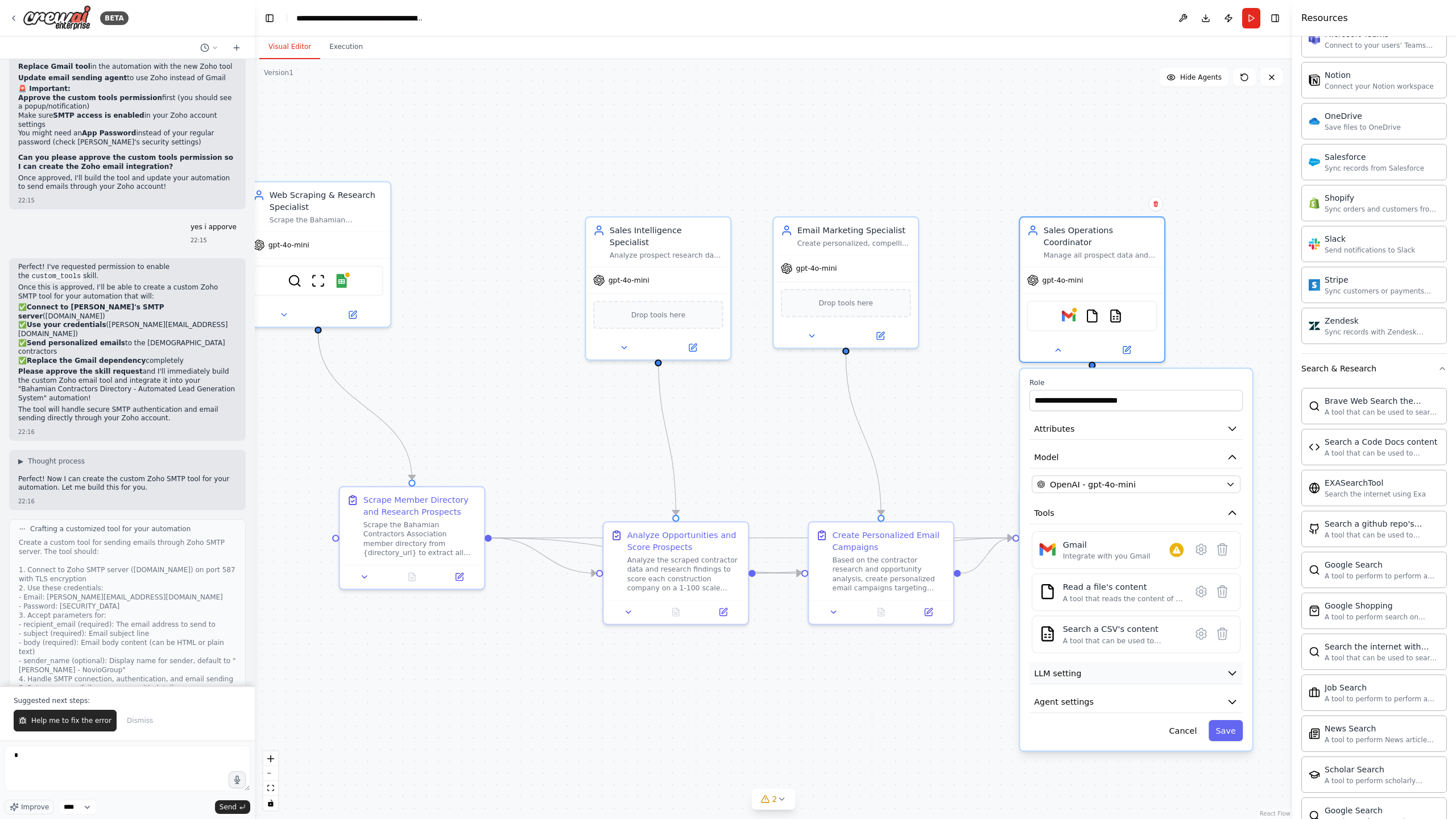
click at [1143, 679] on button "LLM setting" at bounding box center [1135, 673] width 213 height 22
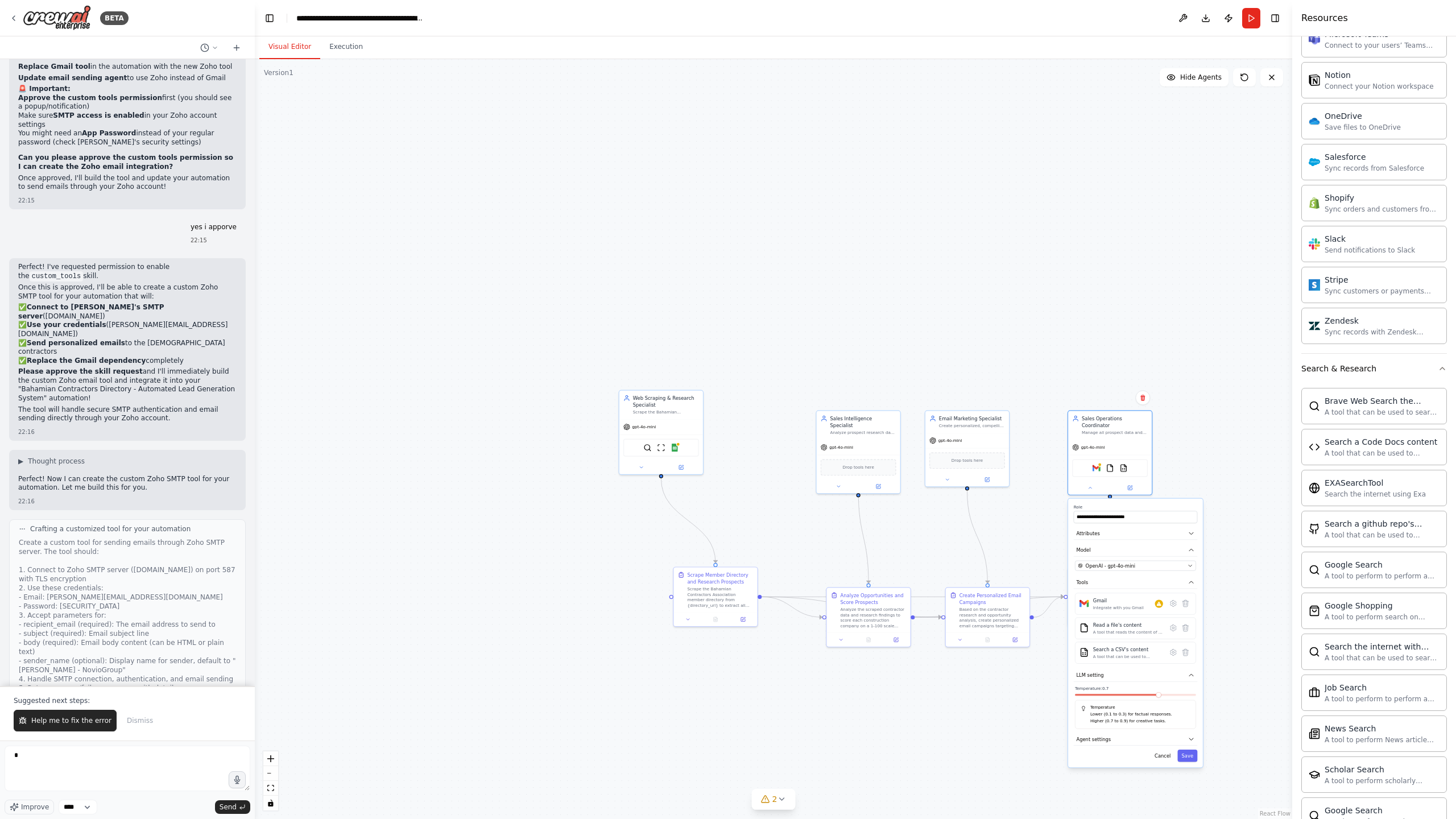
click at [1093, 748] on div "**********" at bounding box center [1135, 633] width 135 height 268
click at [1096, 745] on button "Agent settings" at bounding box center [1135, 739] width 124 height 12
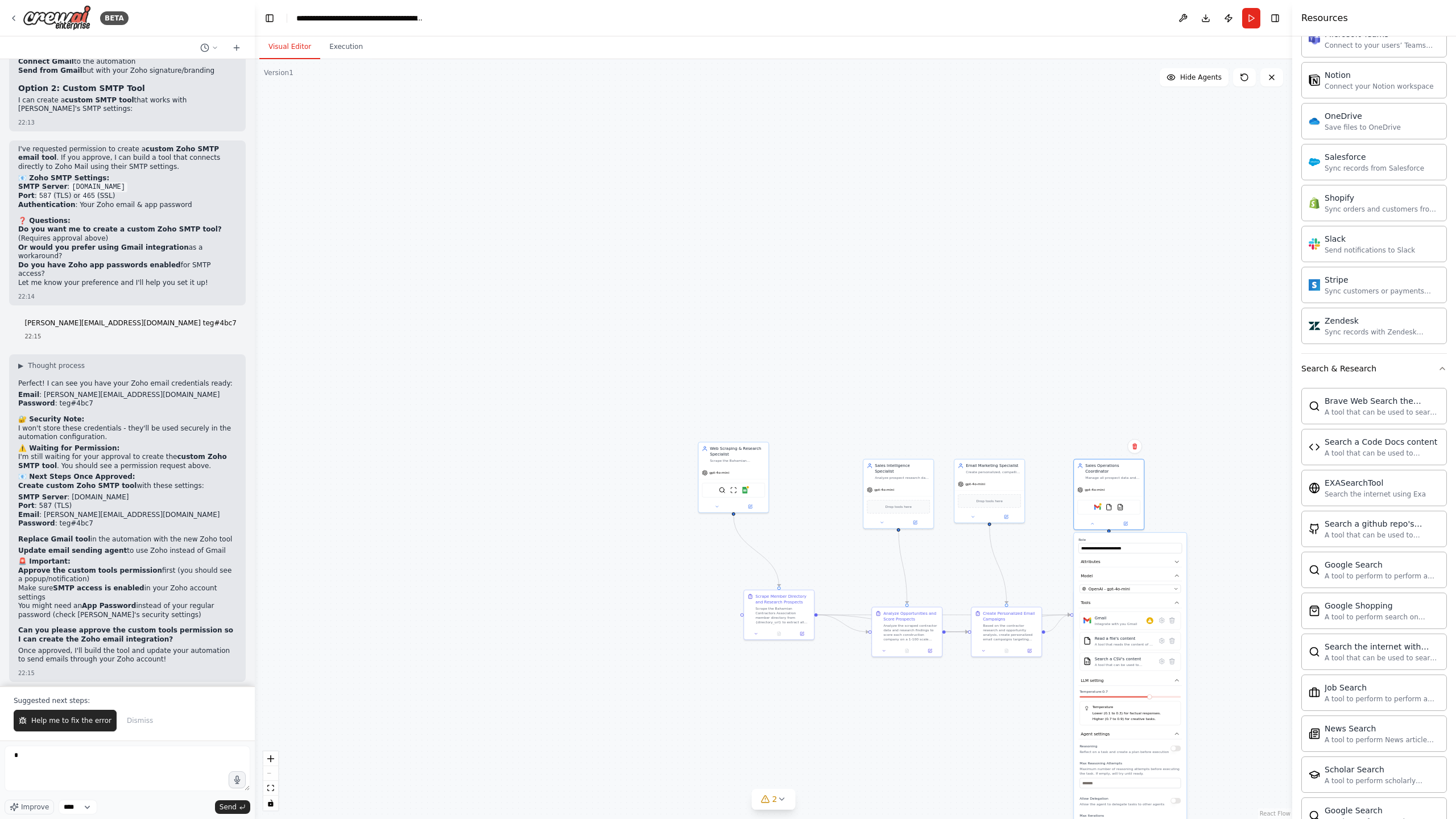
scroll to position [6872, 0]
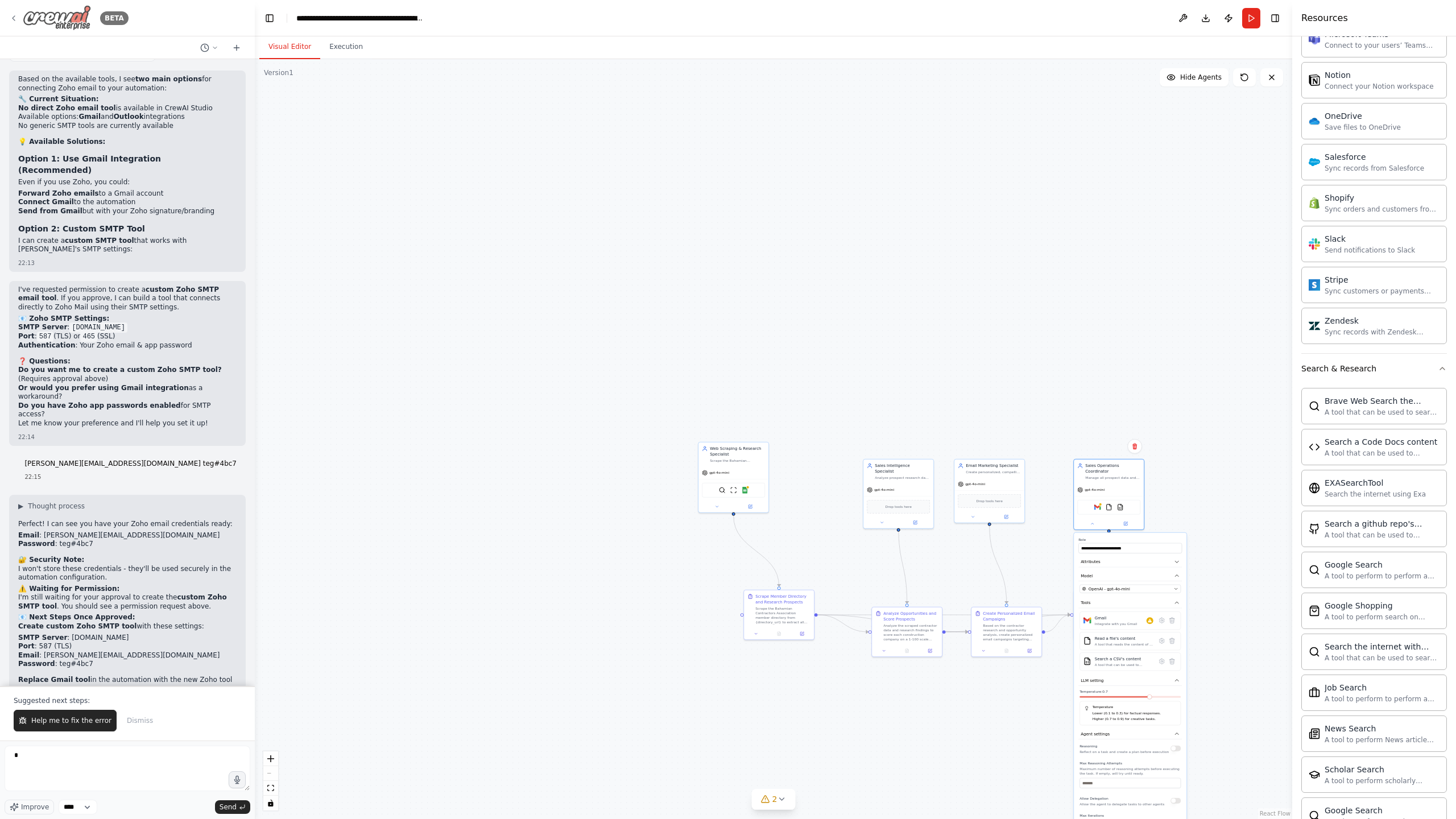
click at [15, 14] on icon at bounding box center [14, 18] width 9 height 9
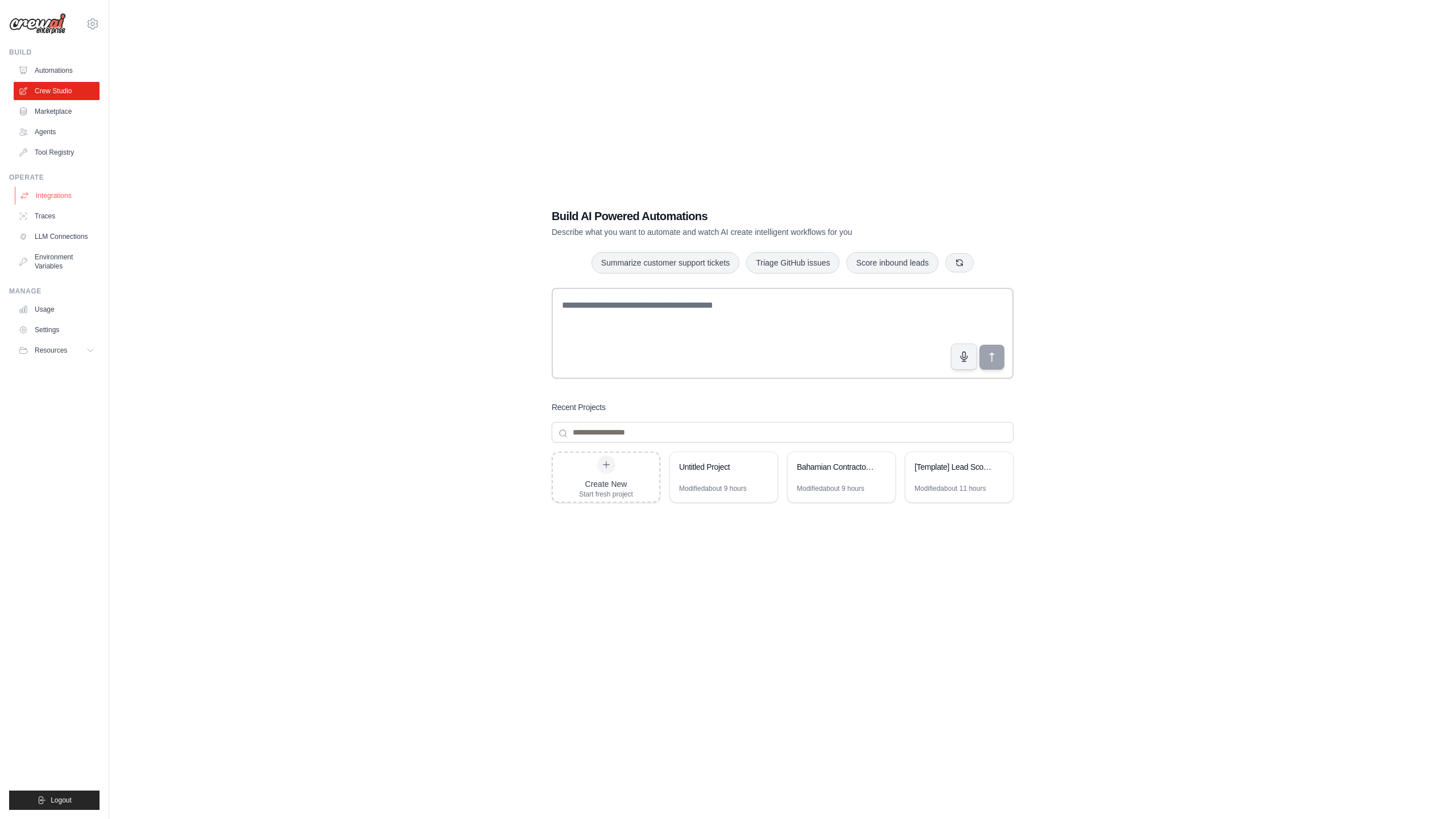
click at [48, 189] on link "Integrations" at bounding box center [58, 195] width 86 height 18
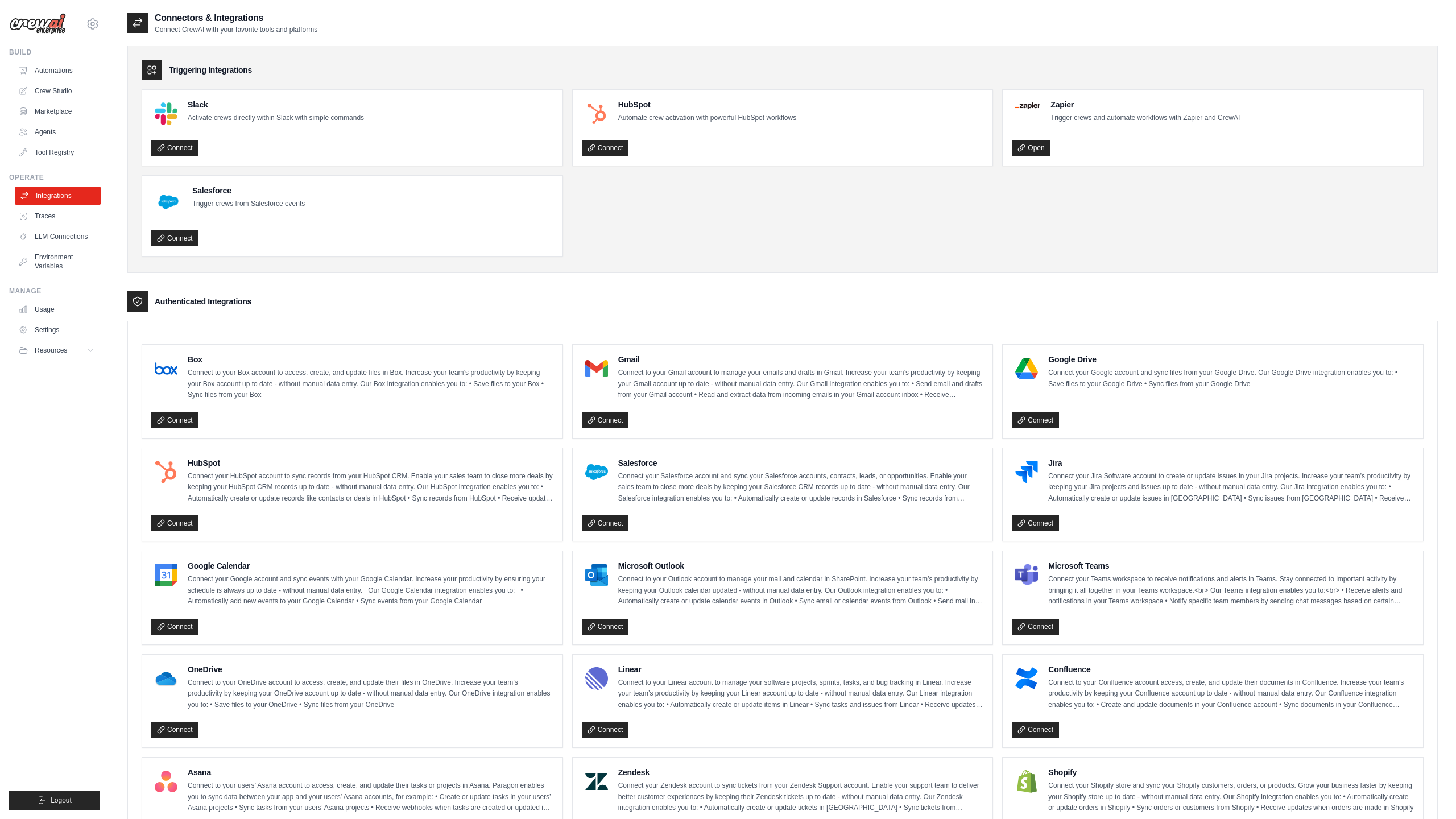
click at [63, 194] on link "Integrations" at bounding box center [58, 195] width 86 height 18
click at [53, 238] on link "LLM Connections" at bounding box center [58, 236] width 86 height 18
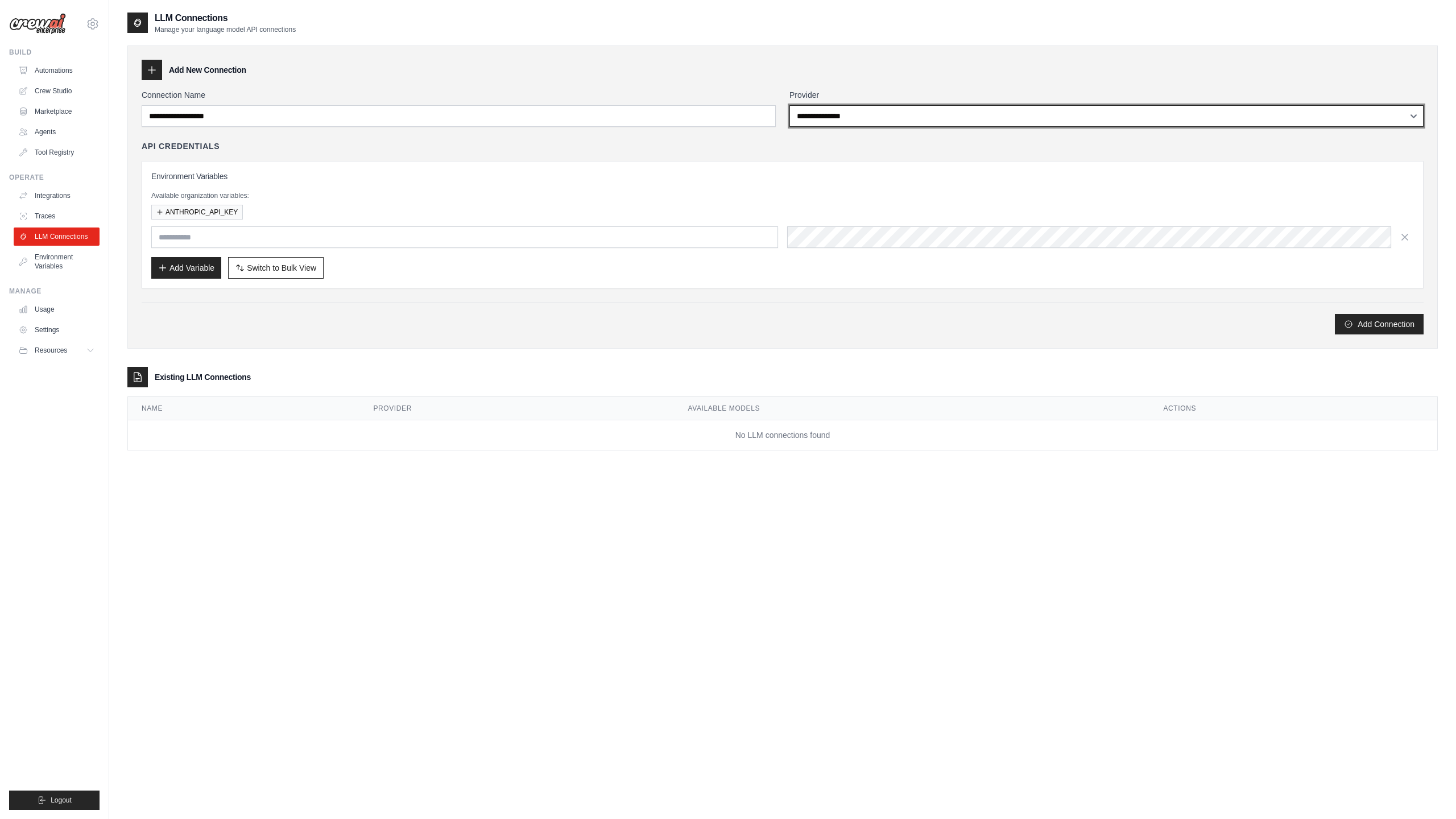
click at [839, 113] on select "**********" at bounding box center [1106, 116] width 634 height 22
select select "******"
click at [789, 105] on select "**********" at bounding box center [1106, 116] width 634 height 22
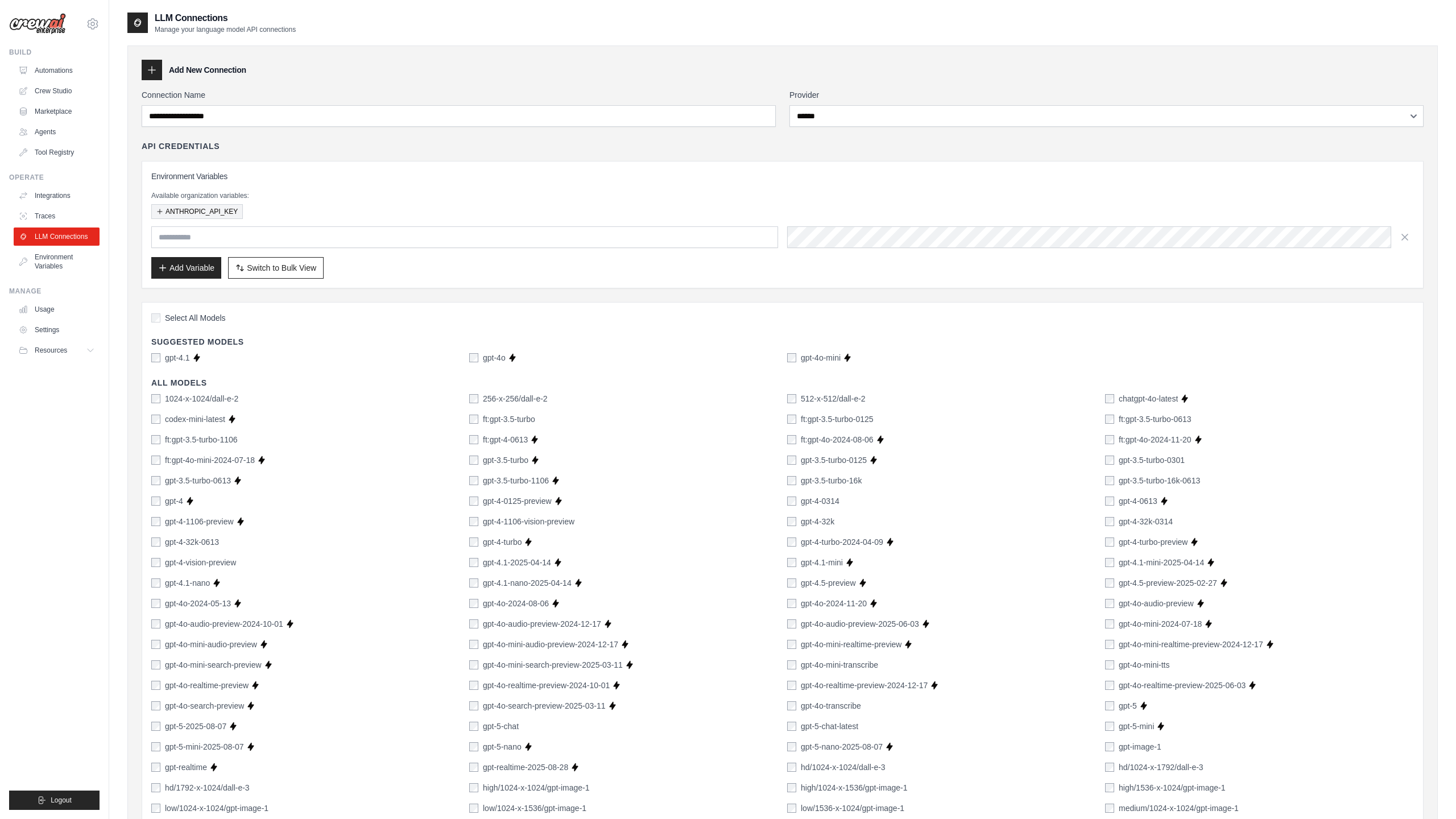
click at [196, 214] on button "ANTHROPIC_API_KEY" at bounding box center [196, 212] width 91 height 15
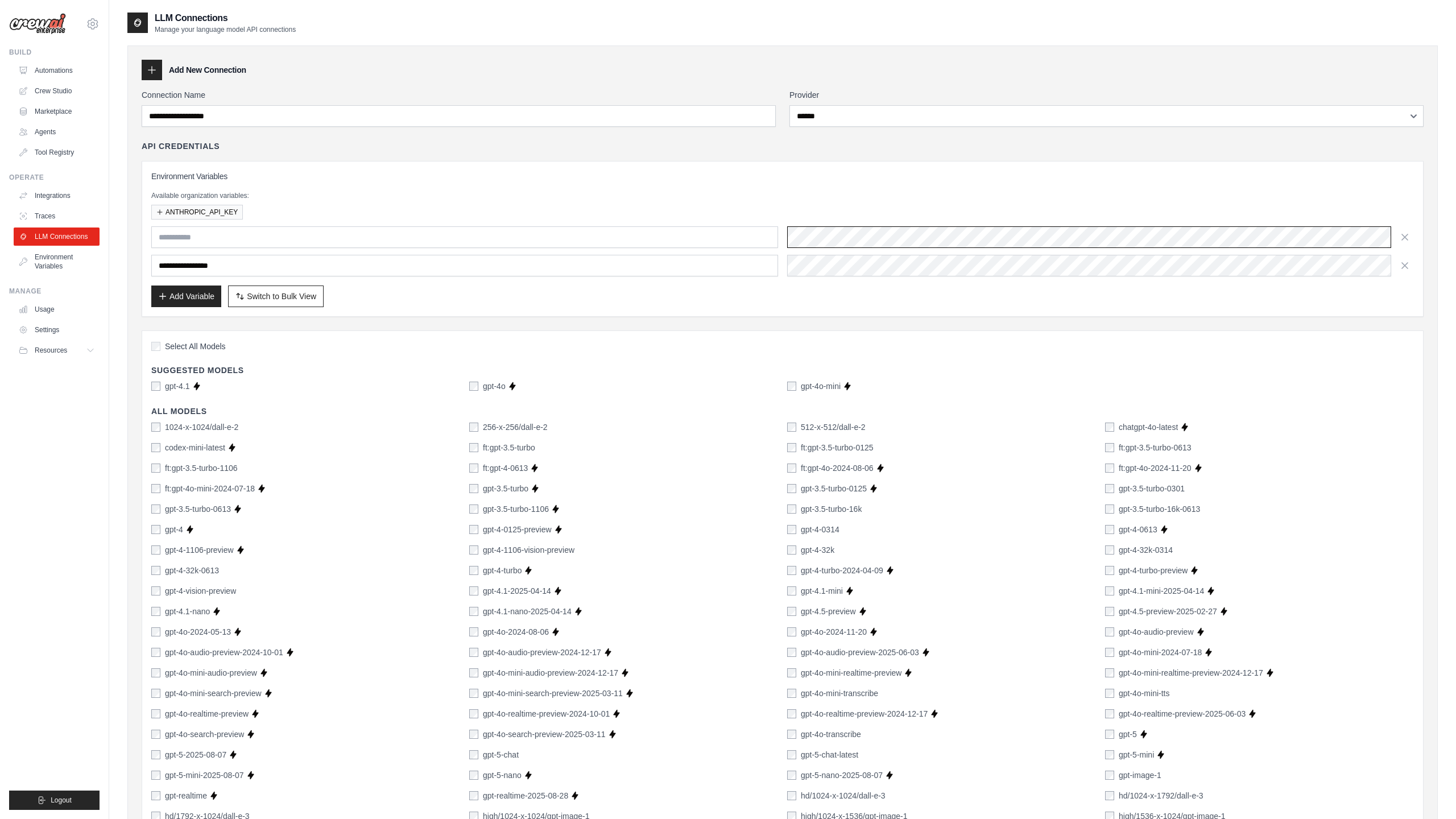
scroll to position [0, 197]
click at [675, 240] on input "text" at bounding box center [464, 237] width 626 height 22
click at [224, 228] on input "text" at bounding box center [464, 237] width 626 height 22
paste input "**********"
type input "**********"
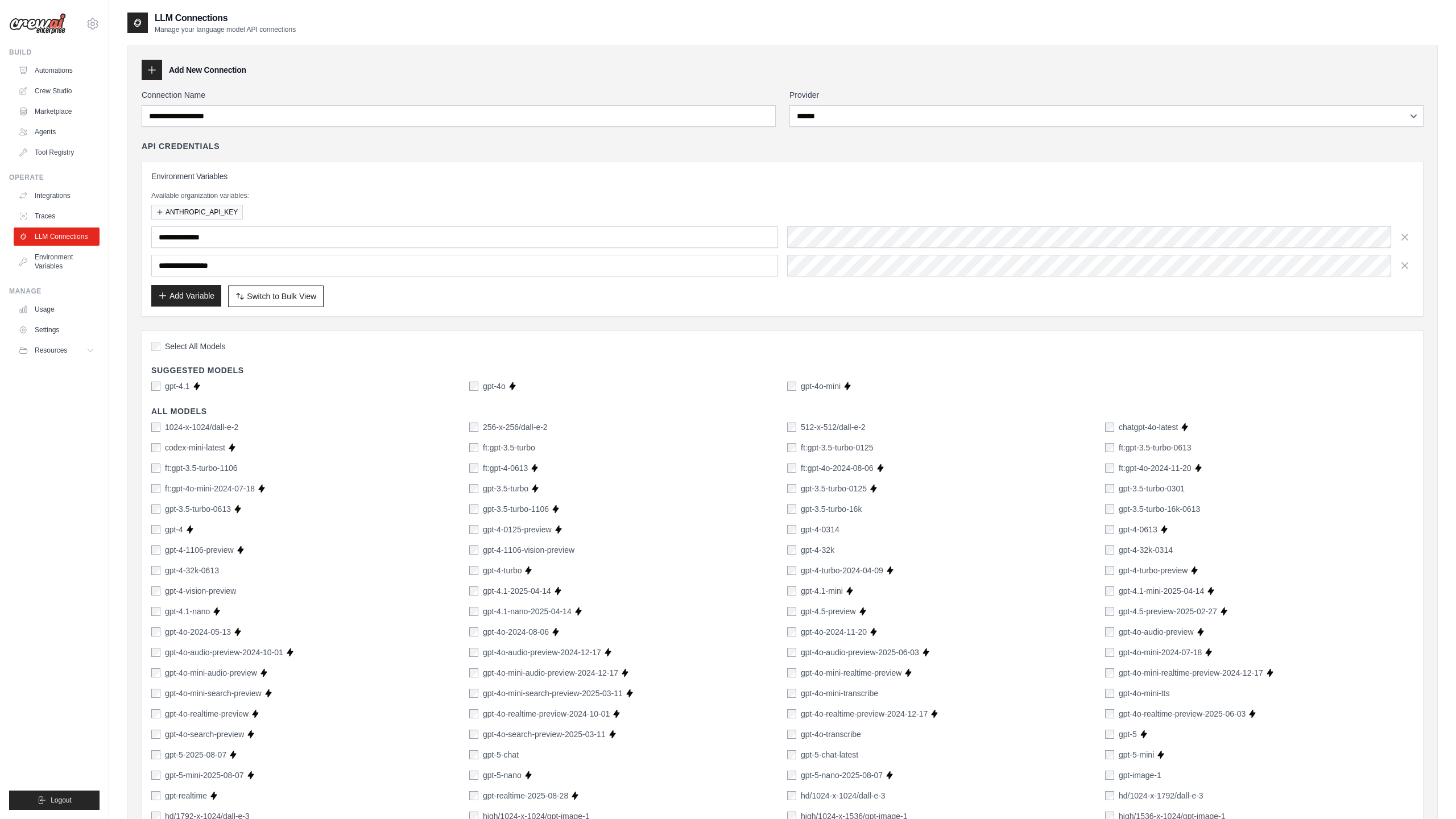
click at [197, 296] on button "Add Variable" at bounding box center [186, 295] width 70 height 22
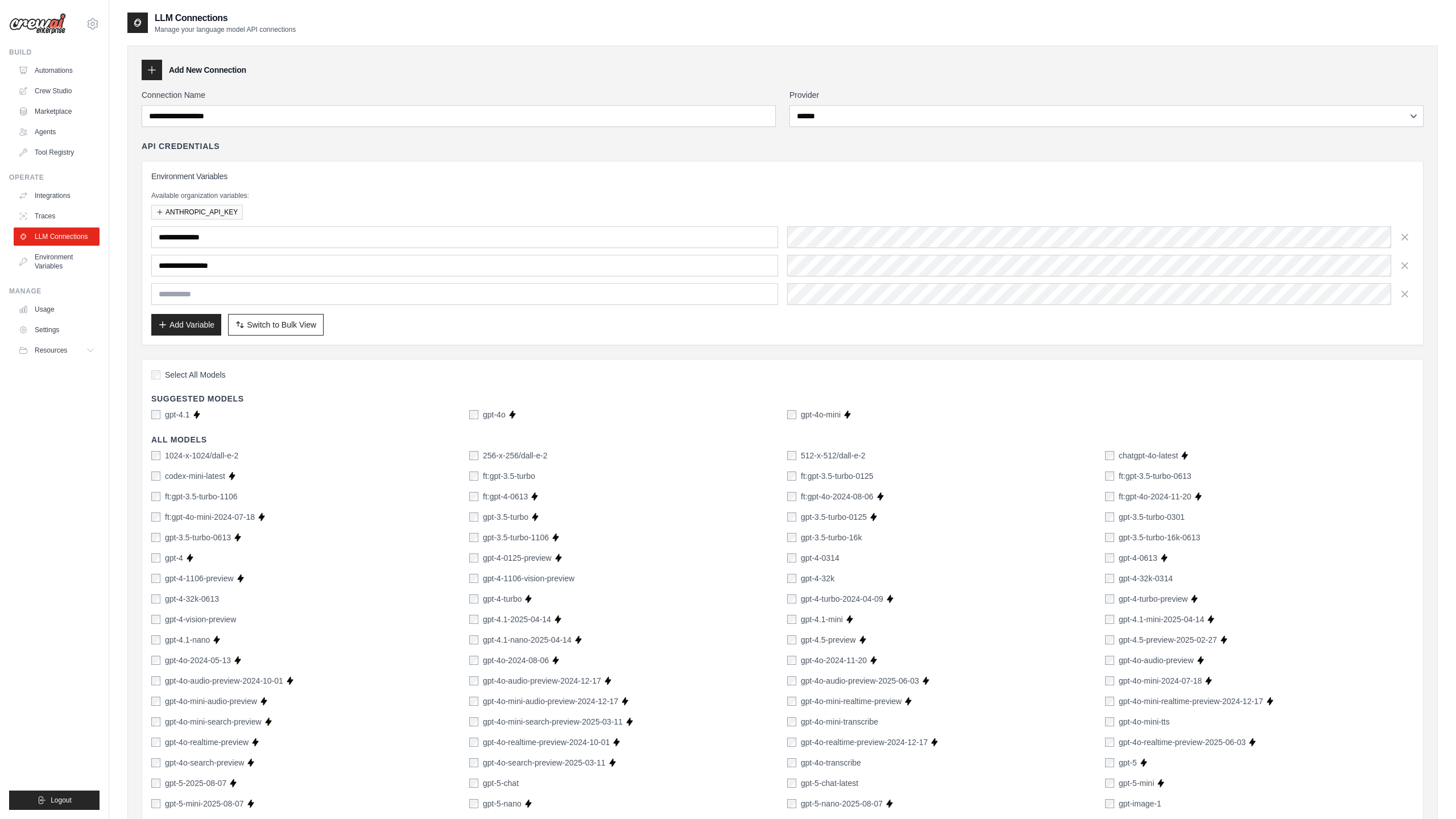
click at [460, 334] on div "Add Variable Switch to Bulk View Switch to Table View" at bounding box center [782, 324] width 1263 height 22
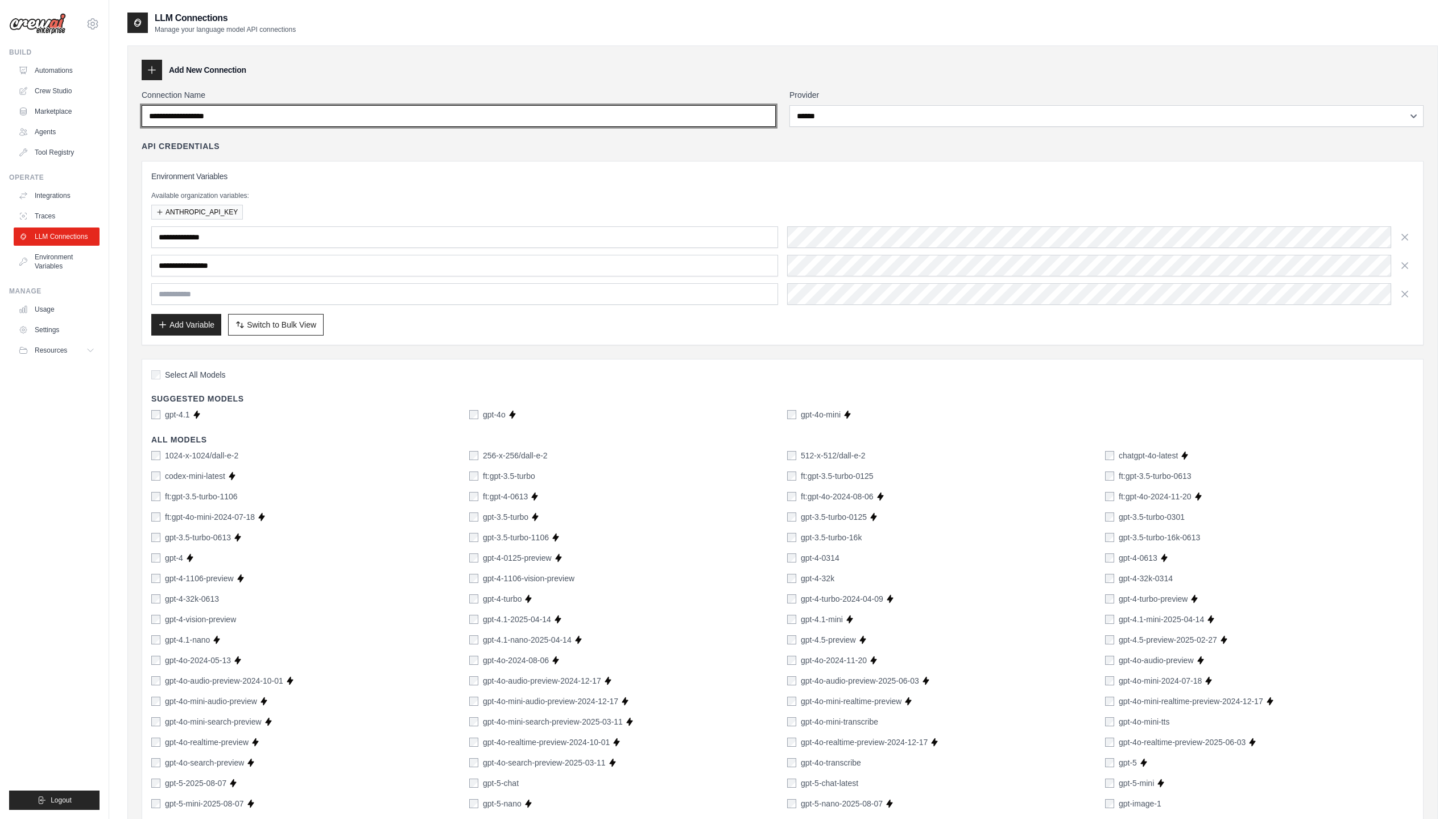
click at [682, 114] on input "Connection Name" at bounding box center [459, 116] width 634 height 22
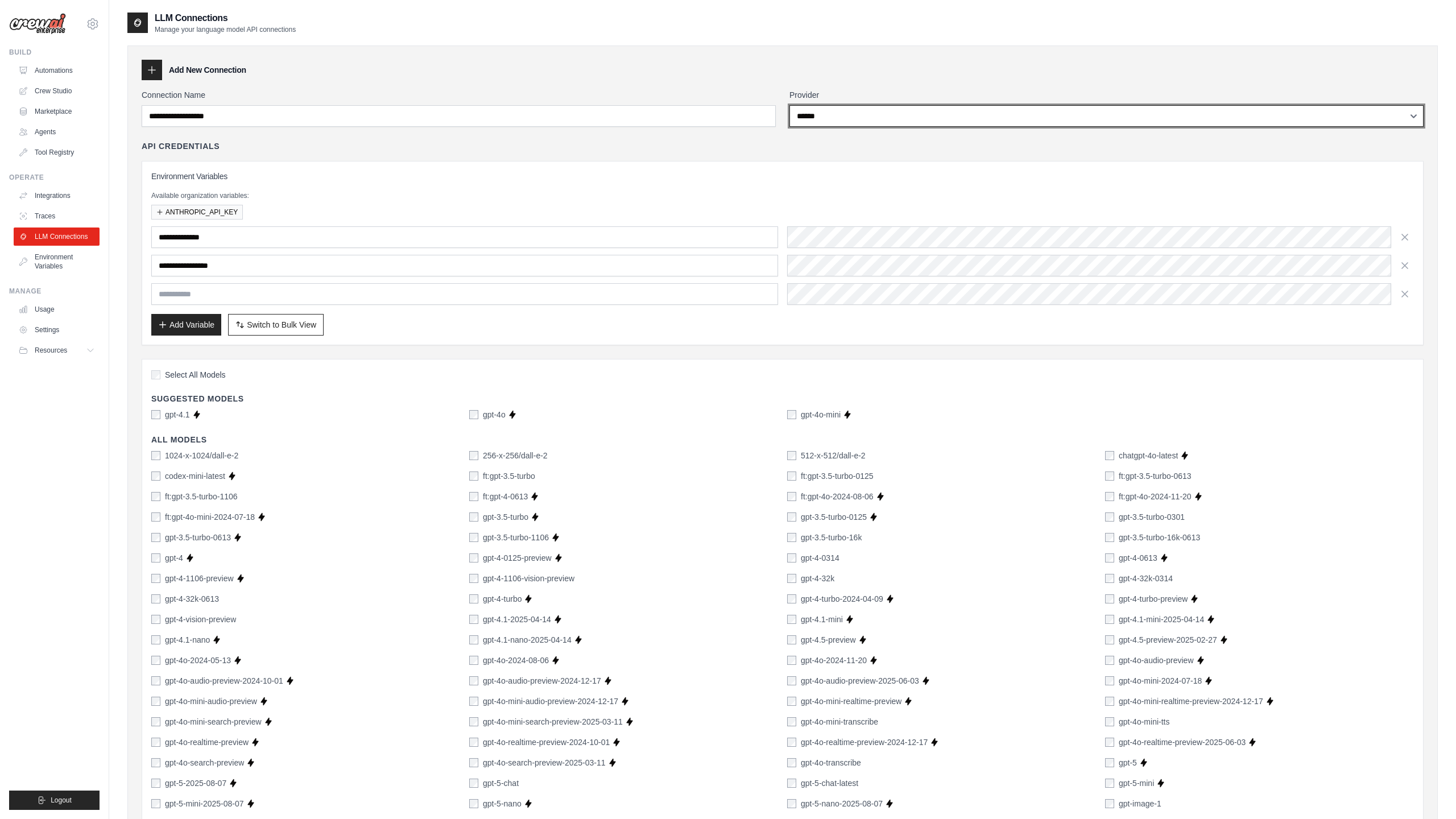
click at [841, 117] on select "**********" at bounding box center [1106, 116] width 634 height 22
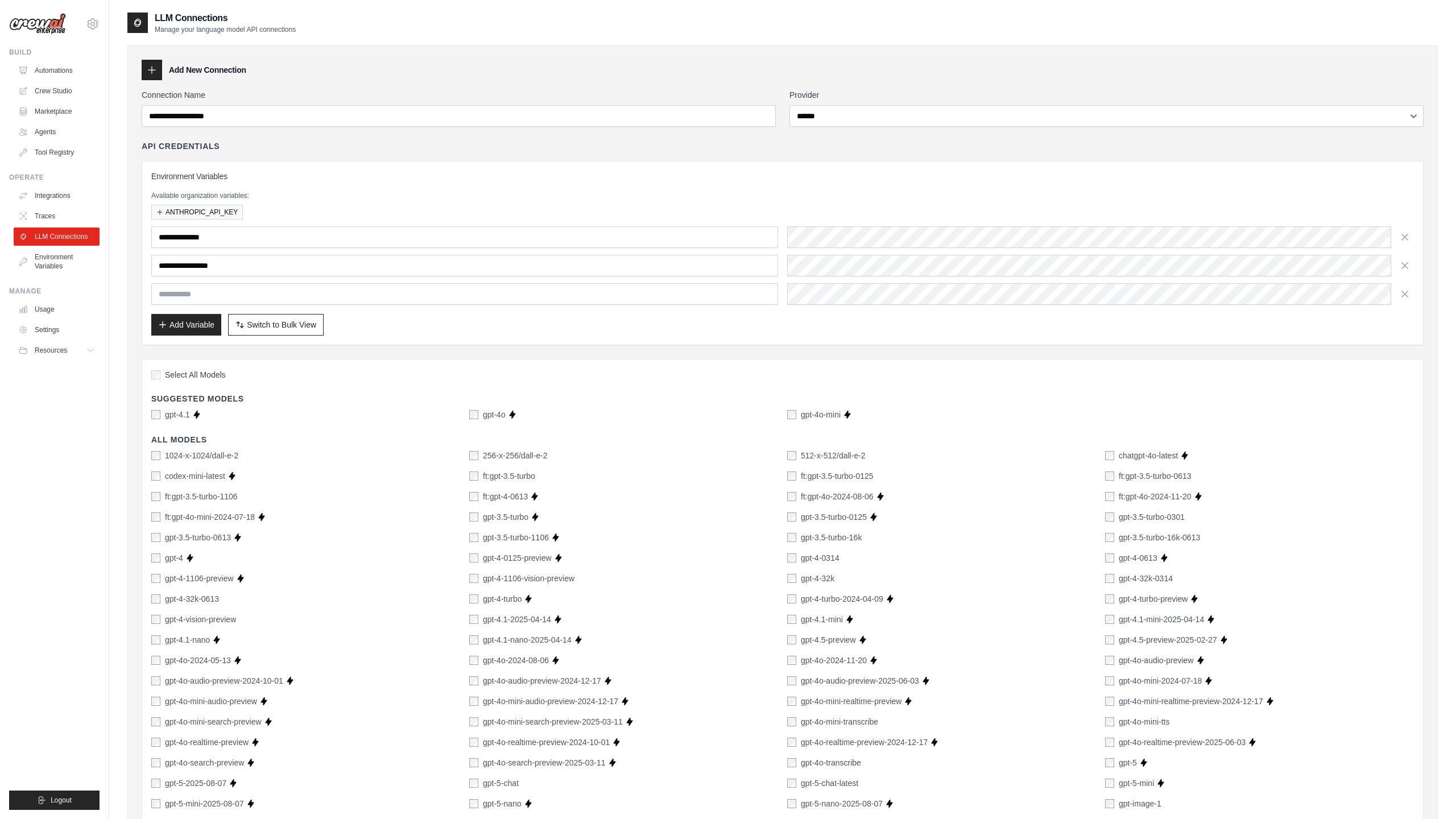
click at [369, 94] on label "Connection Name" at bounding box center [459, 95] width 634 height 11
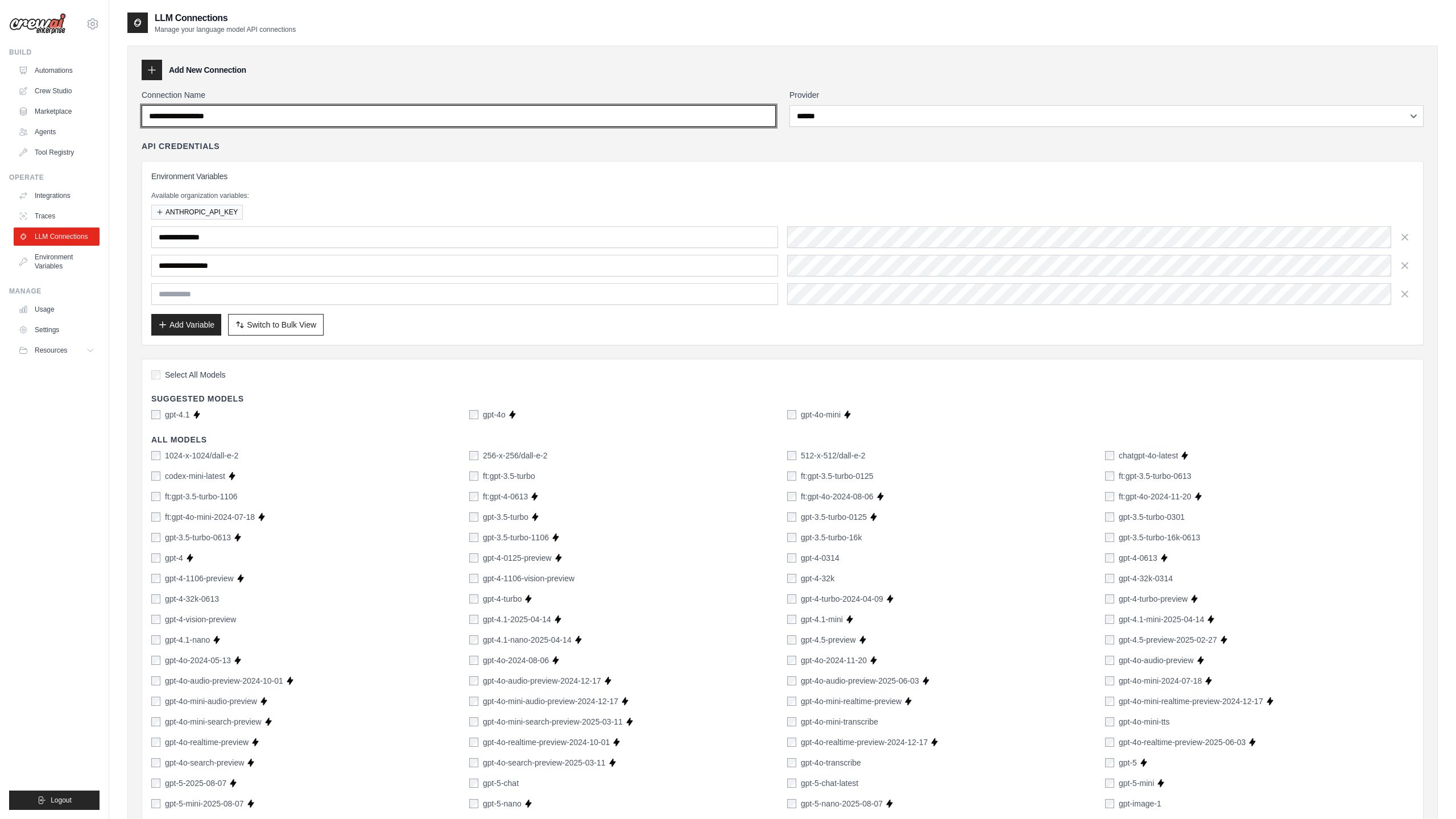
click at [369, 105] on input "Connection Name" at bounding box center [459, 116] width 634 height 22
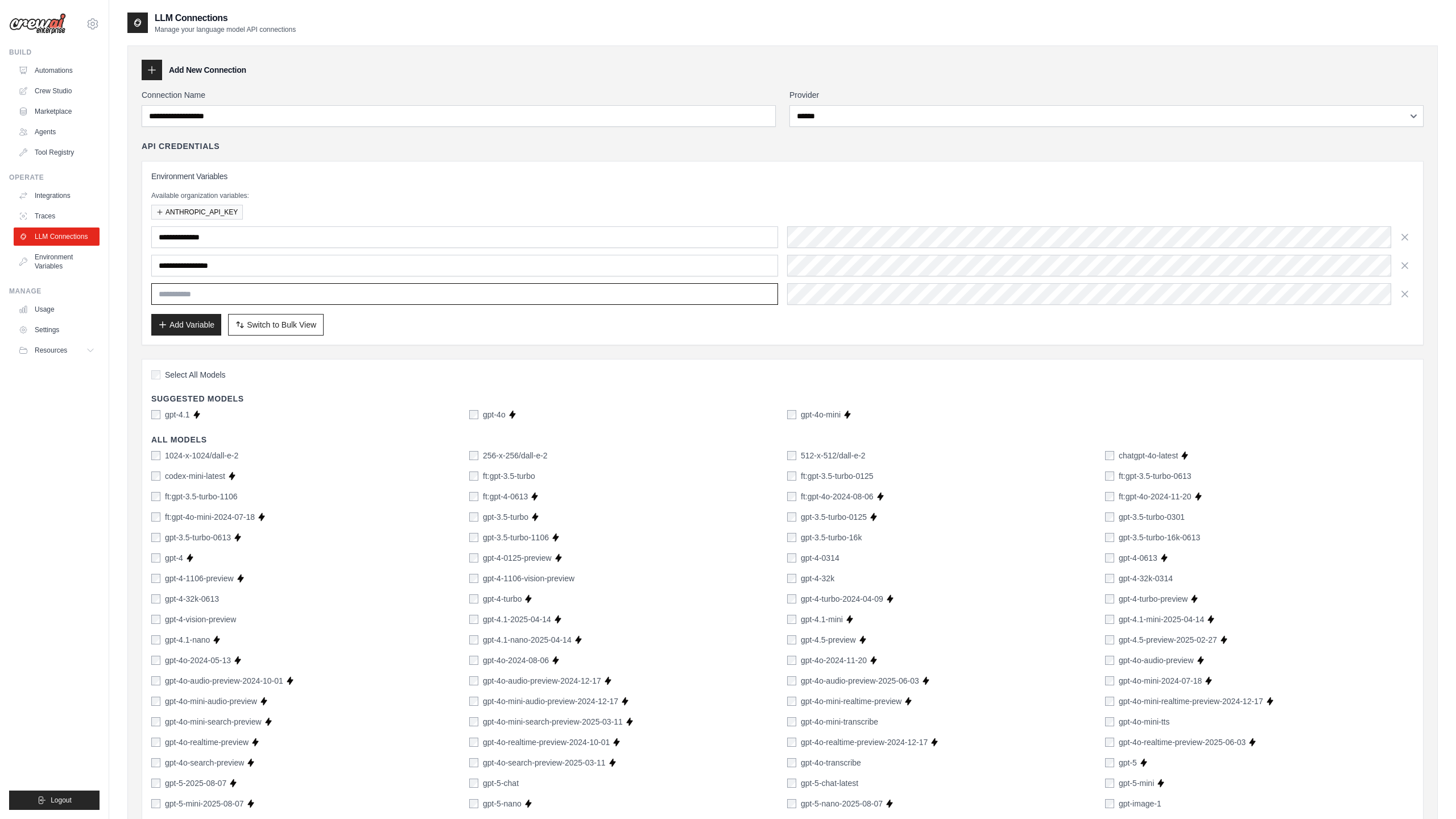
click at [236, 295] on input "text" at bounding box center [464, 294] width 626 height 22
paste input "**********"
type input "**********"
click at [494, 329] on div "Add Variable Switch to Bulk View Switch to Table View" at bounding box center [782, 324] width 1263 height 22
click at [405, 331] on div "Add Variable Switch to Bulk View Switch to Table View" at bounding box center [782, 324] width 1263 height 22
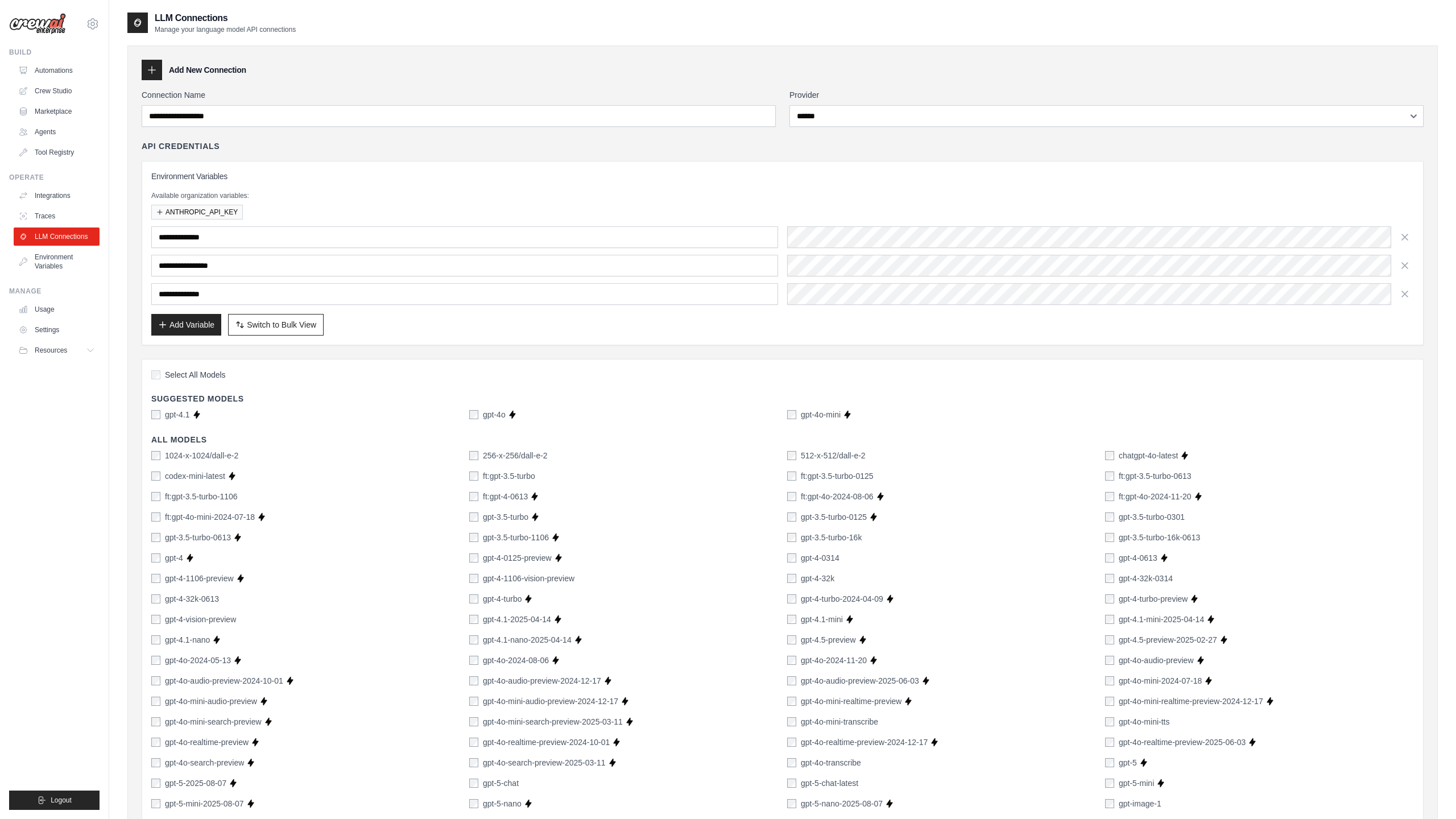
drag, startPoint x: 395, startPoint y: 337, endPoint x: 235, endPoint y: 272, distance: 172.7
click at [395, 337] on div "**********" at bounding box center [782, 253] width 1282 height 185
click at [60, 213] on link "Traces" at bounding box center [58, 216] width 86 height 18
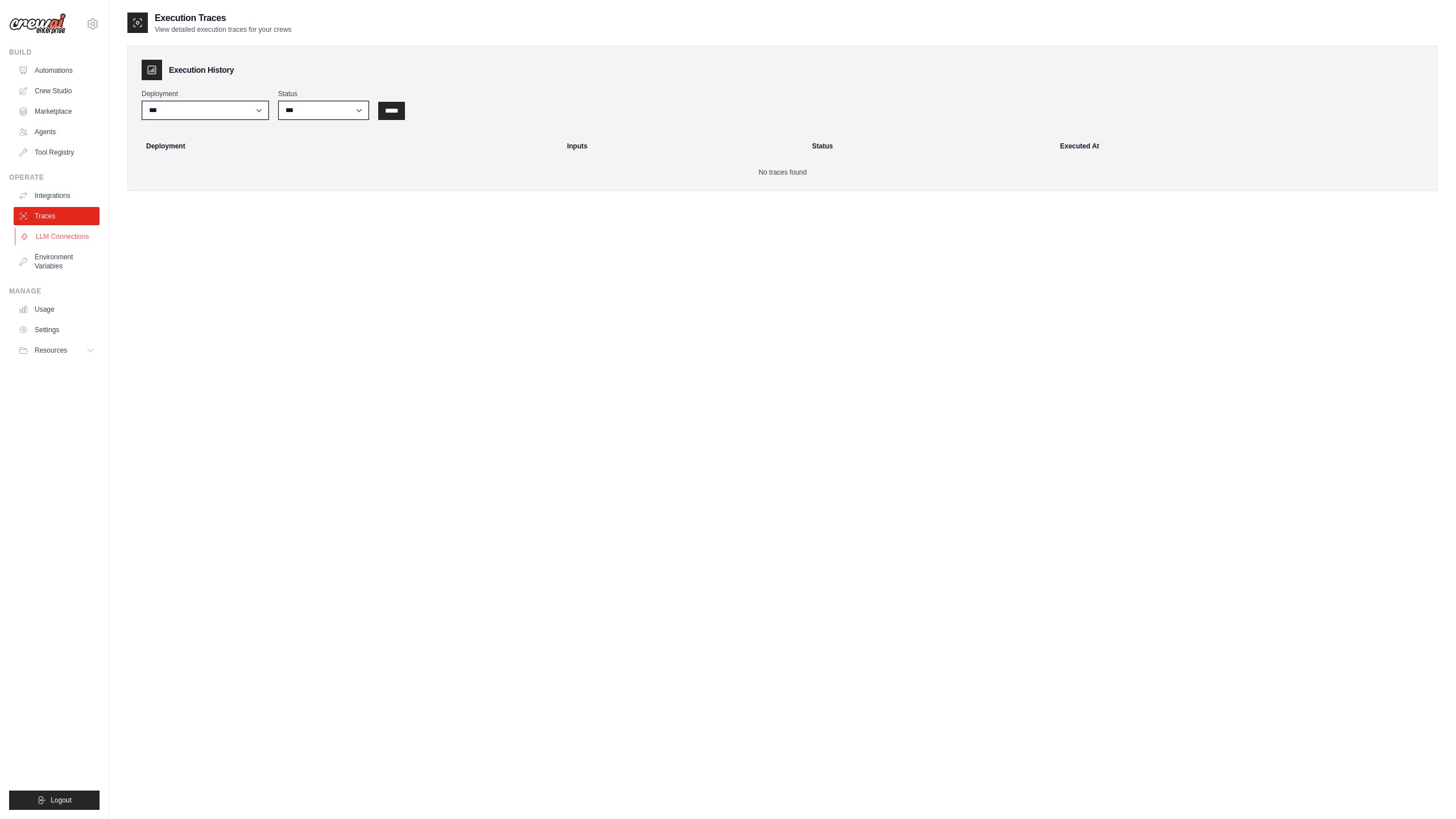
click at [71, 238] on link "LLM Connections" at bounding box center [58, 236] width 86 height 18
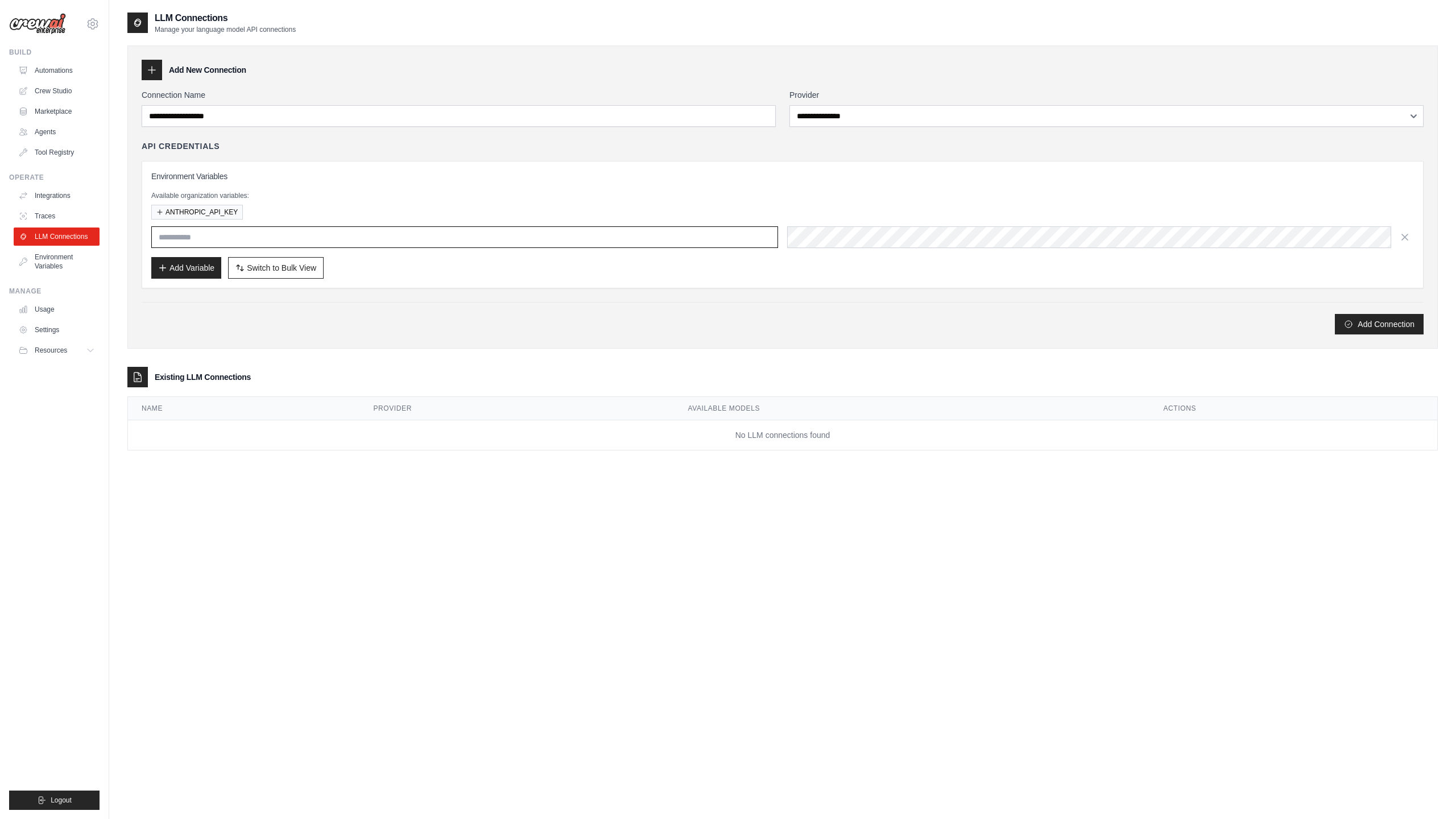
click at [227, 238] on input "text" at bounding box center [464, 237] width 626 height 22
type input "**********"
click at [215, 211] on button "ANTHROPIC_API_KEY" at bounding box center [196, 212] width 91 height 15
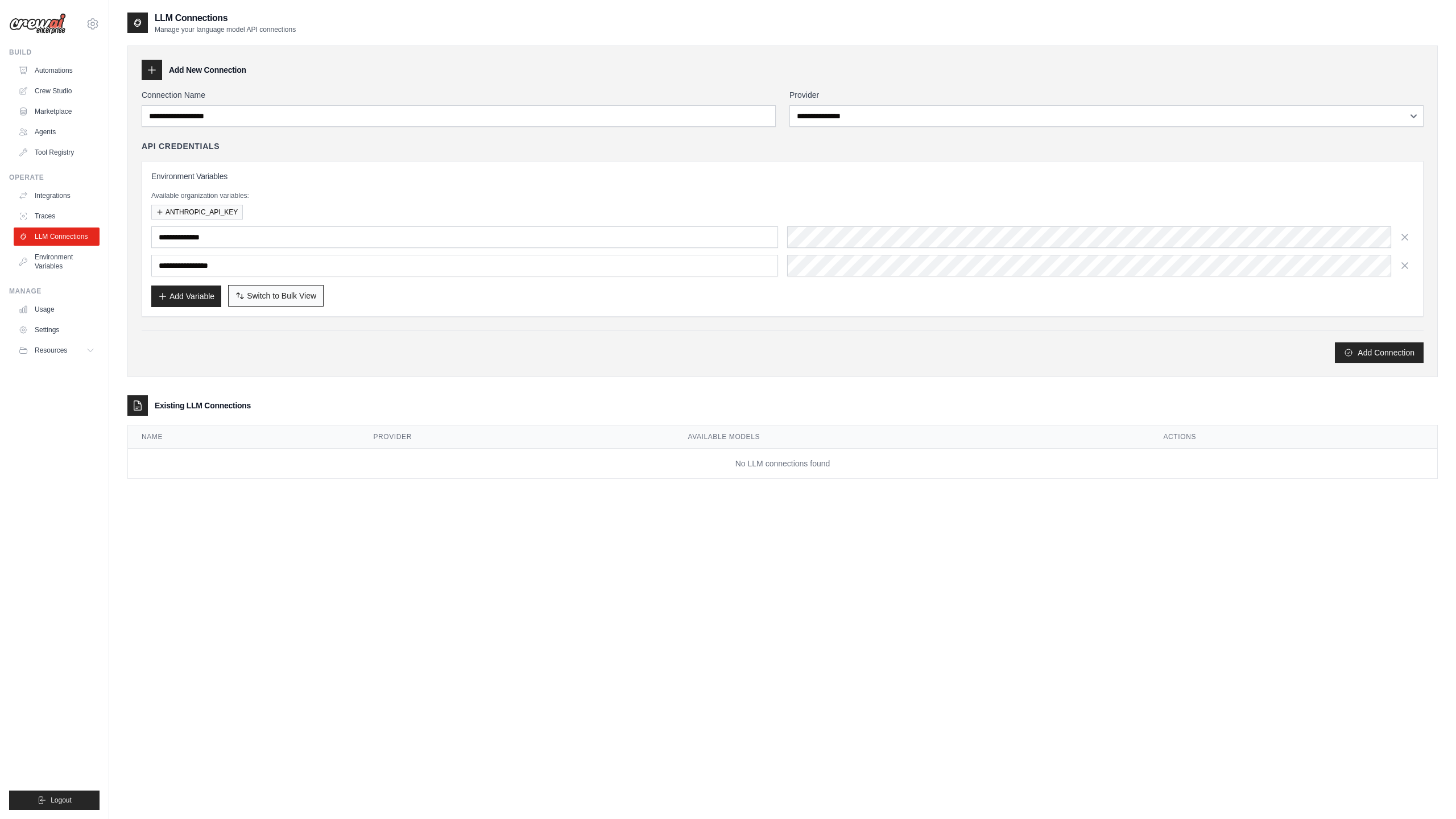
click at [303, 298] on span "Switch to Bulk View" at bounding box center [282, 296] width 70 height 11
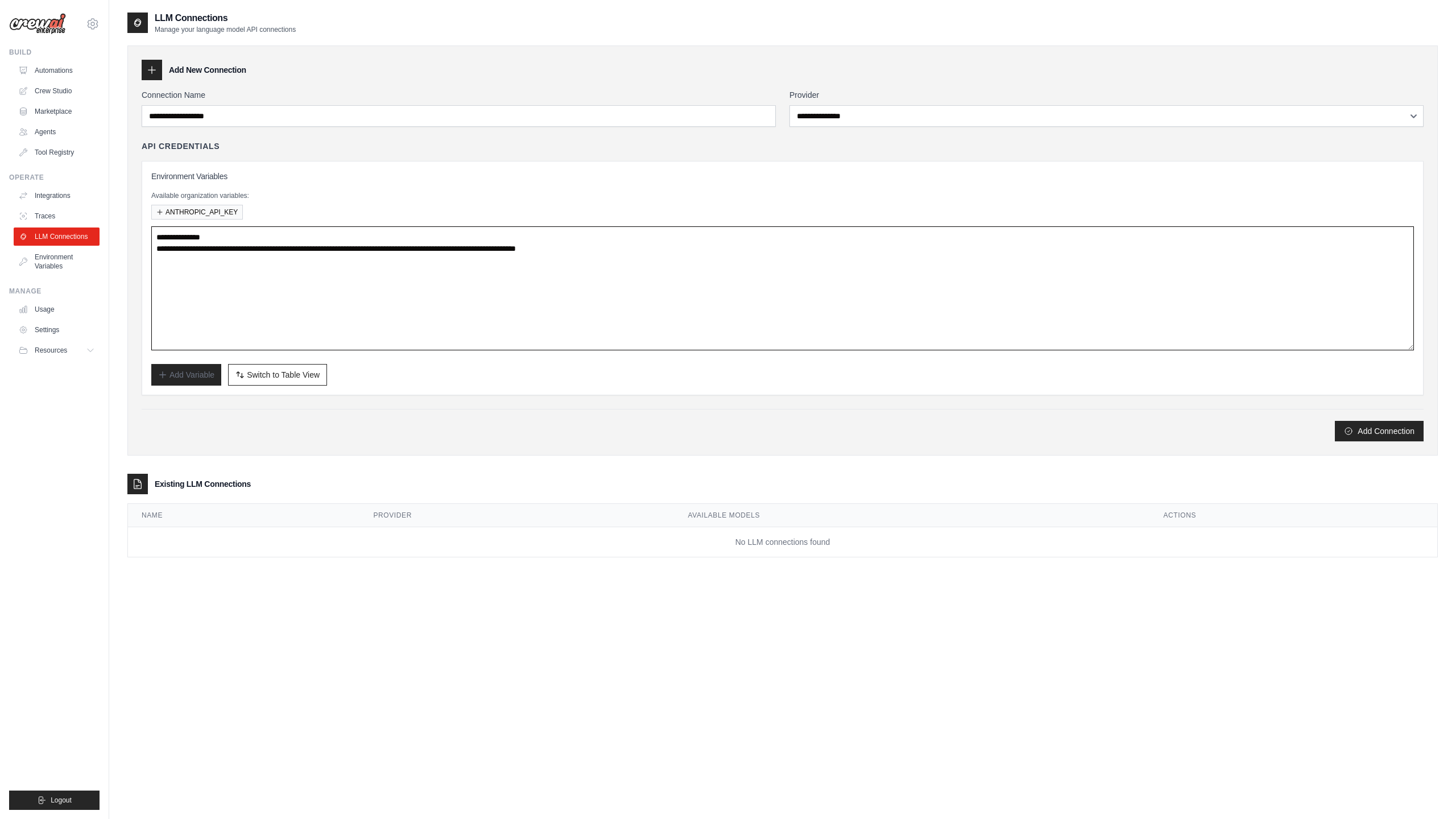
drag, startPoint x: 245, startPoint y: 270, endPoint x: 149, endPoint y: 221, distance: 107.8
click at [149, 221] on div "**********" at bounding box center [782, 278] width 1282 height 234
paste textarea "**********"
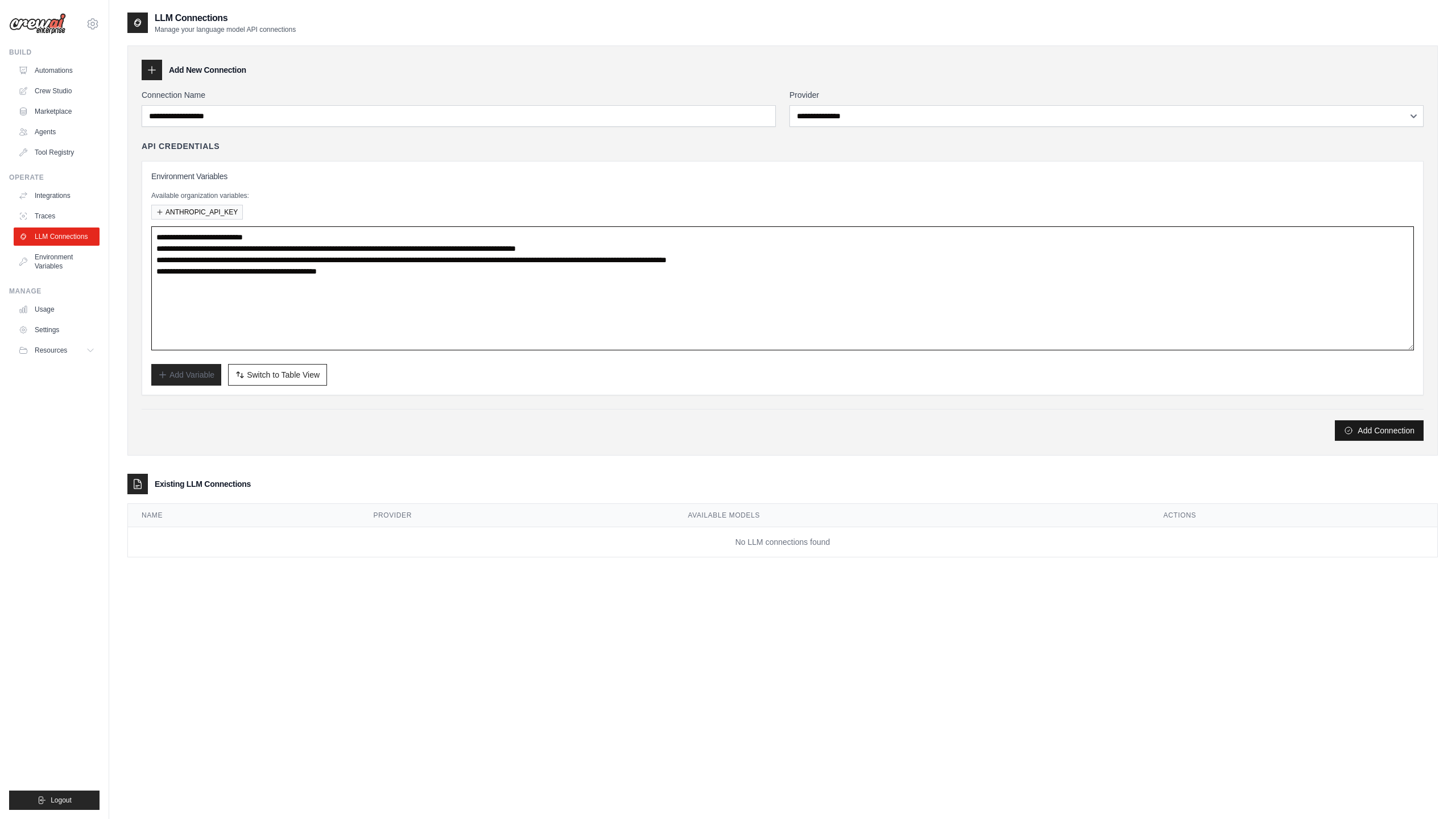
type textarea "**********"
click at [1371, 429] on button "Add Connection" at bounding box center [1379, 430] width 89 height 21
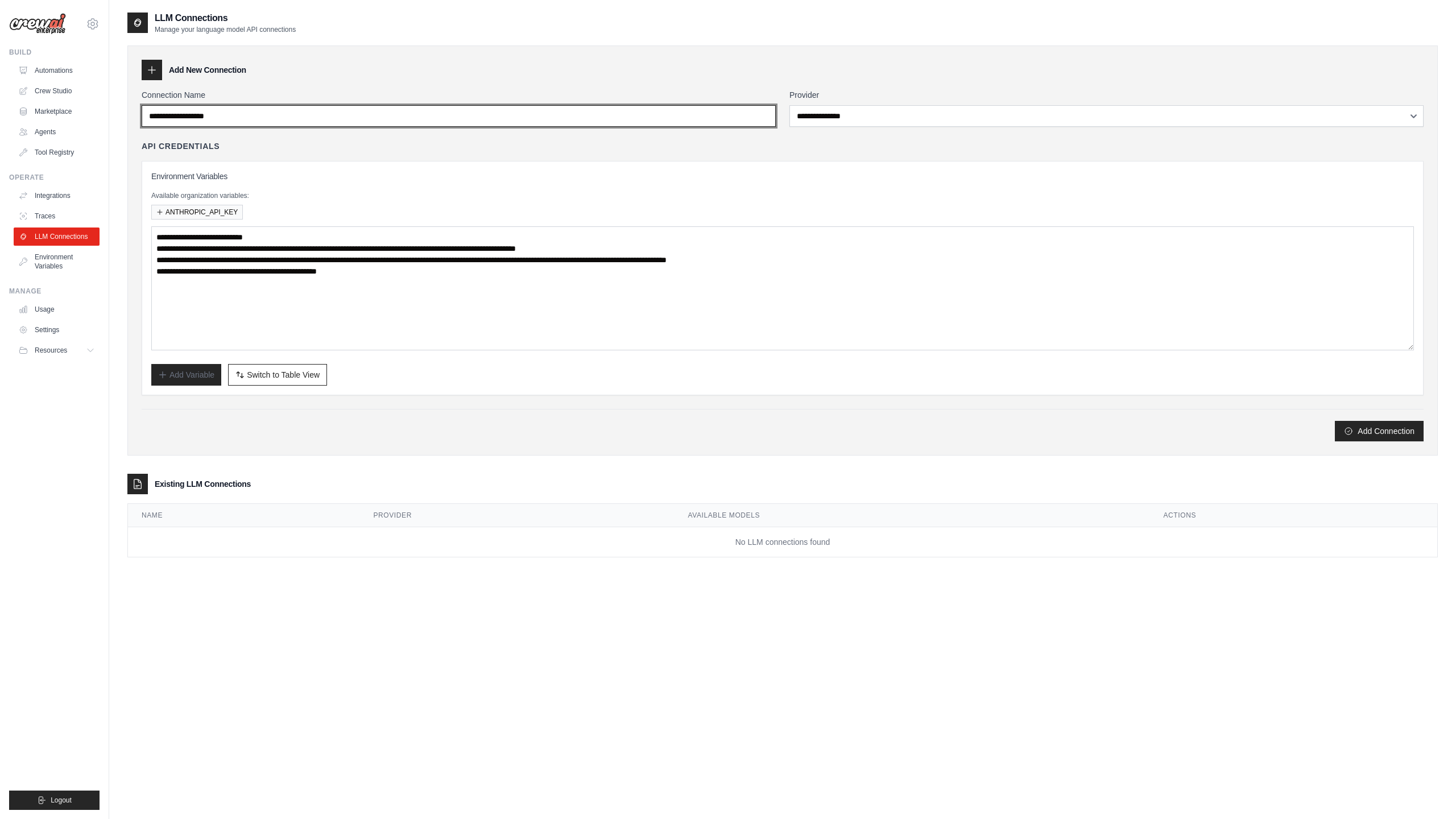
click at [382, 113] on input "Connection Name" at bounding box center [459, 116] width 634 height 22
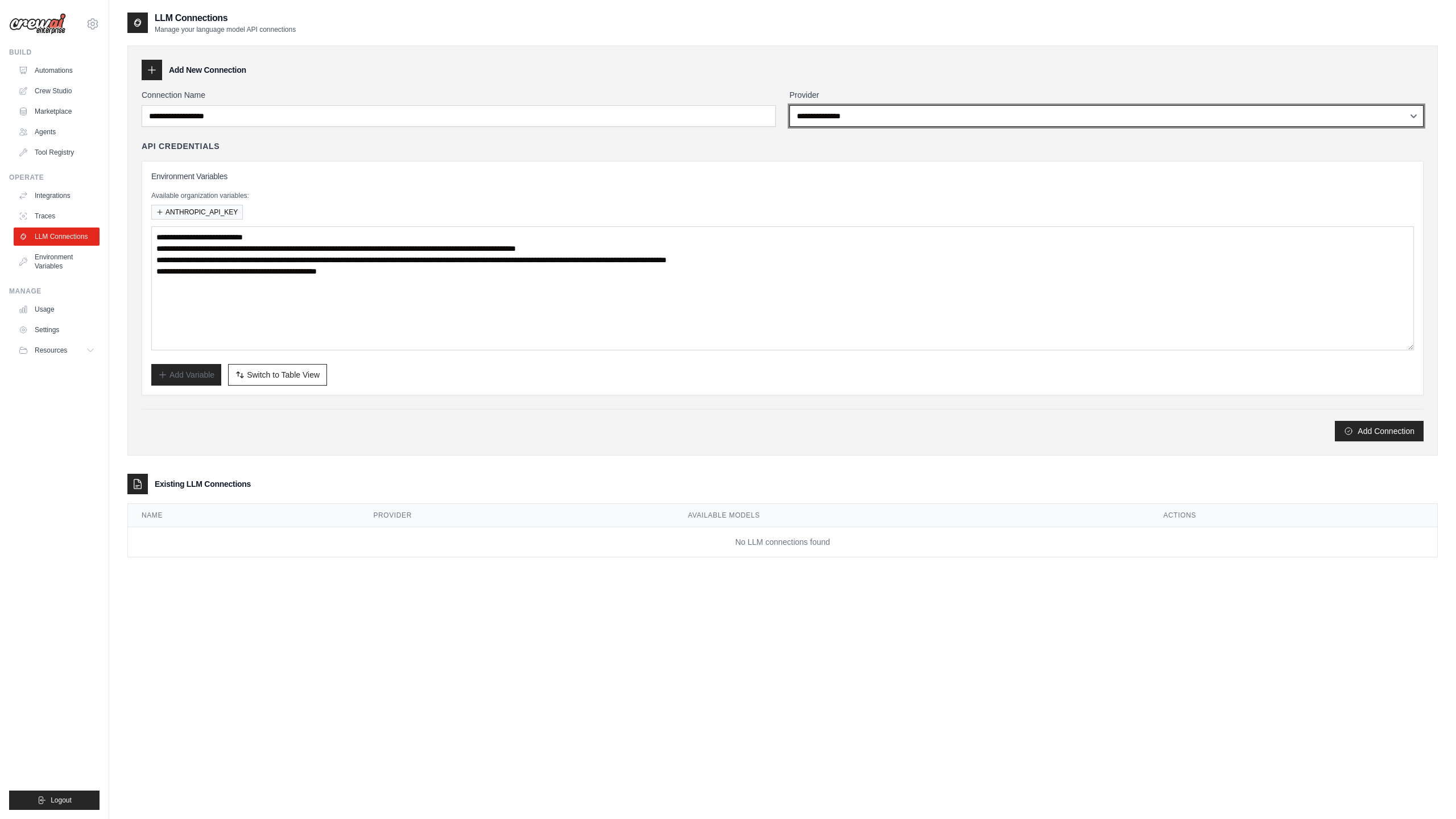
click at [850, 118] on select "**********" at bounding box center [1106, 116] width 634 height 22
select select "*********"
click at [789, 105] on select "**********" at bounding box center [1106, 116] width 634 height 22
